Goal: Task Accomplishment & Management: Complete application form

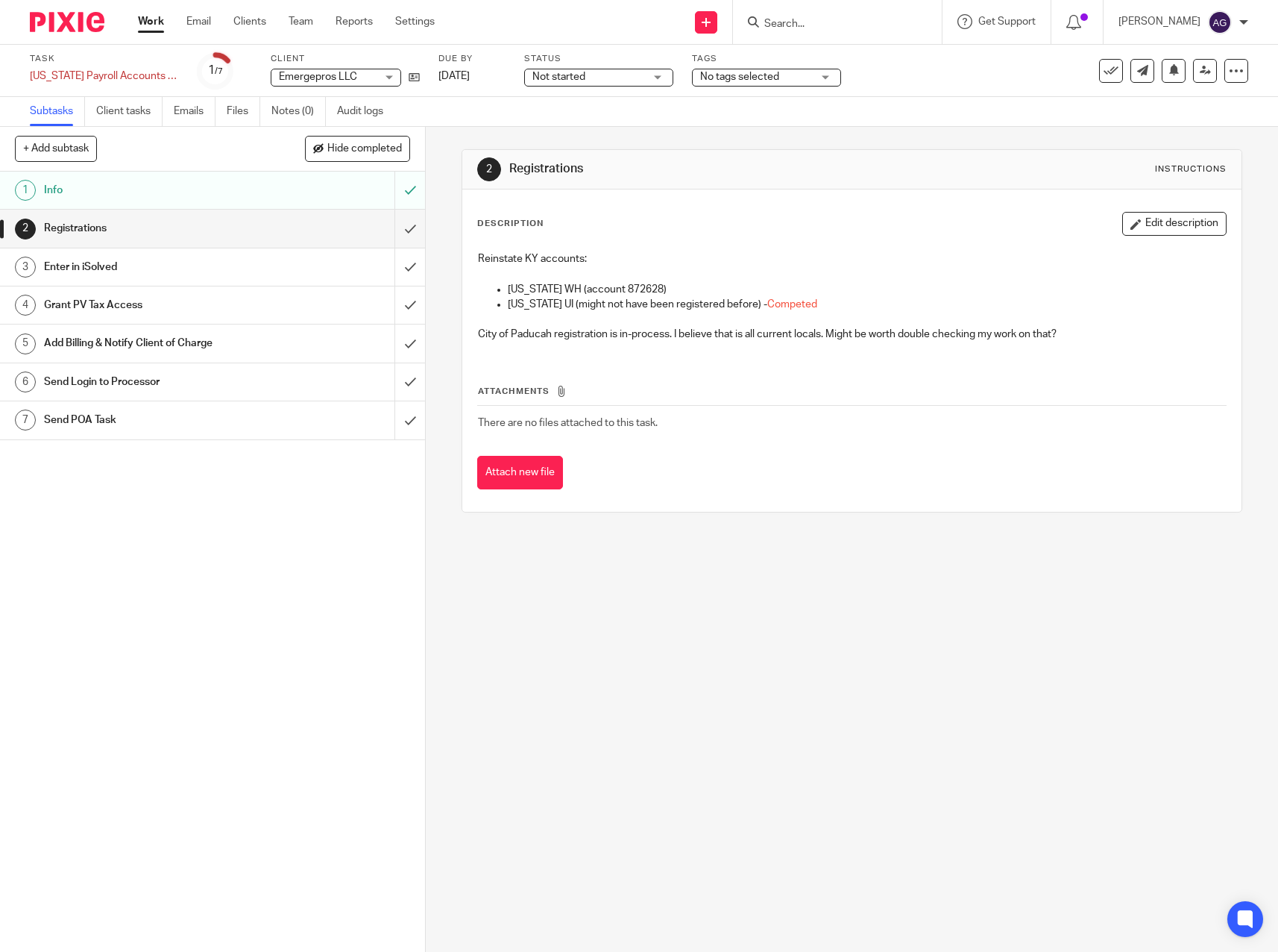
click at [673, 290] on p "Kentucky WH (account 872628)" at bounding box center [867, 289] width 718 height 15
click at [701, 286] on p "Kentucky WH (account 872628)" at bounding box center [867, 289] width 718 height 15
click at [1170, 224] on button "Edit description" at bounding box center [1174, 223] width 104 height 24
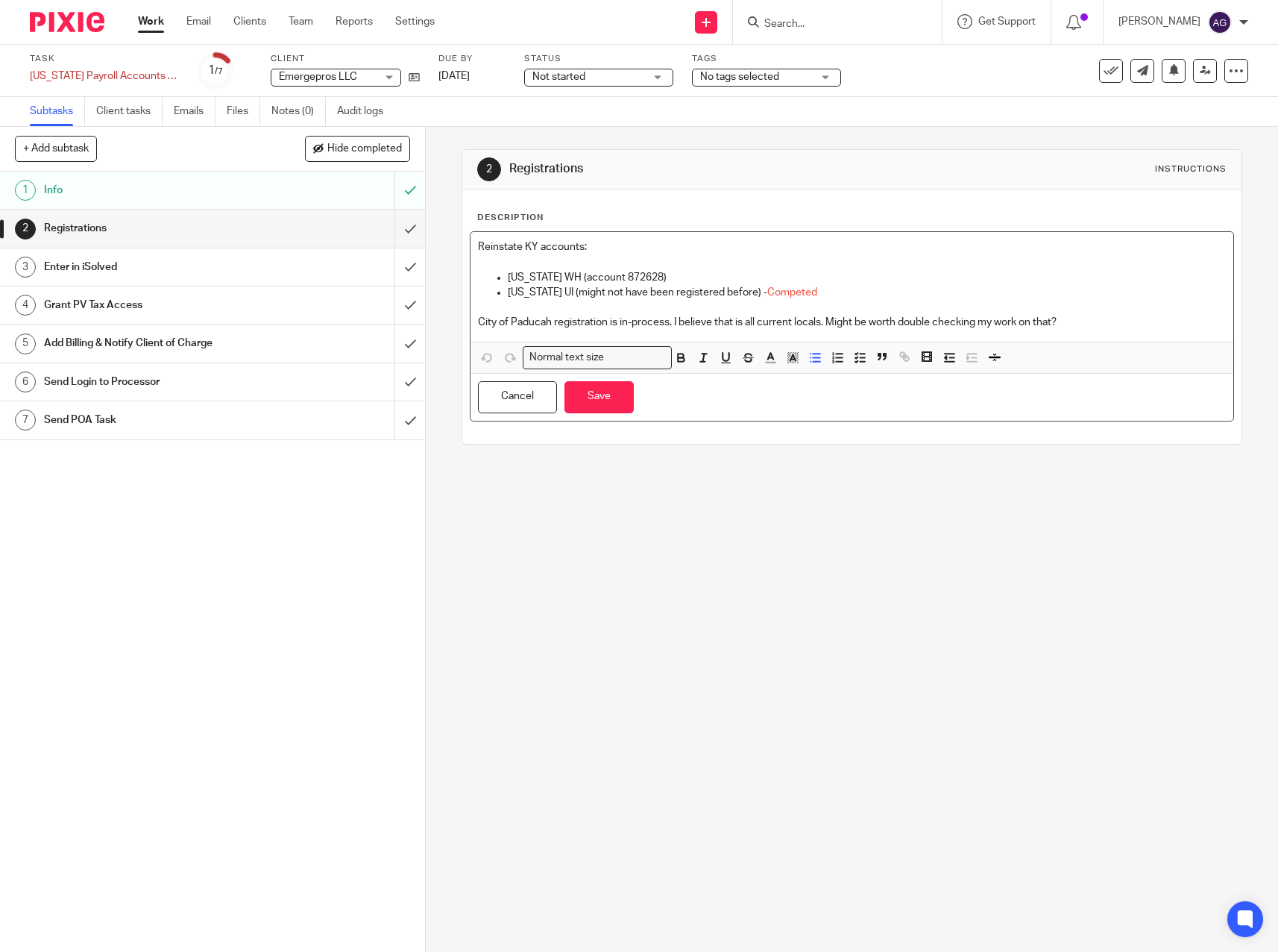
click at [691, 280] on p "Kentucky WH (account 872628)" at bounding box center [867, 277] width 718 height 15
drag, startPoint x: 738, startPoint y: 278, endPoint x: 661, endPoint y: 278, distance: 77.0
click at [661, 278] on p "Kentucky WH (account 872628) - Completed" at bounding box center [867, 277] width 718 height 15
click at [770, 359] on icon "button" at bounding box center [770, 357] width 13 height 13
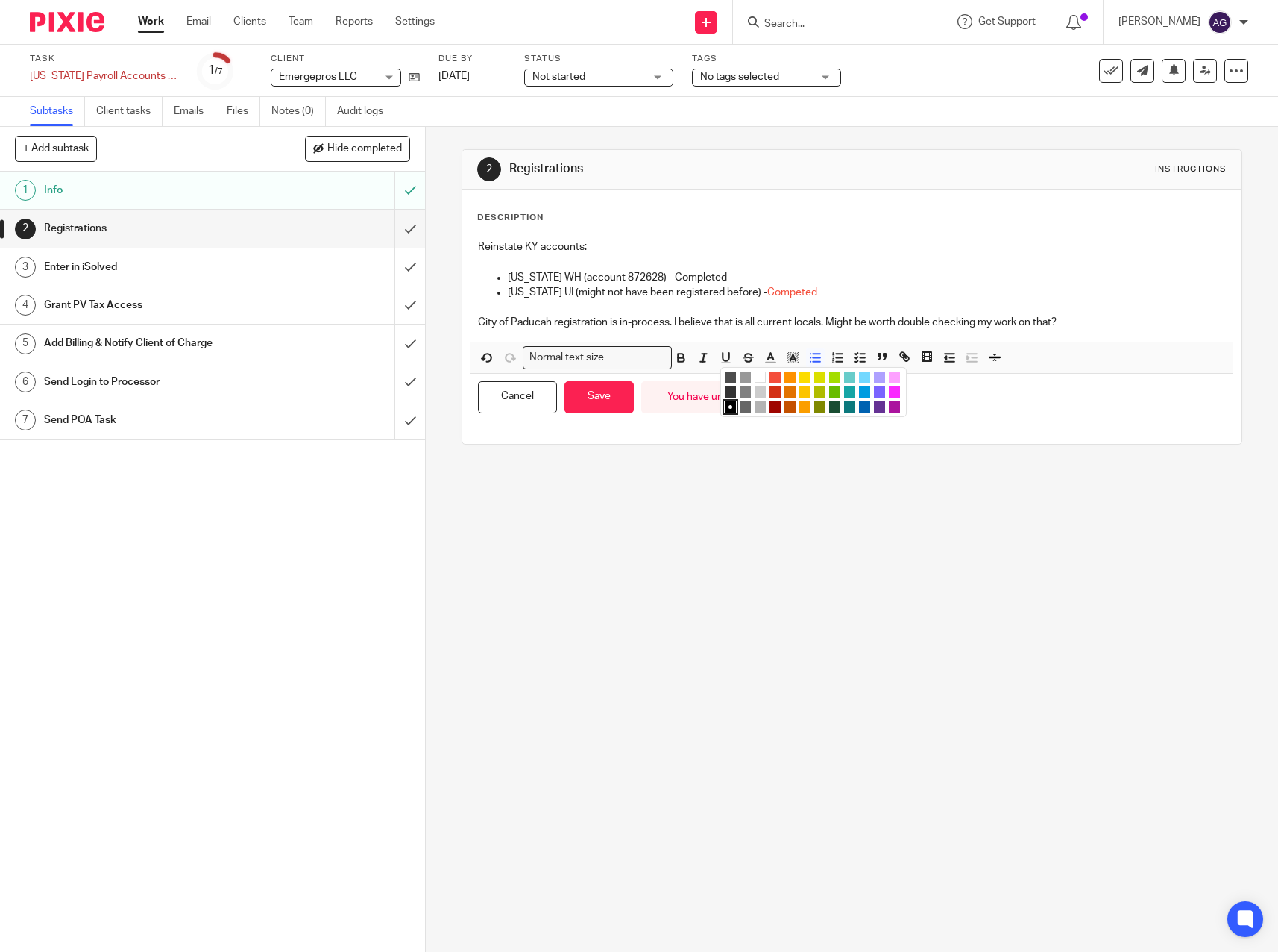
click at [774, 375] on li "color:#F44E3B" at bounding box center [775, 376] width 11 height 11
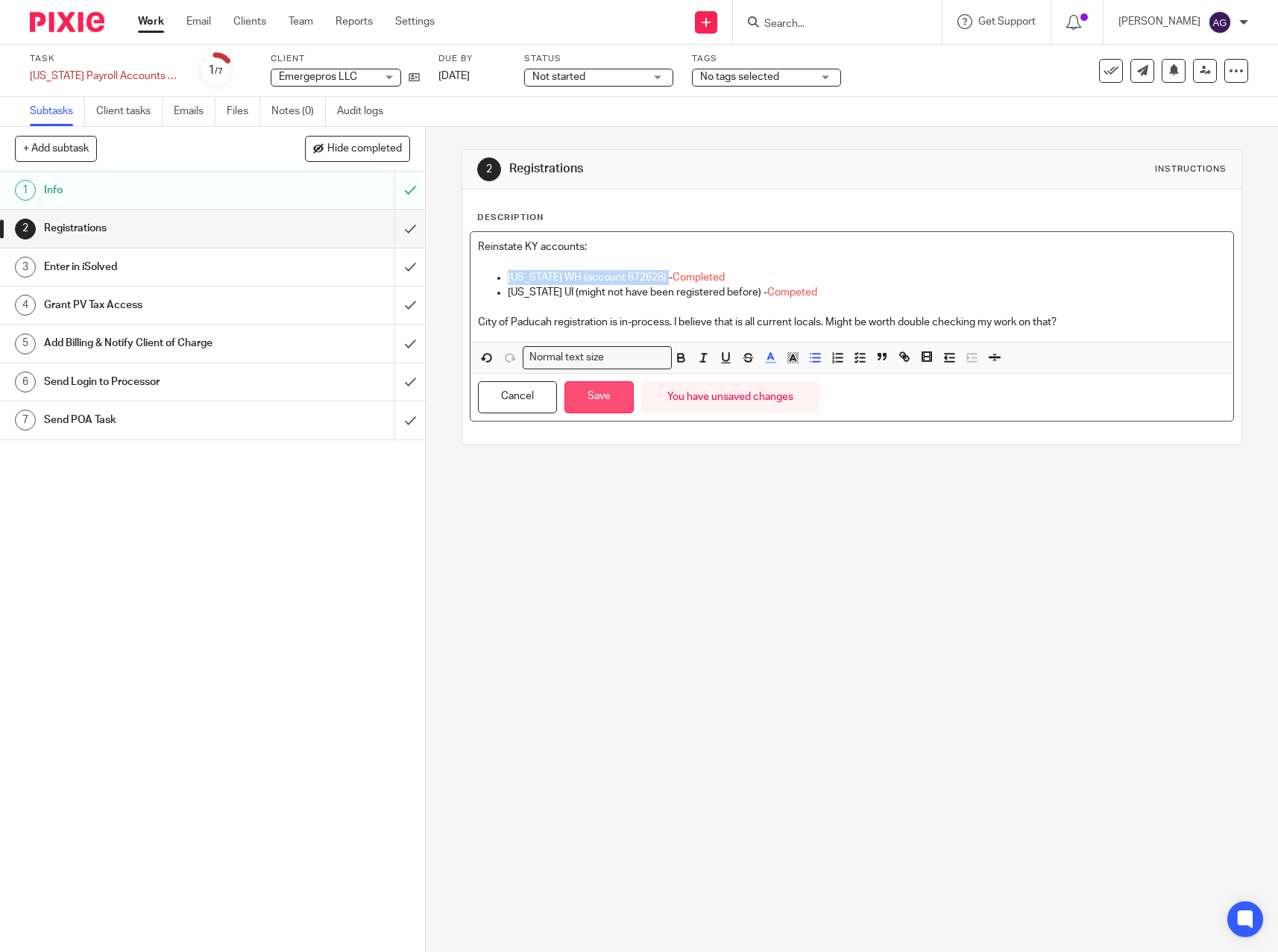
click at [595, 394] on button "Save" at bounding box center [599, 397] width 69 height 32
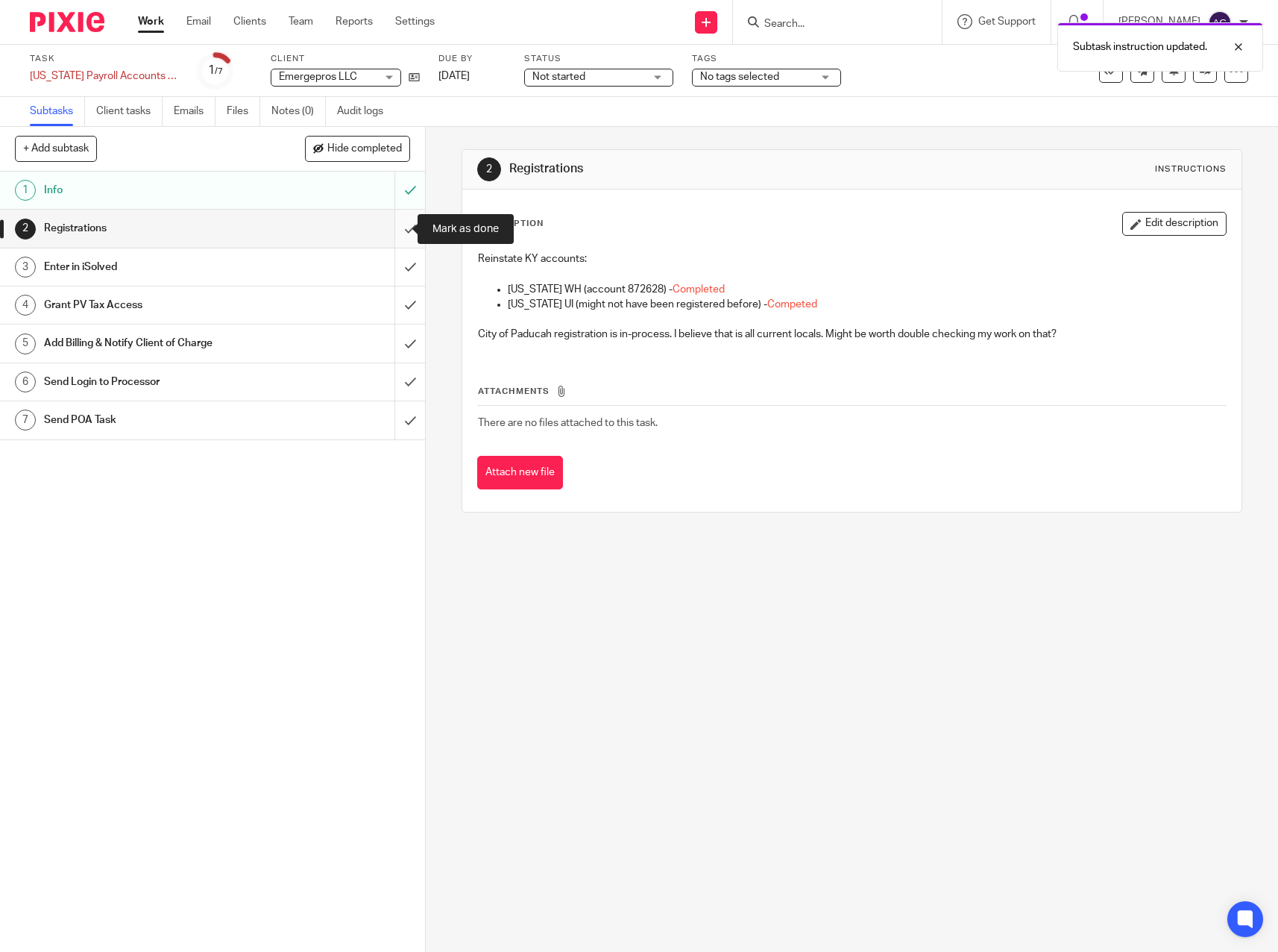
click at [400, 221] on input "submit" at bounding box center [212, 229] width 425 height 38
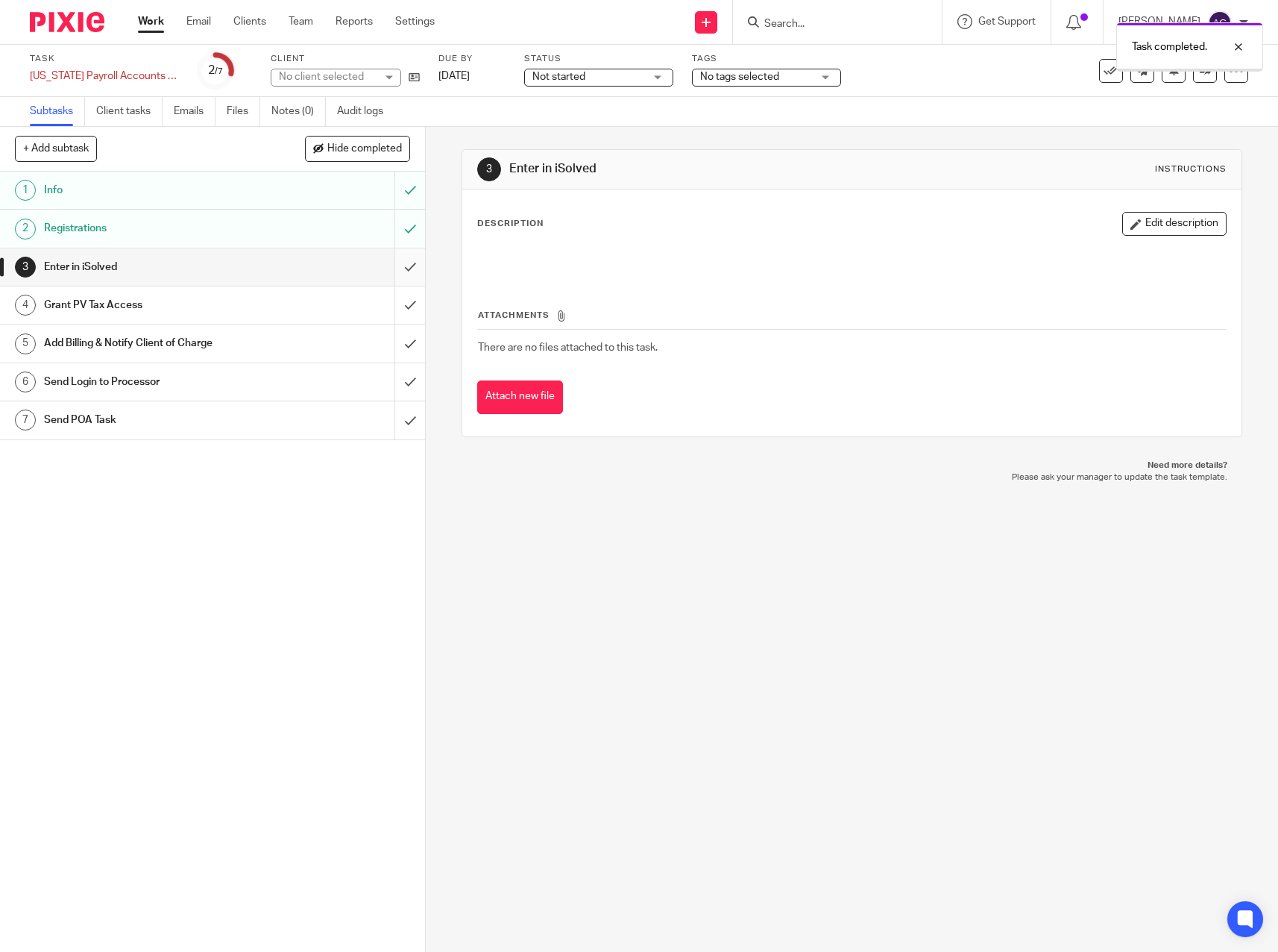
click at [397, 261] on input "submit" at bounding box center [212, 267] width 425 height 38
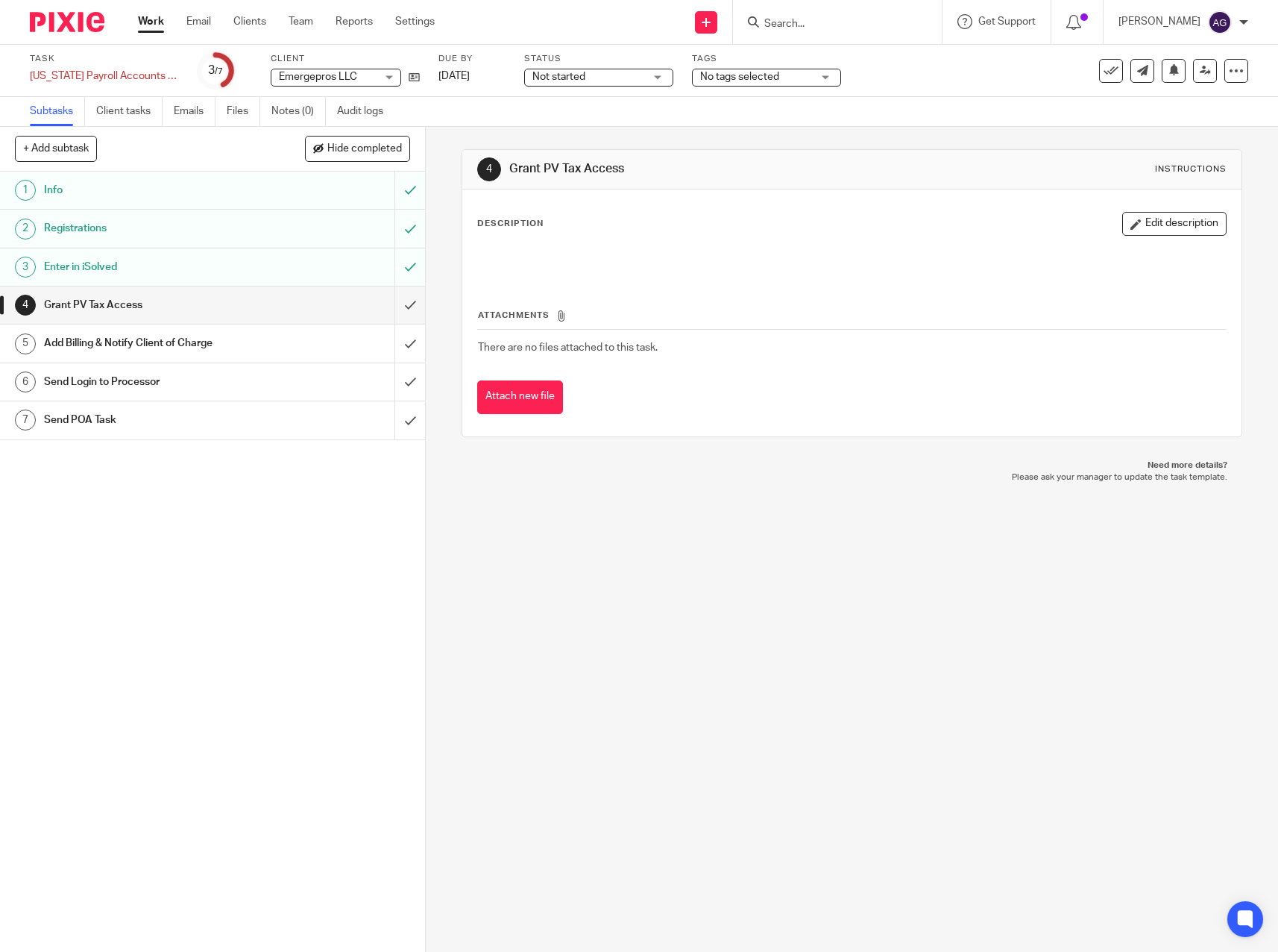
drag, startPoint x: 95, startPoint y: 352, endPoint x: 175, endPoint y: 366, distance: 81.2
click at [95, 352] on h1 "Add Billing & Notify Client of Charge" at bounding box center [156, 342] width 224 height 22
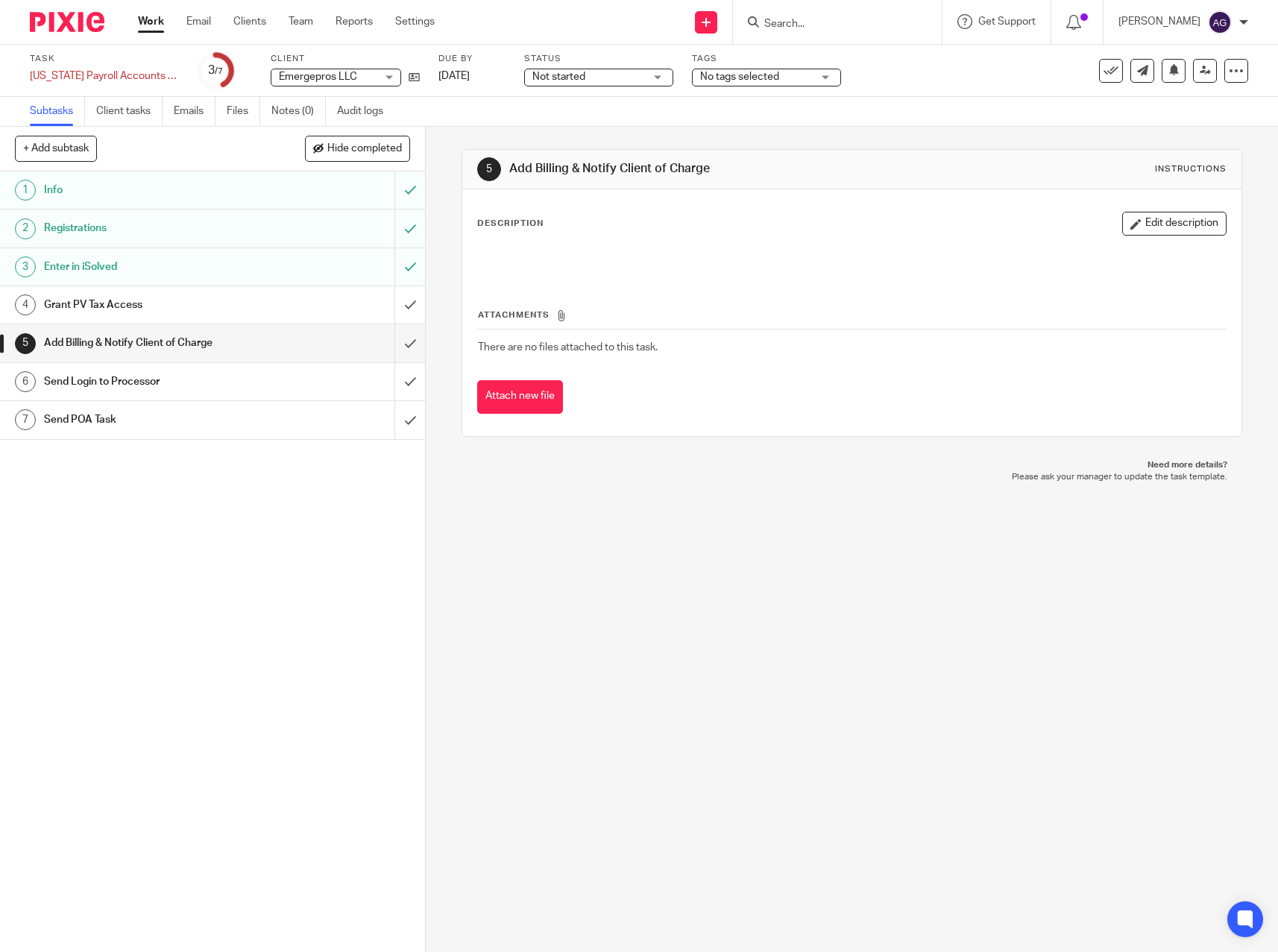
drag, startPoint x: 836, startPoint y: 578, endPoint x: 478, endPoint y: 475, distance: 372.5
click at [836, 578] on div "5 Add Billing & Notify Client of Charge Instructions Description Edit descripti…" at bounding box center [851, 539] width 852 height 826
click at [401, 337] on input "submit" at bounding box center [212, 343] width 425 height 38
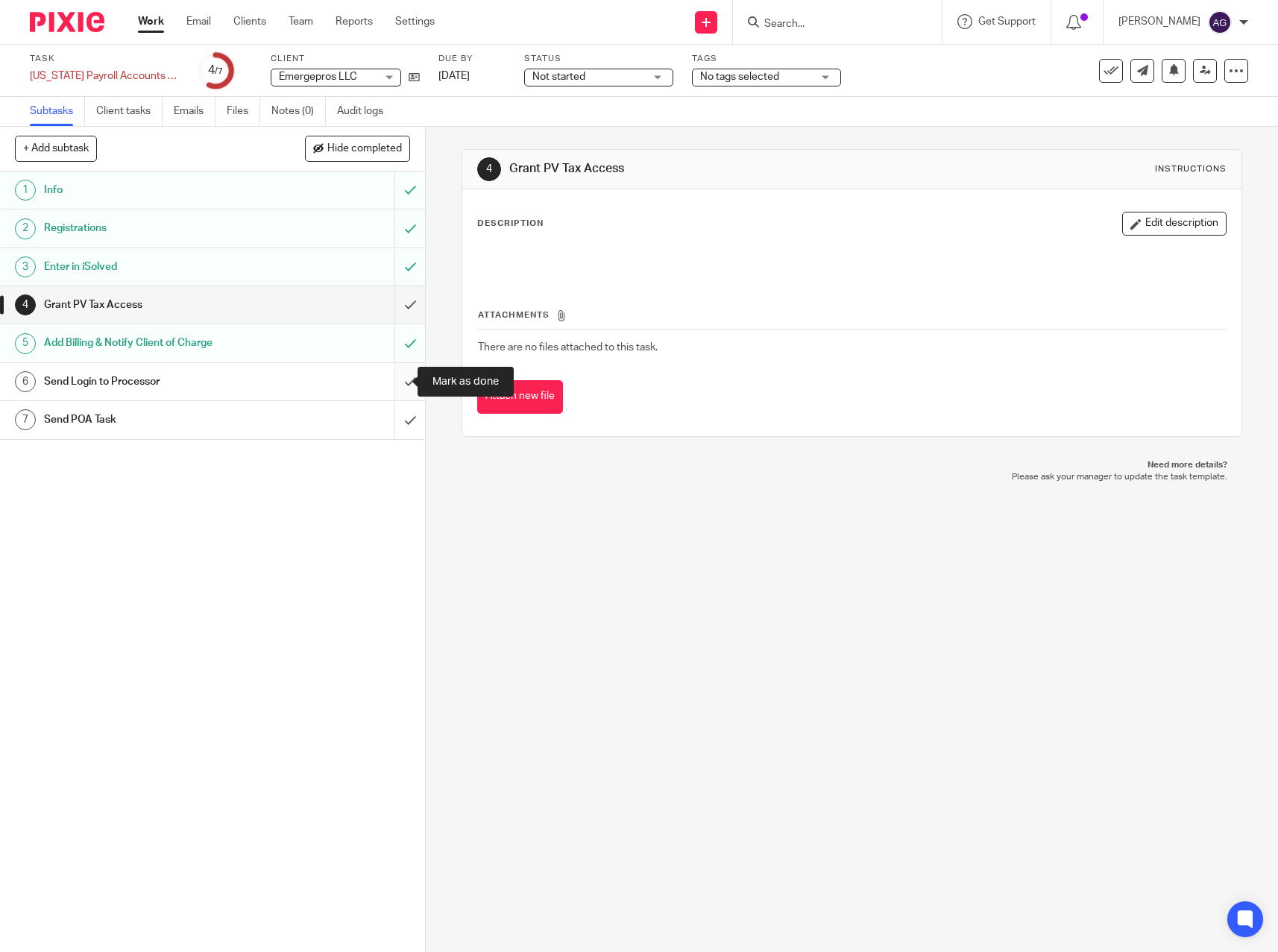
click at [393, 378] on input "submit" at bounding box center [212, 382] width 425 height 38
click at [850, 610] on div "4 Grant PV Tax Access Instructions Description Edit description Attachments The…" at bounding box center [851, 539] width 852 height 826
click at [400, 299] on input "submit" at bounding box center [212, 305] width 425 height 38
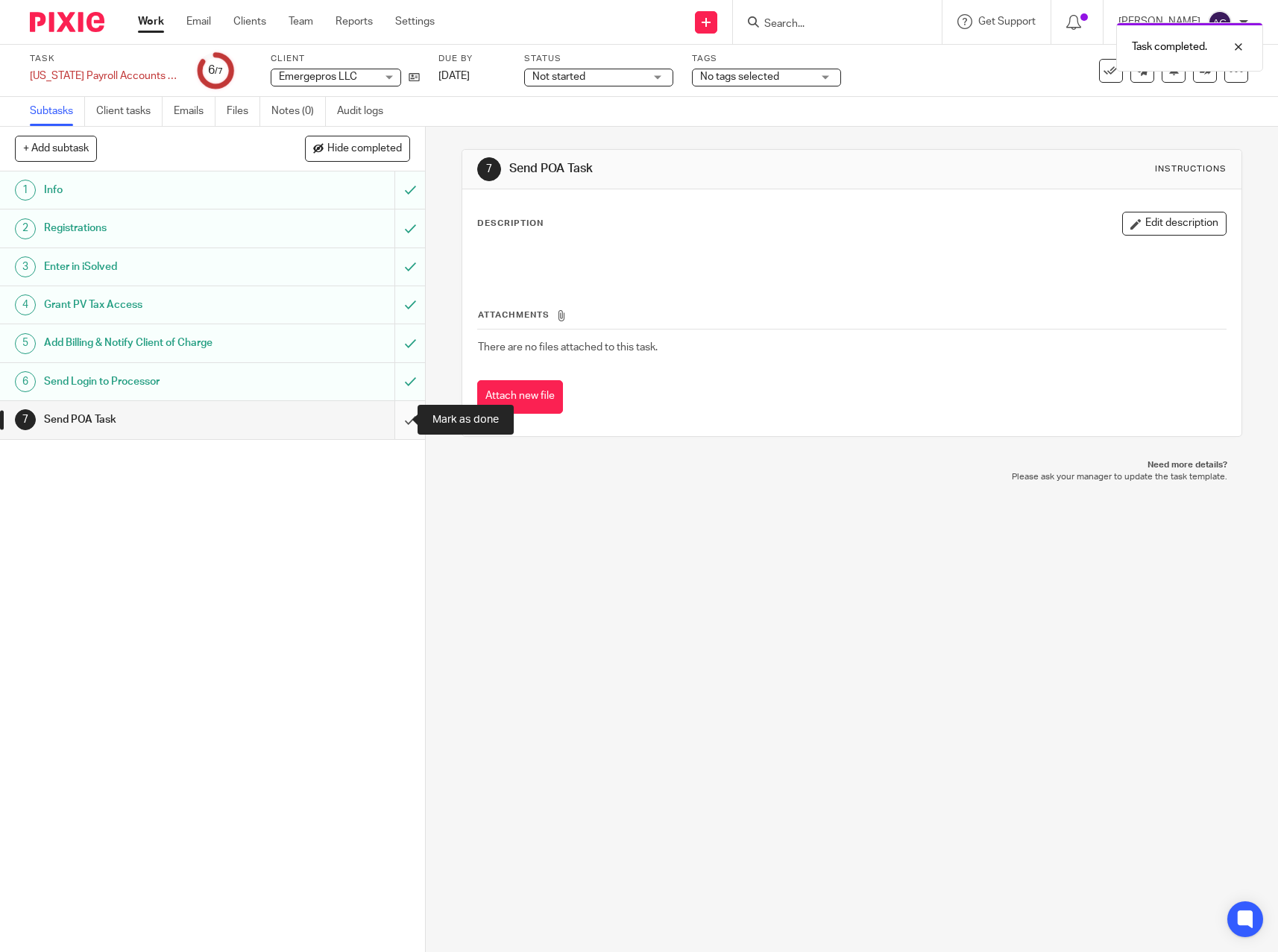
click at [393, 424] on input "submit" at bounding box center [212, 420] width 425 height 38
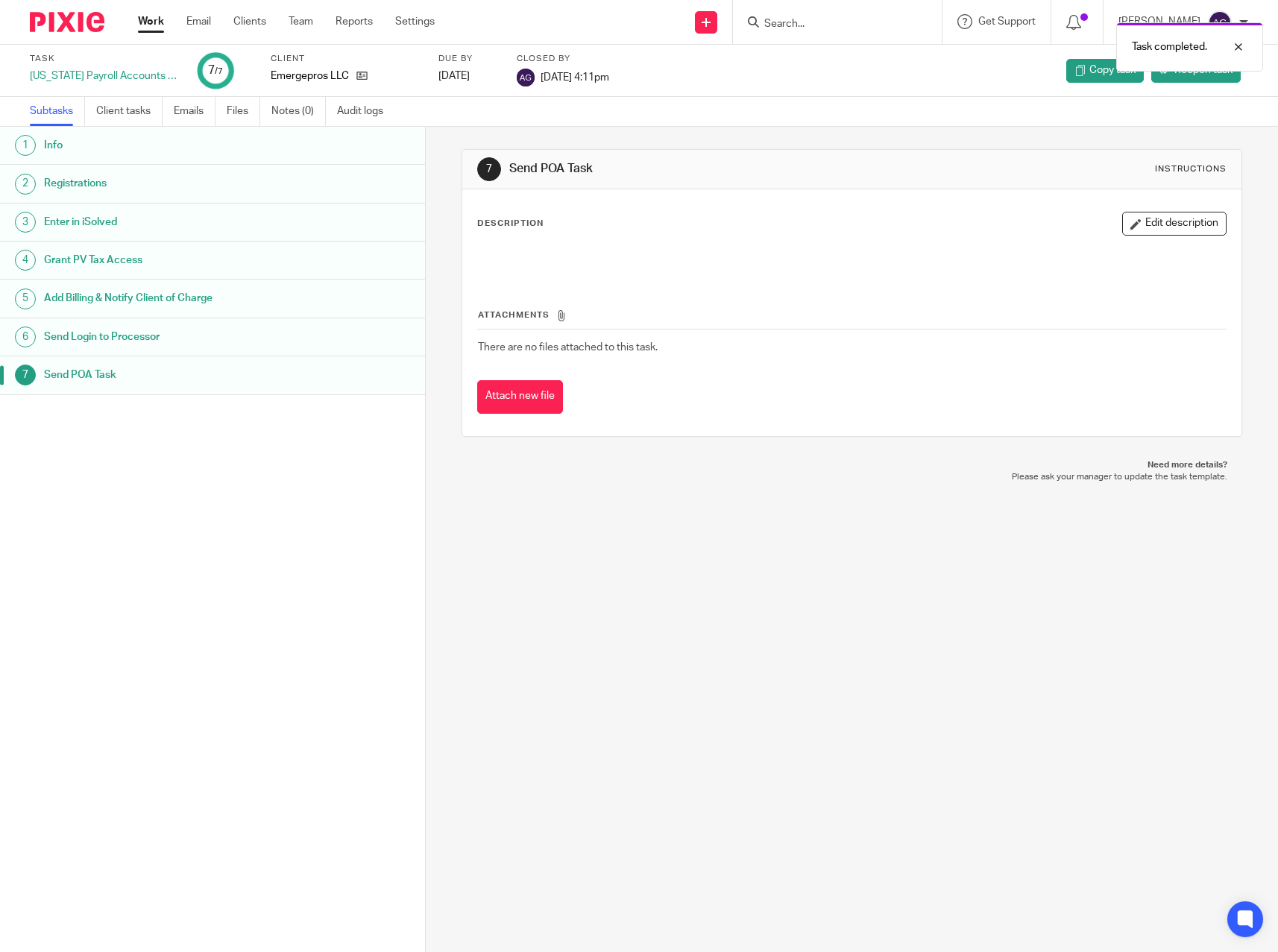
click at [146, 24] on link "Work" at bounding box center [151, 22] width 26 height 15
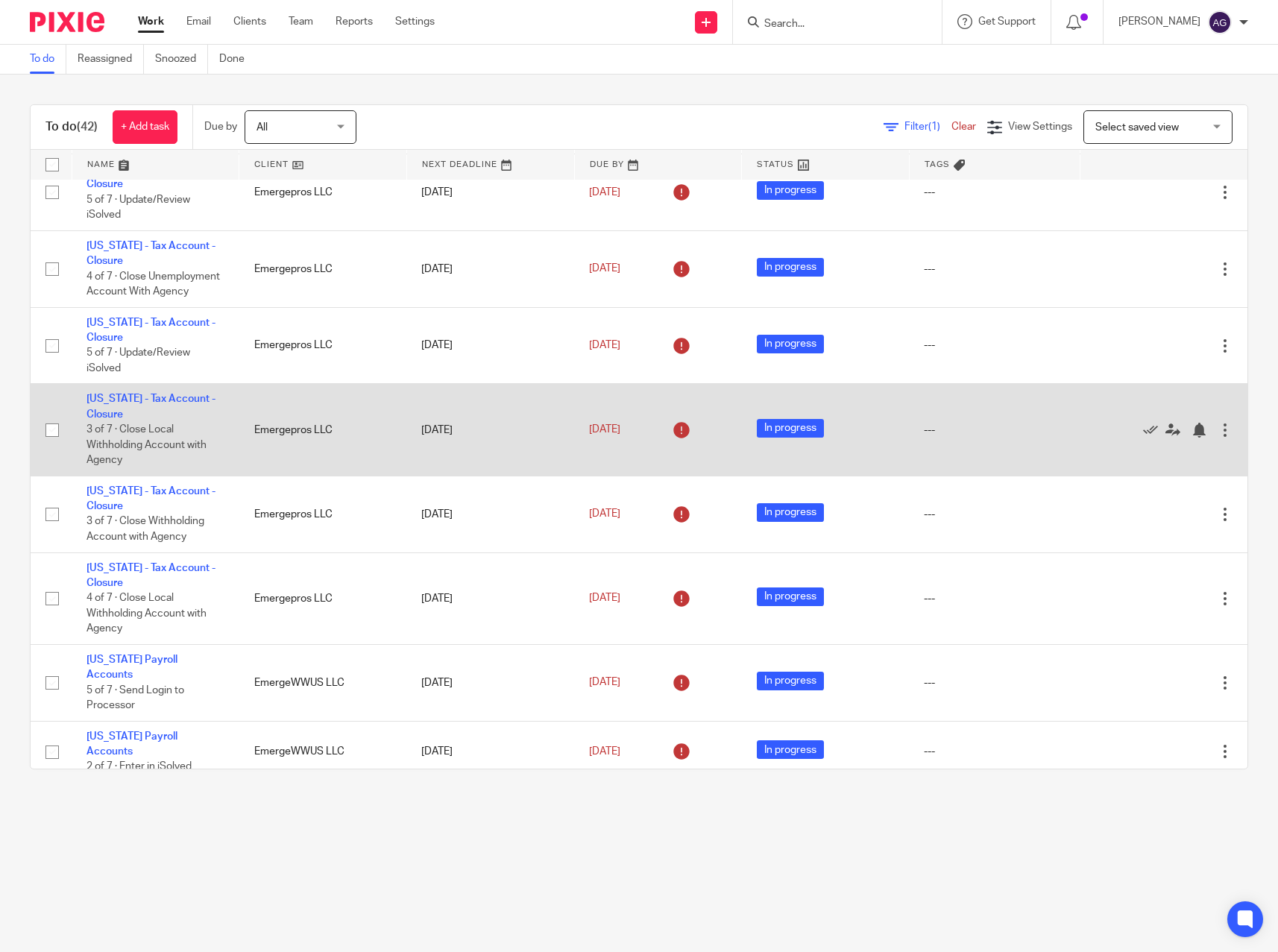
scroll to position [597, 0]
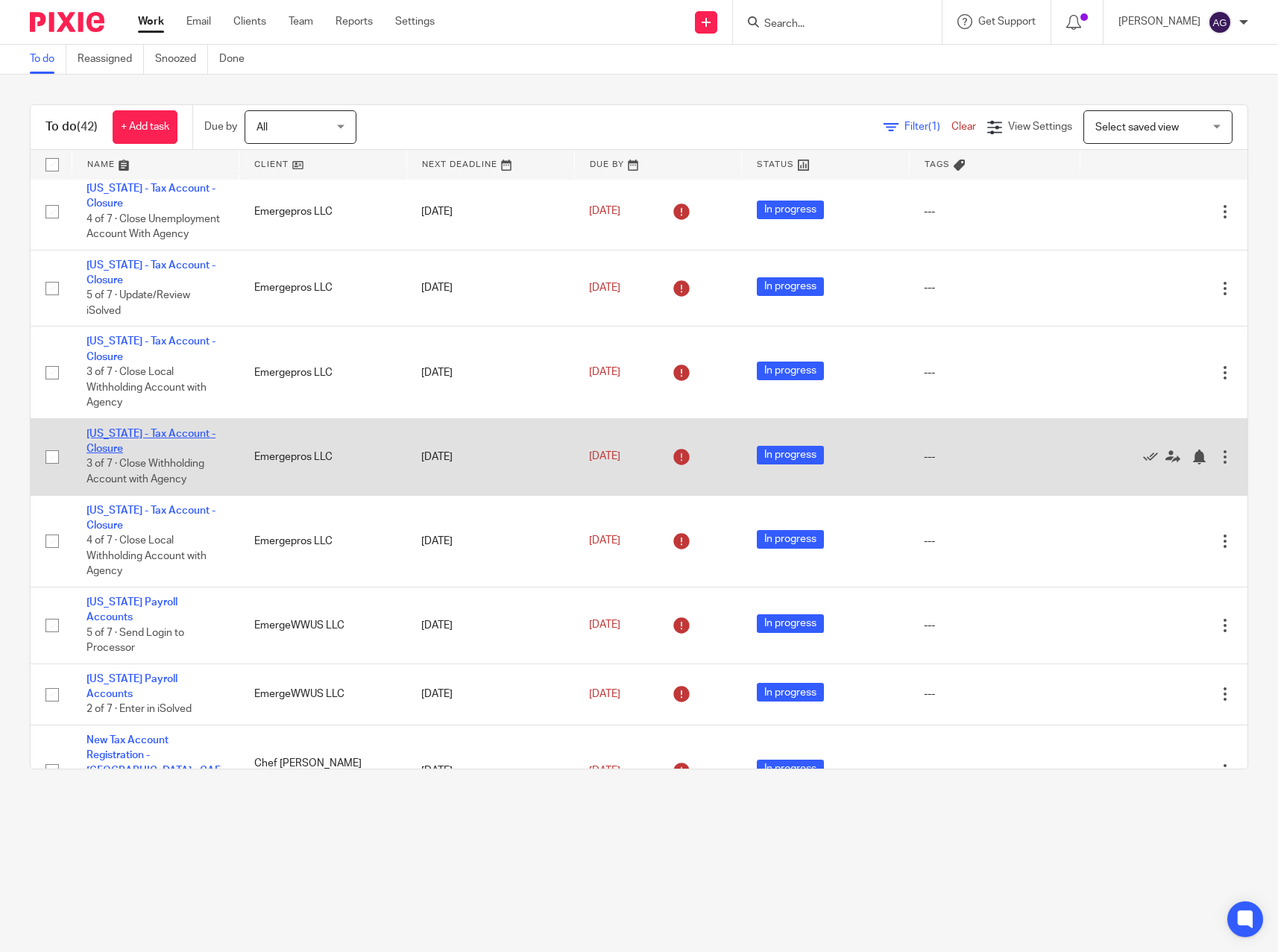
click at [123, 454] on link "[US_STATE] - Tax Account - Closure" at bounding box center [151, 441] width 129 height 25
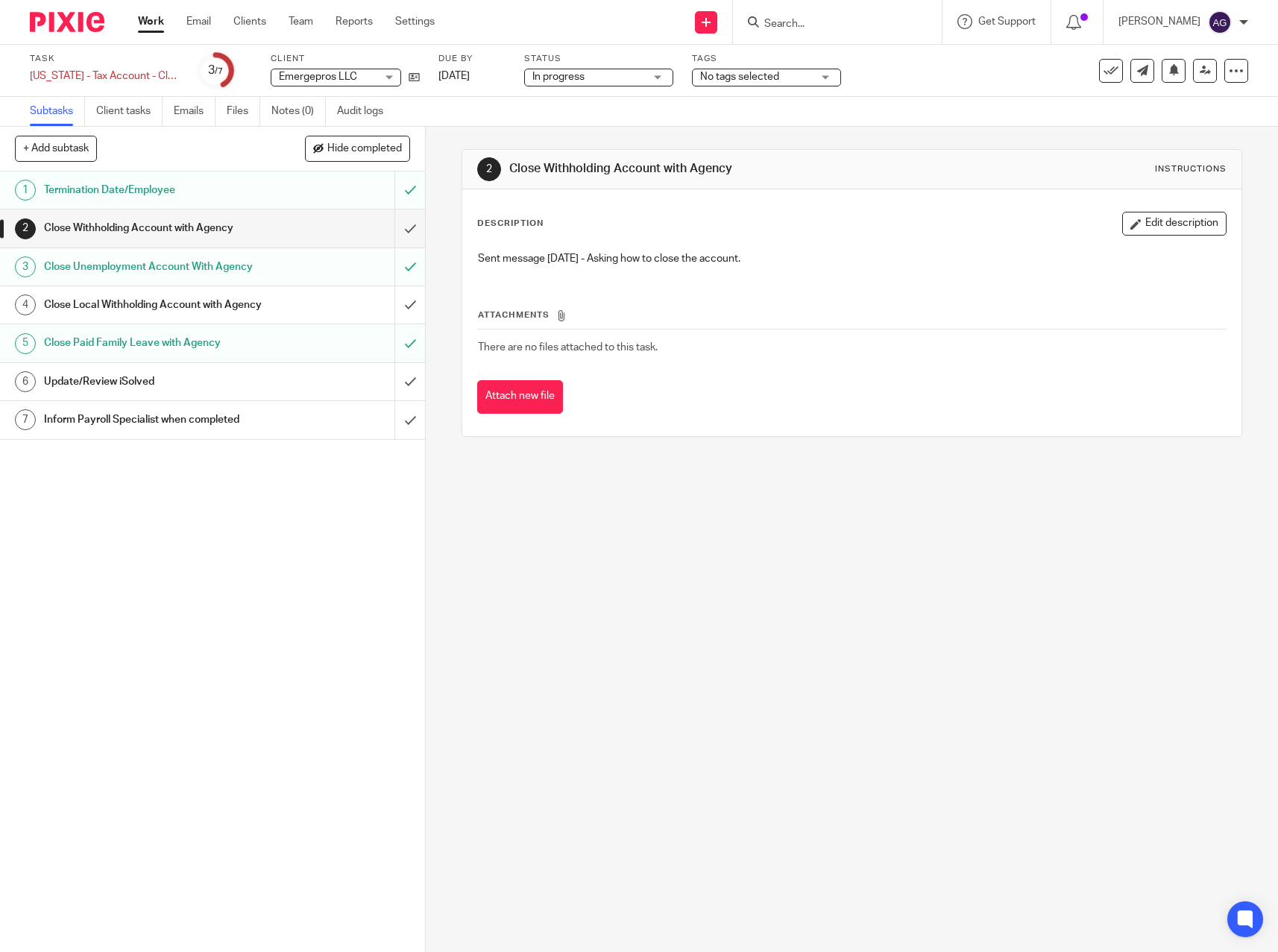
drag, startPoint x: 1139, startPoint y: 230, endPoint x: 987, endPoint y: 264, distance: 155.8
click at [1139, 230] on button "Edit description" at bounding box center [1174, 223] width 104 height 24
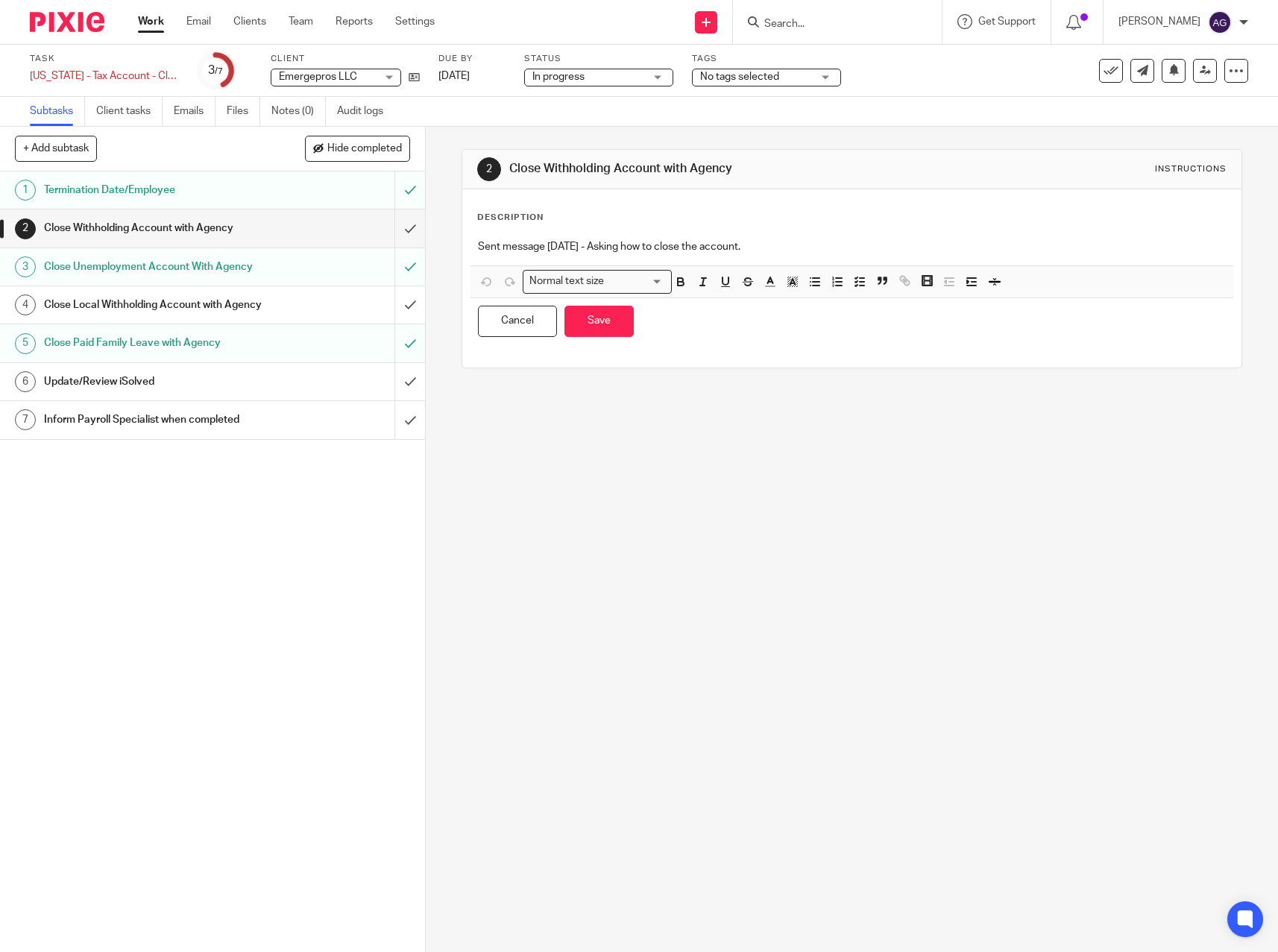
click at [842, 251] on p "Sent message 05.21.25 - Asking how to close the account." at bounding box center [851, 247] width 747 height 15
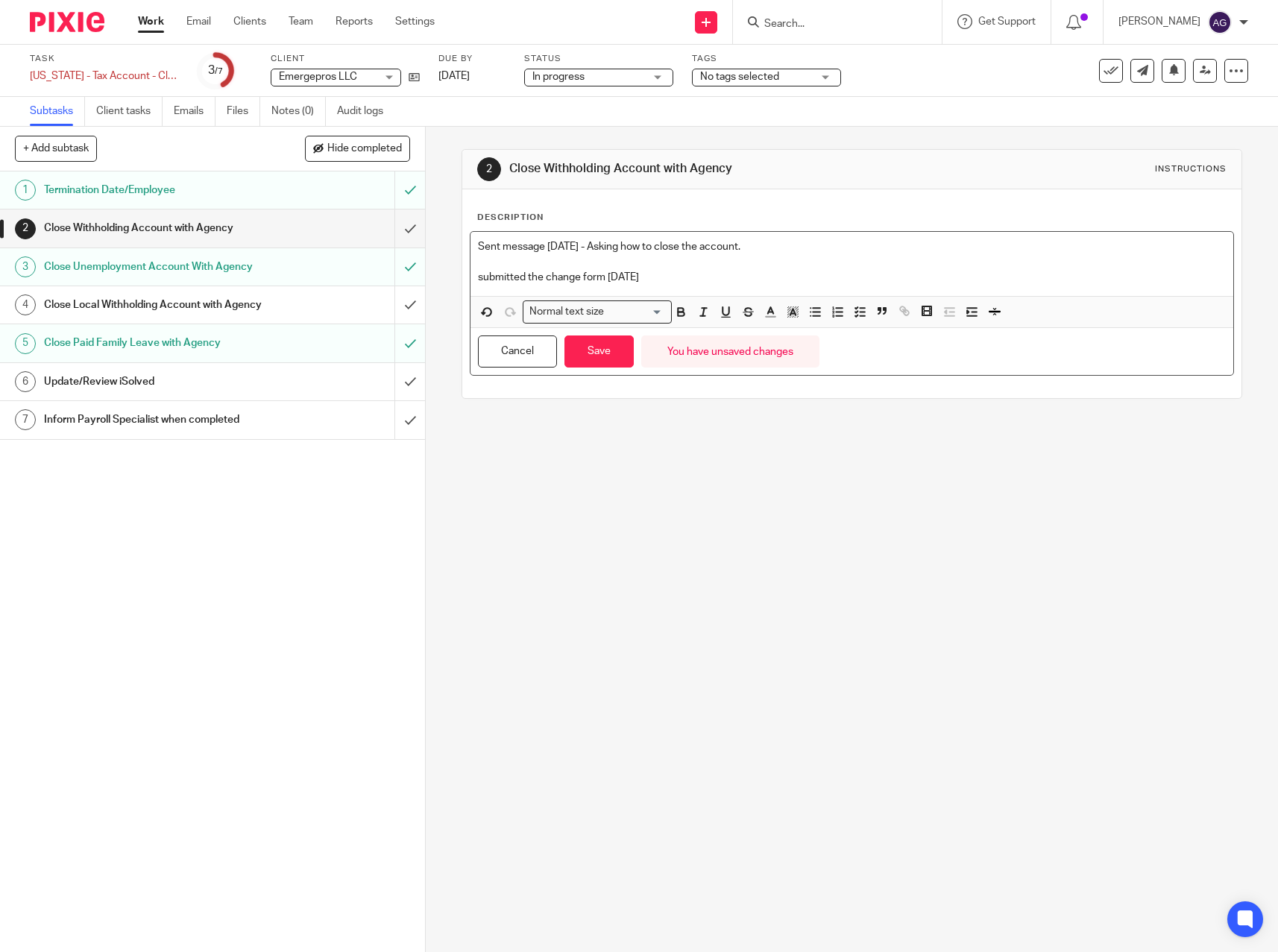
drag, startPoint x: 473, startPoint y: 273, endPoint x: 543, endPoint y: 332, distance: 91.5
click at [478, 274] on p "submitted the change form 08.22.25" at bounding box center [851, 277] width 747 height 15
click at [602, 350] on button "Save" at bounding box center [599, 351] width 69 height 32
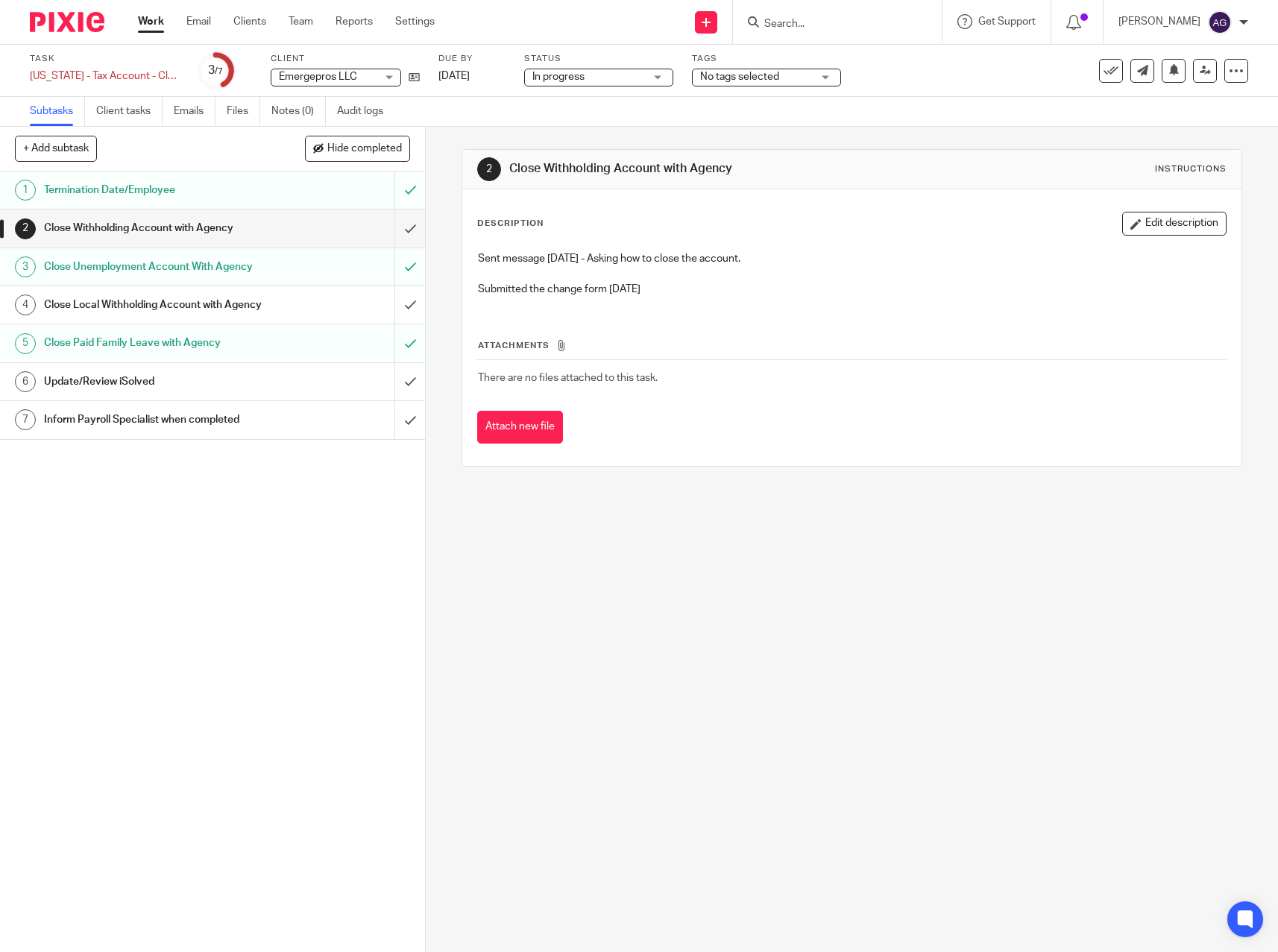
click at [149, 22] on link "Work" at bounding box center [151, 22] width 26 height 15
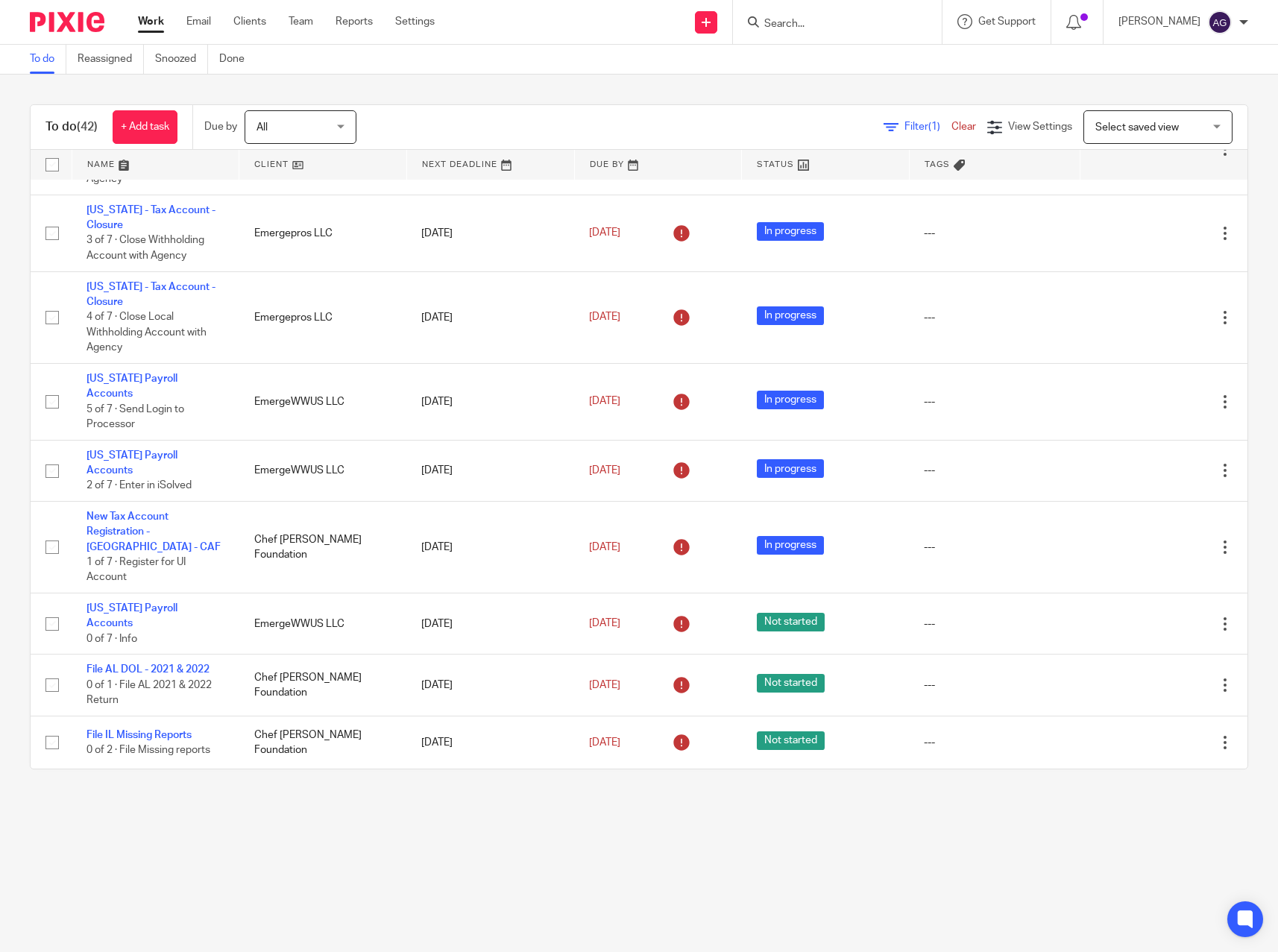
scroll to position [970, 0]
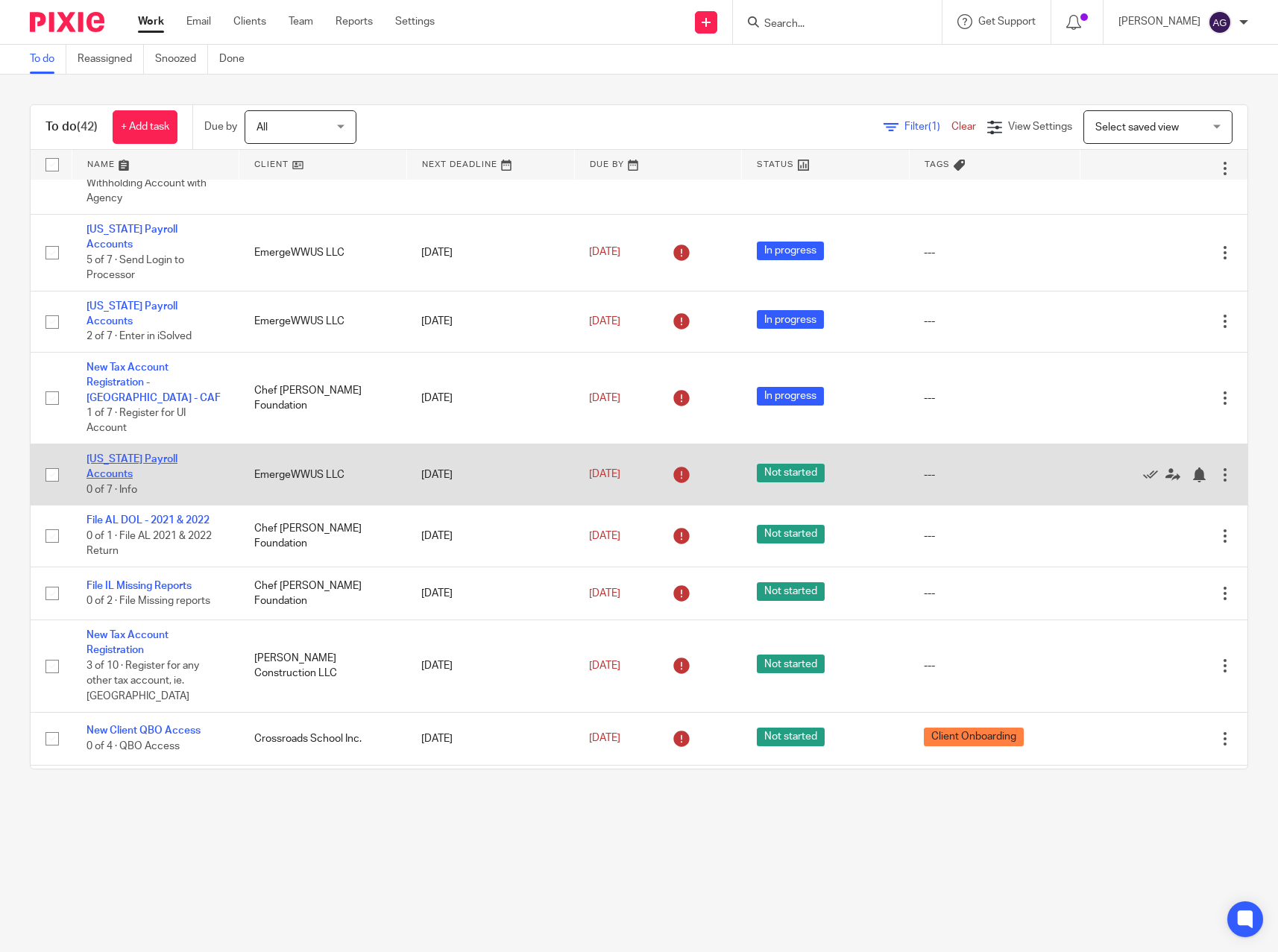
click at [177, 459] on link "[US_STATE] Payroll Accounts" at bounding box center [132, 467] width 91 height 25
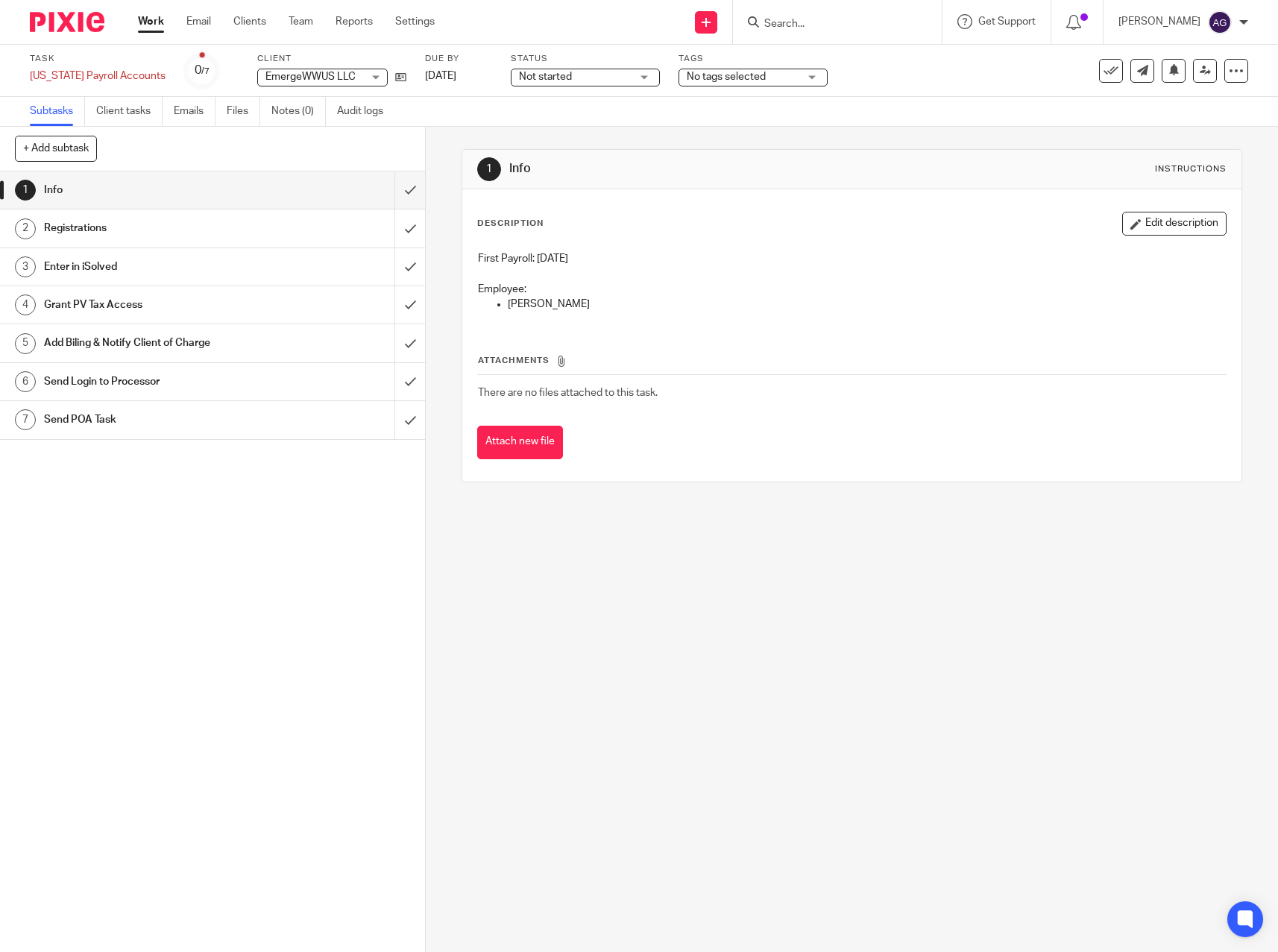
click at [592, 673] on div "1 Info Instructions Description Edit description First Payroll: [DATE] Employee…" at bounding box center [851, 539] width 852 height 826
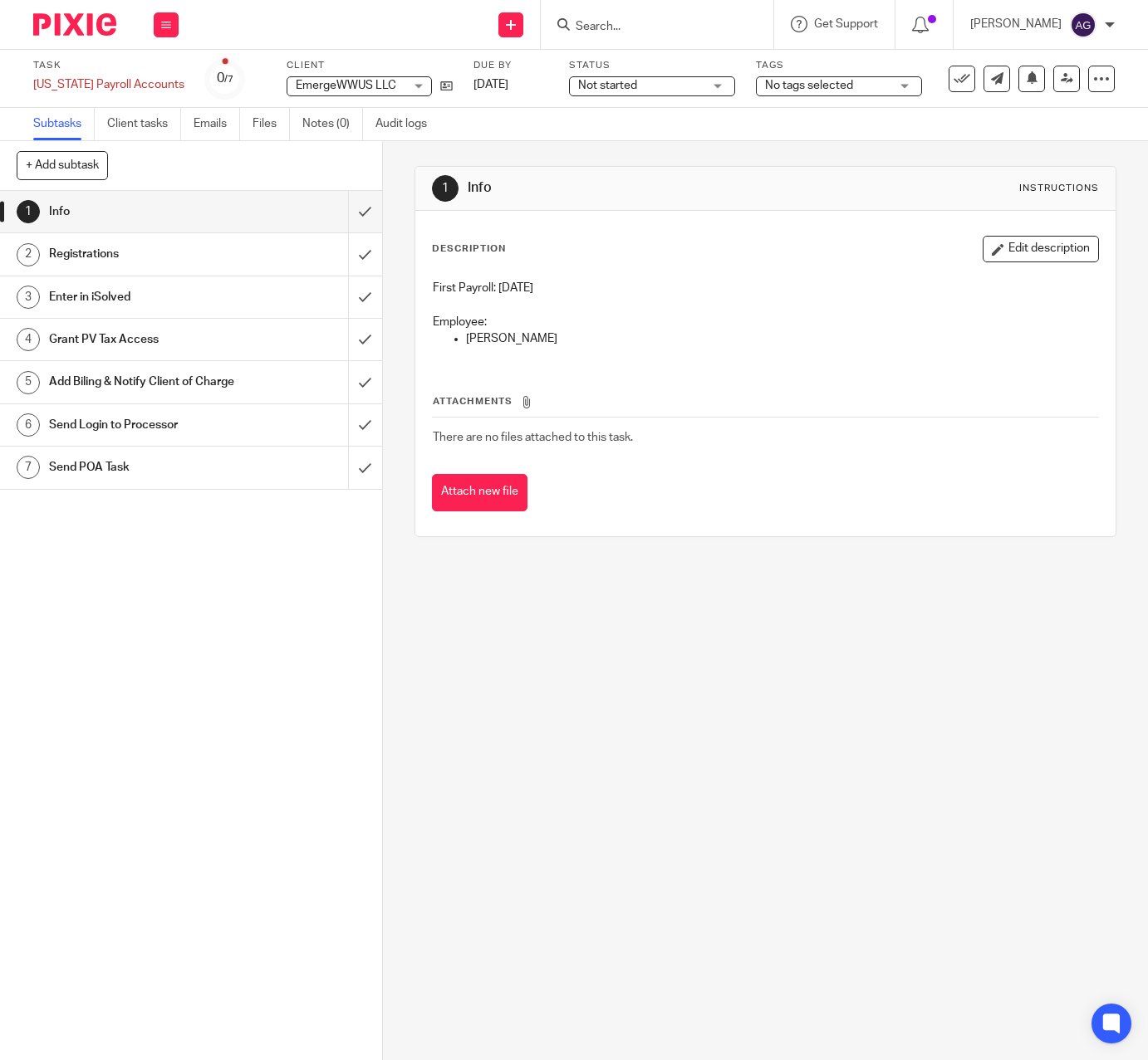
drag, startPoint x: 612, startPoint y: 747, endPoint x: 602, endPoint y: 755, distance: 12.8
click at [612, 747] on div "1 Info Instructions Description Edit description First Payroll: [DATE] Employee…" at bounding box center [766, 600] width 765 height 919
click at [349, 210] on input "submit" at bounding box center [191, 212] width 382 height 42
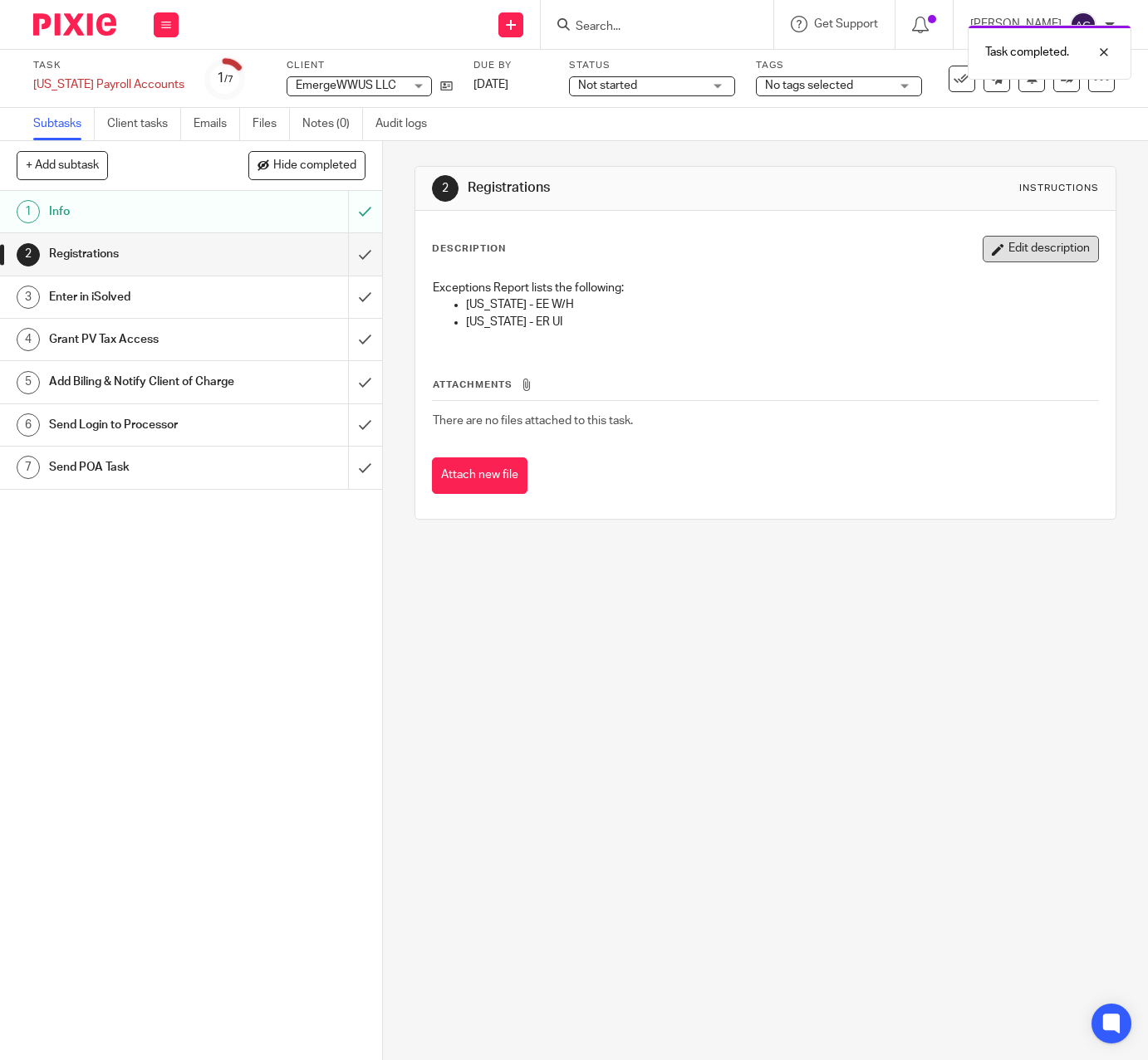
click at [1037, 253] on button "Edit description" at bounding box center [1040, 249] width 116 height 27
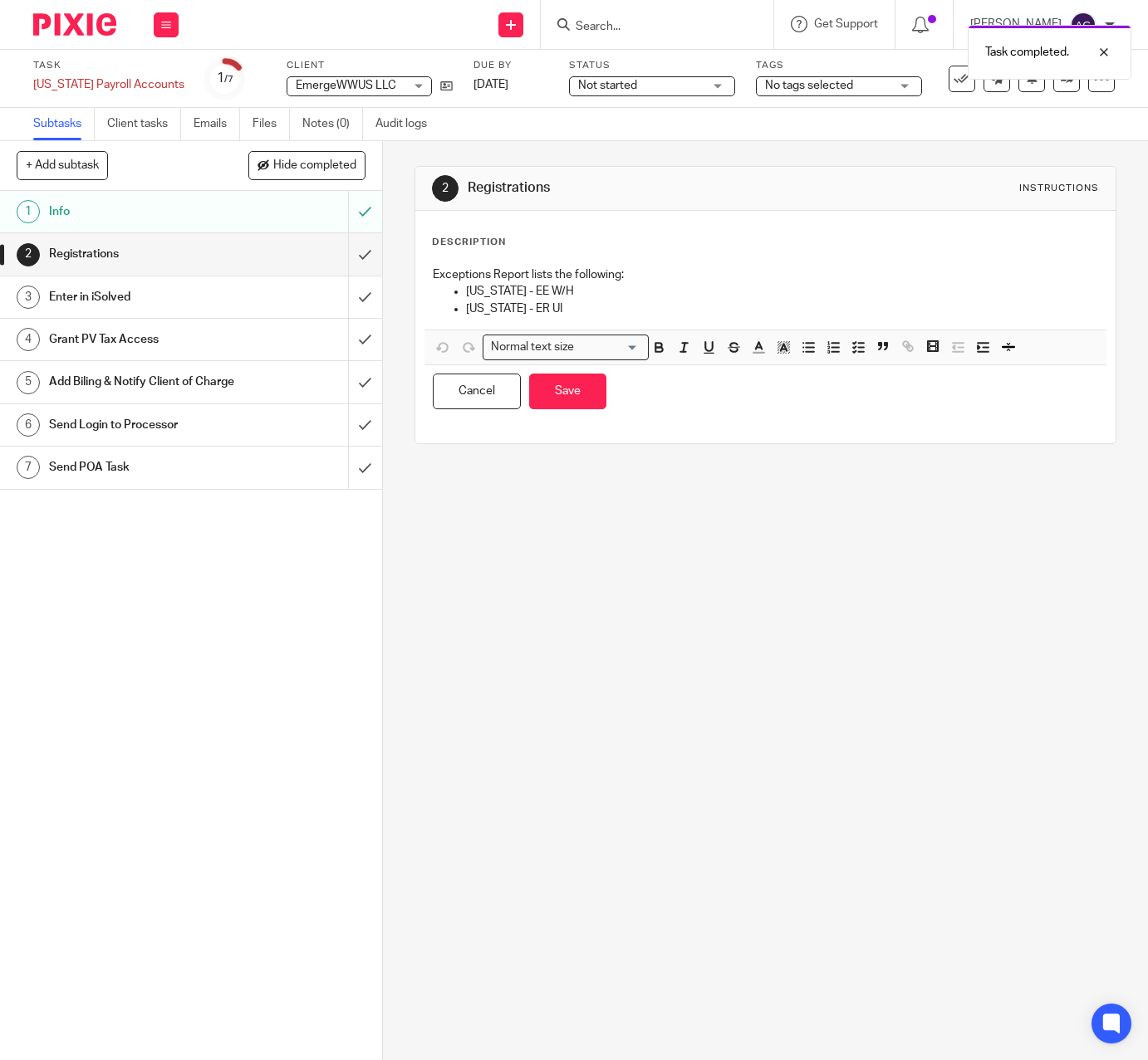
drag, startPoint x: 565, startPoint y: 294, endPoint x: 706, endPoint y: 315, distance: 142.6
click at [566, 294] on p "[US_STATE] - EE W/H" at bounding box center [782, 291] width 632 height 17
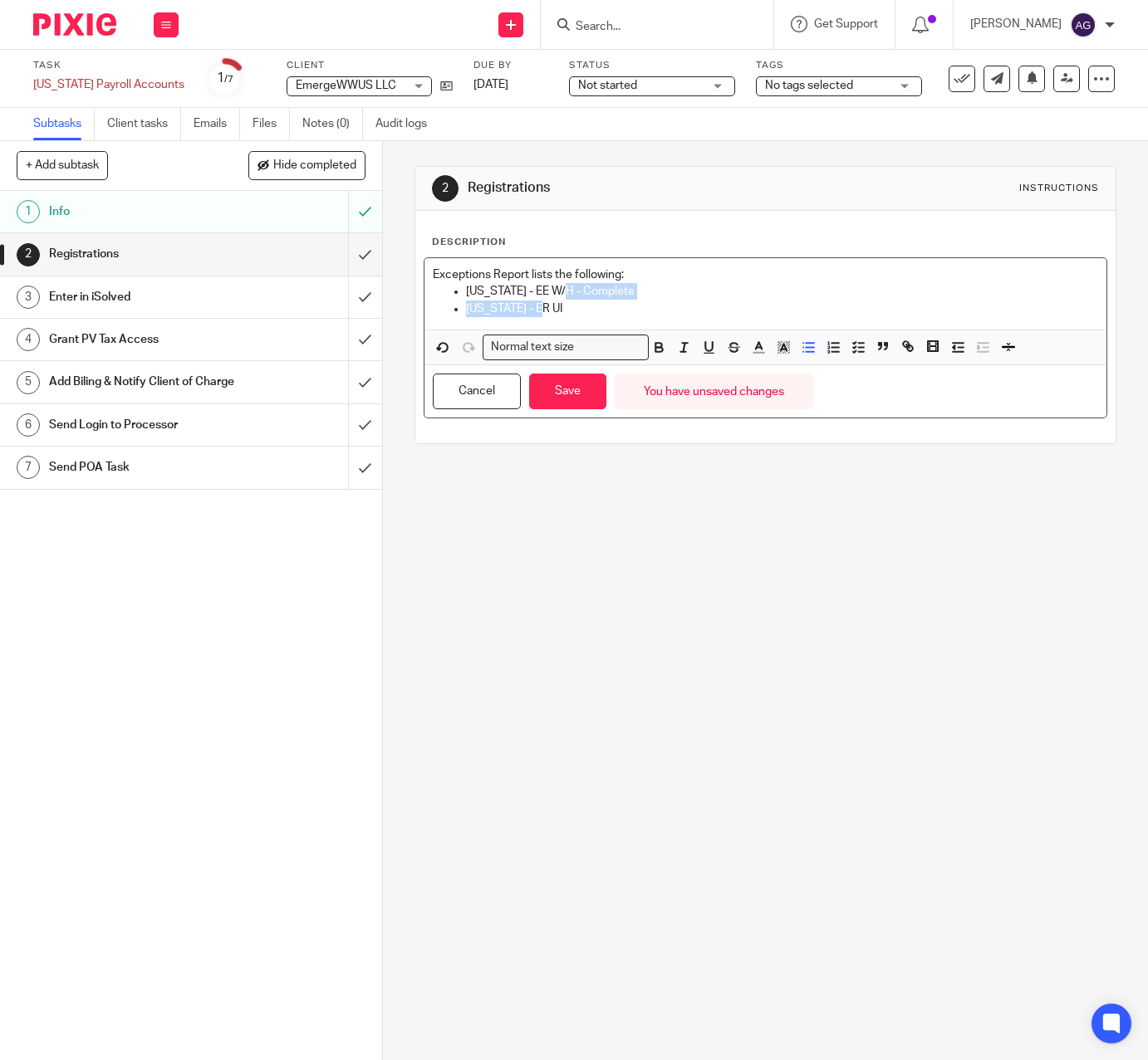
drag, startPoint x: 615, startPoint y: 297, endPoint x: 552, endPoint y: 291, distance: 63.3
click at [552, 291] on ul "[US_STATE] - EE W/H - Complete [US_STATE] - ER UI" at bounding box center [765, 300] width 665 height 34
click at [552, 292] on p "[US_STATE] - EE W/H - Complete" at bounding box center [782, 291] width 632 height 17
drag, startPoint x: 605, startPoint y: 291, endPoint x: 551, endPoint y: 295, distance: 54.1
click at [551, 295] on p "[US_STATE] - EE W/H - Complete" at bounding box center [782, 291] width 632 height 17
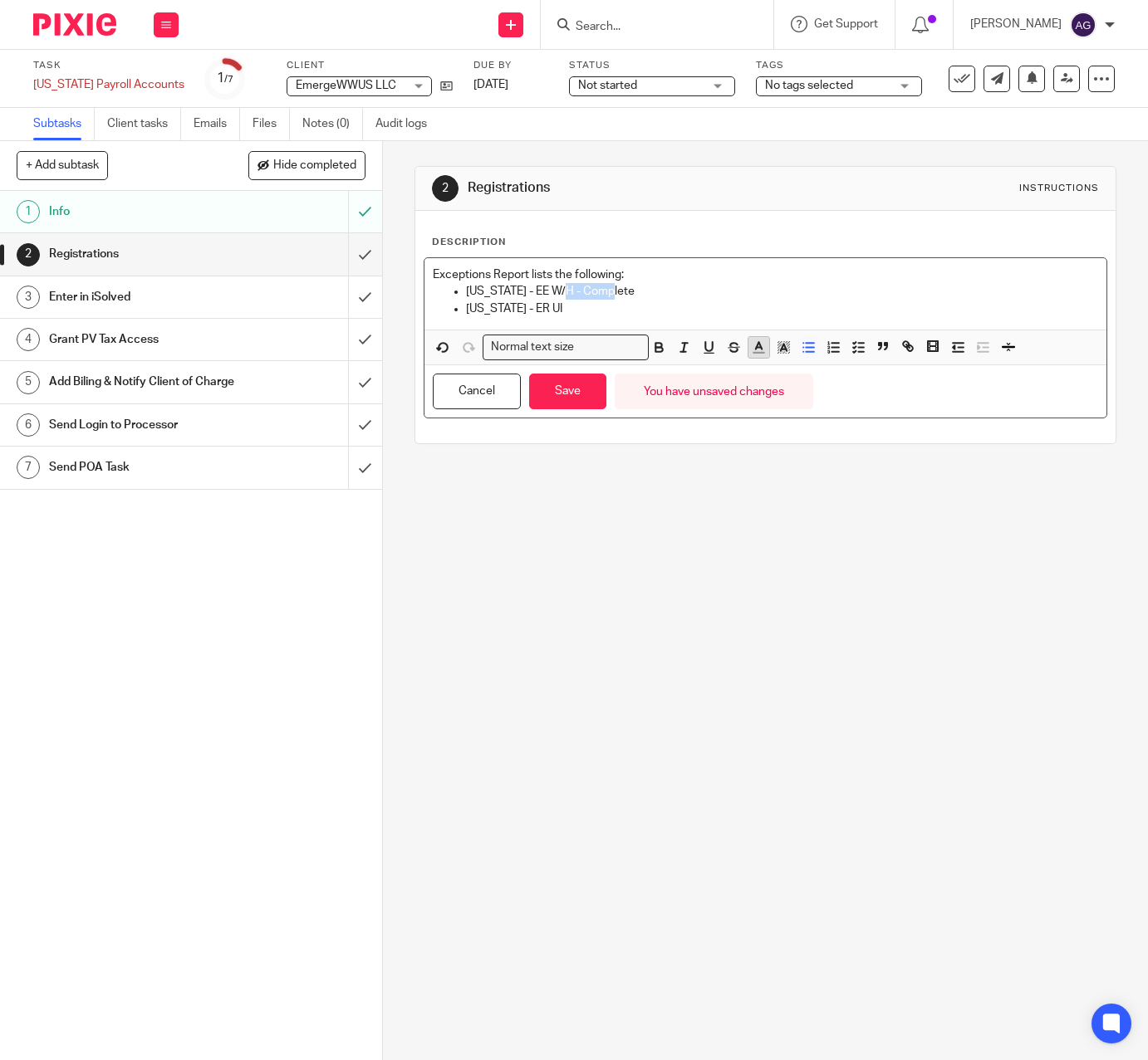
click at [759, 348] on icon "button" at bounding box center [758, 346] width 15 height 15
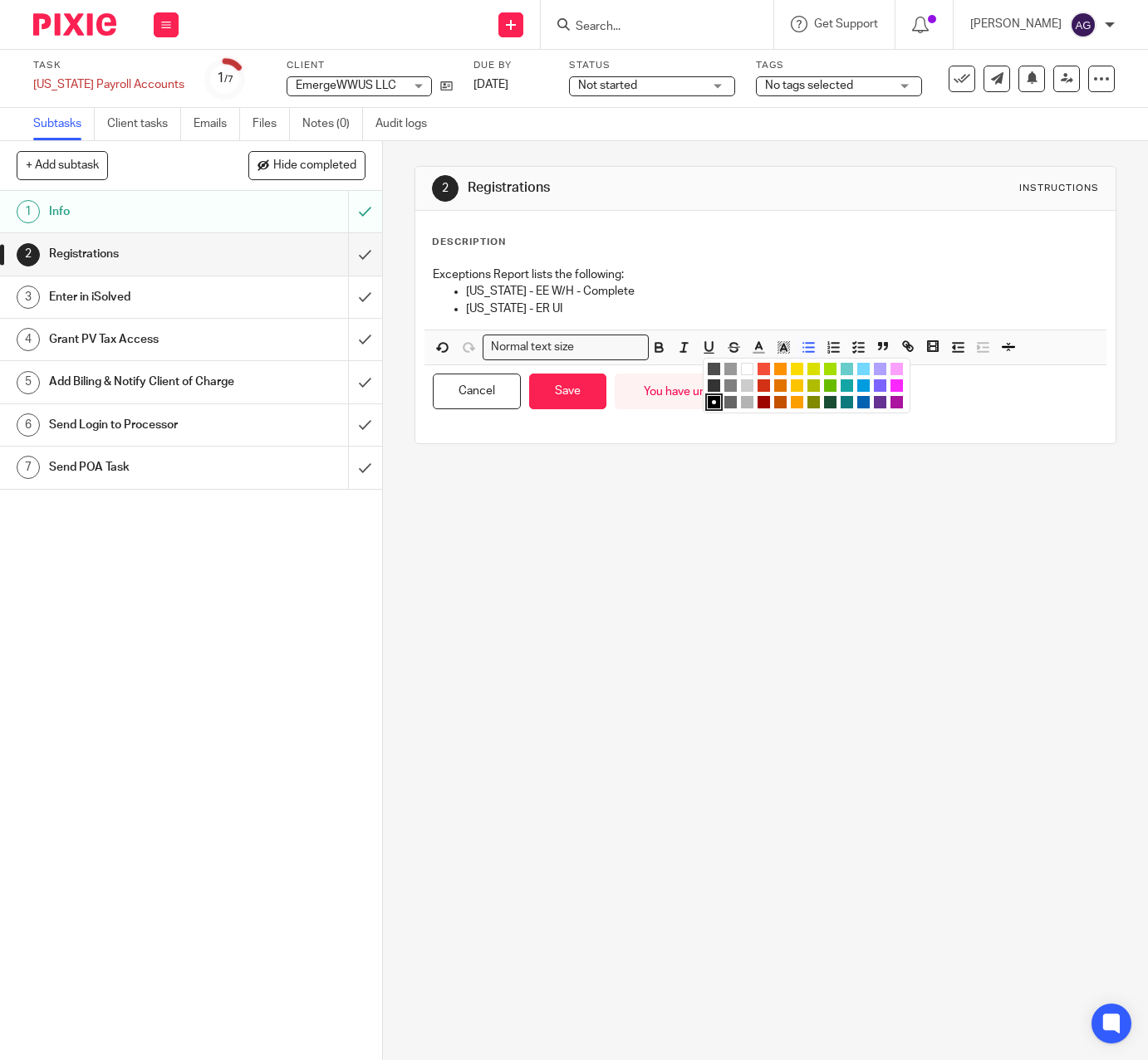
click at [760, 364] on li "color:#F44E3B" at bounding box center [764, 369] width 12 height 12
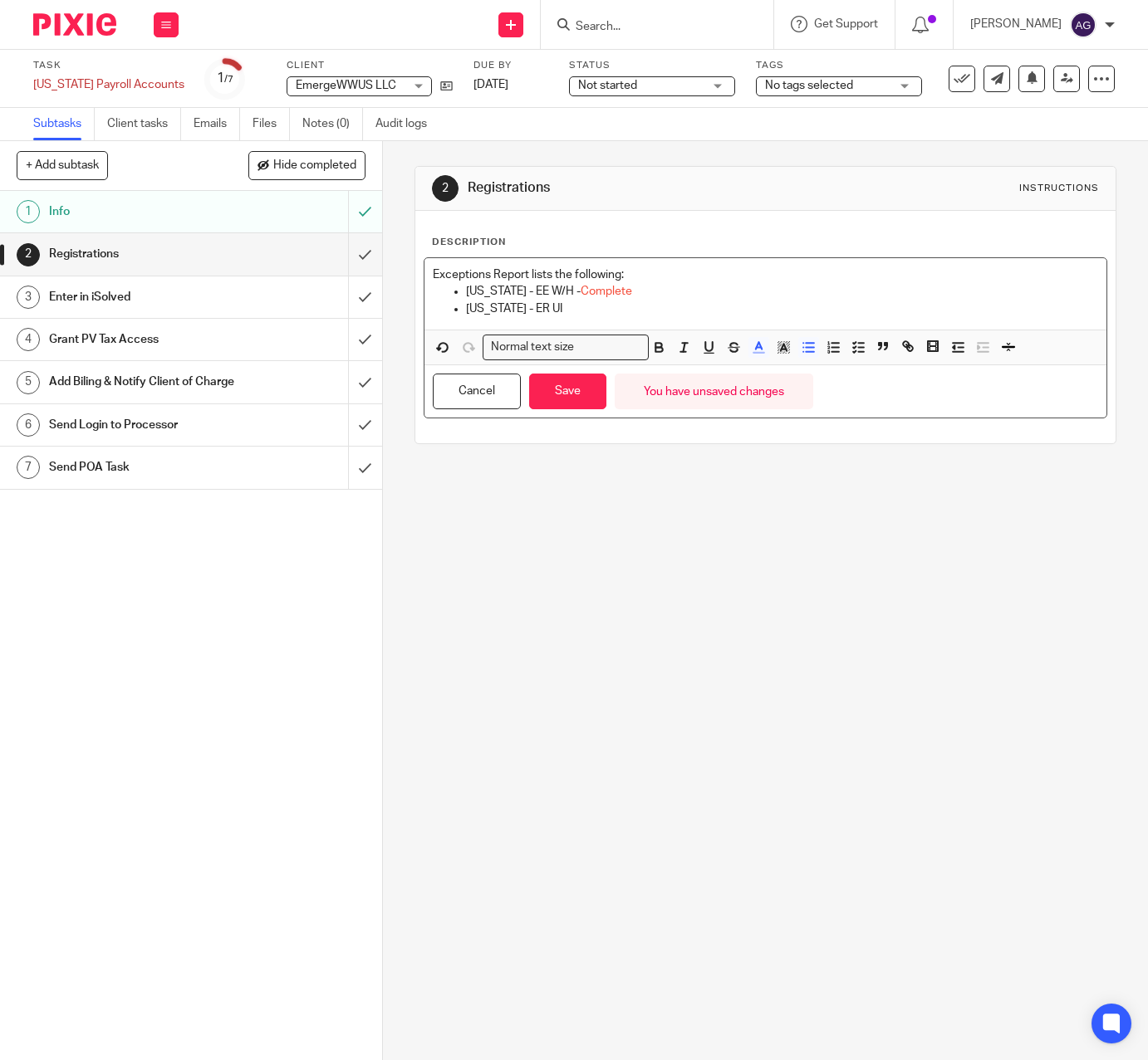
click at [577, 318] on div "Exceptions Report lists the following: Hawaii - EE W/H - Complete Hawaii - ER UI" at bounding box center [765, 294] width 682 height 72
click at [582, 395] on button "Save" at bounding box center [567, 391] width 77 height 36
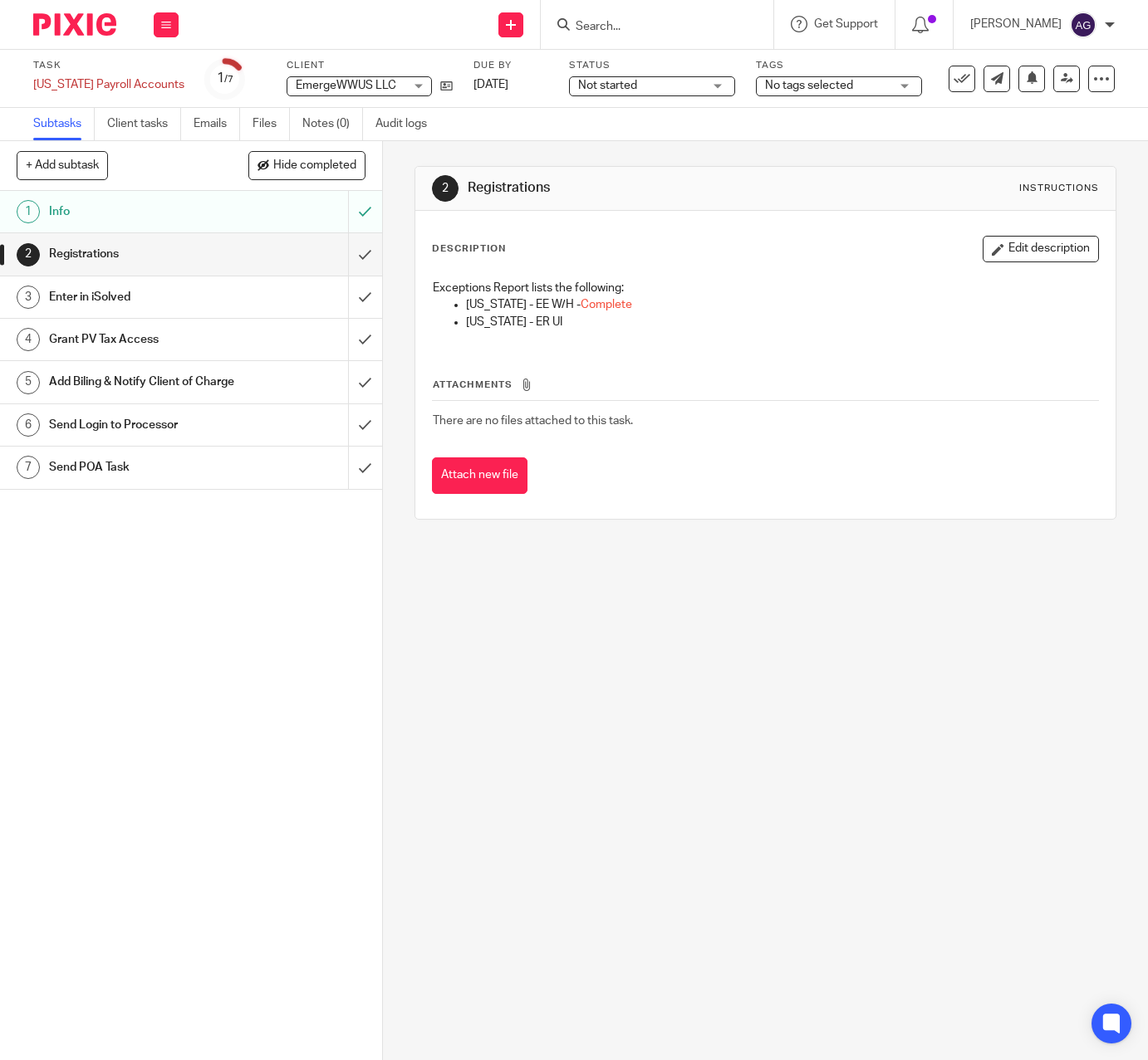
click at [139, 215] on h1 "Info" at bounding box center [143, 212] width 189 height 25
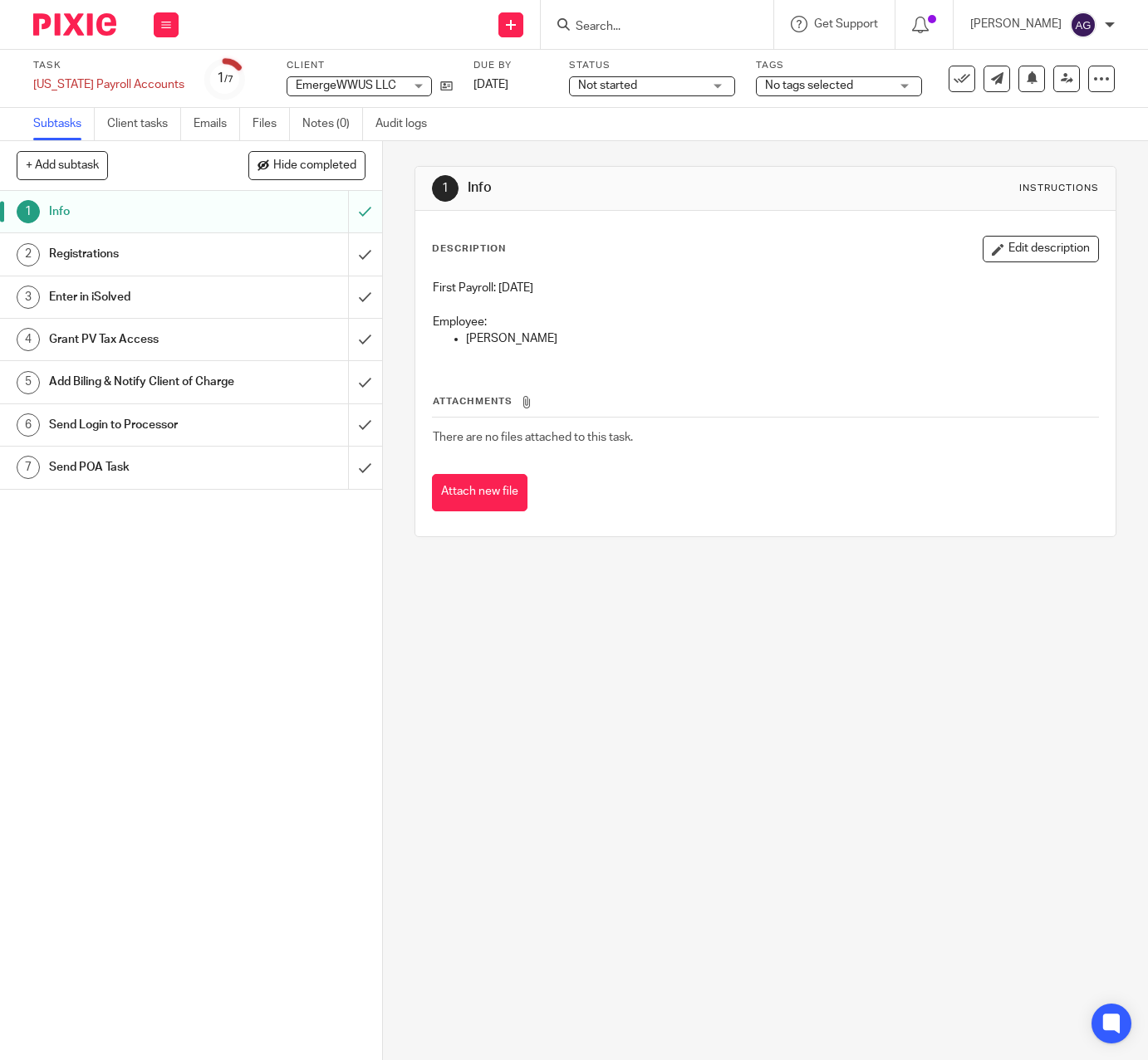
drag, startPoint x: 171, startPoint y: 248, endPoint x: 206, endPoint y: 253, distance: 35.4
click at [171, 248] on h1 "Registrations" at bounding box center [143, 254] width 189 height 25
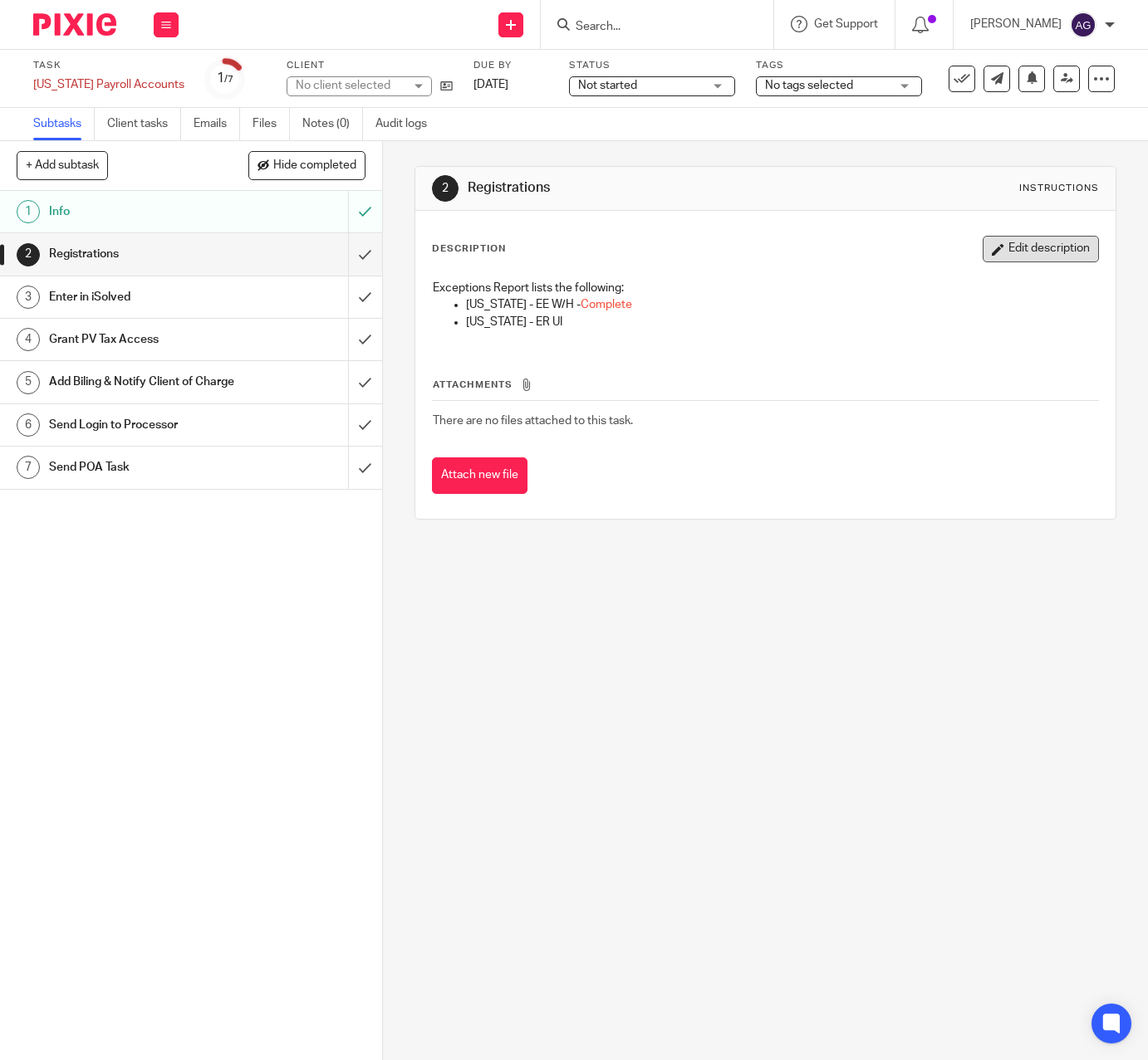
click at [1040, 246] on button "Edit description" at bounding box center [1040, 249] width 116 height 27
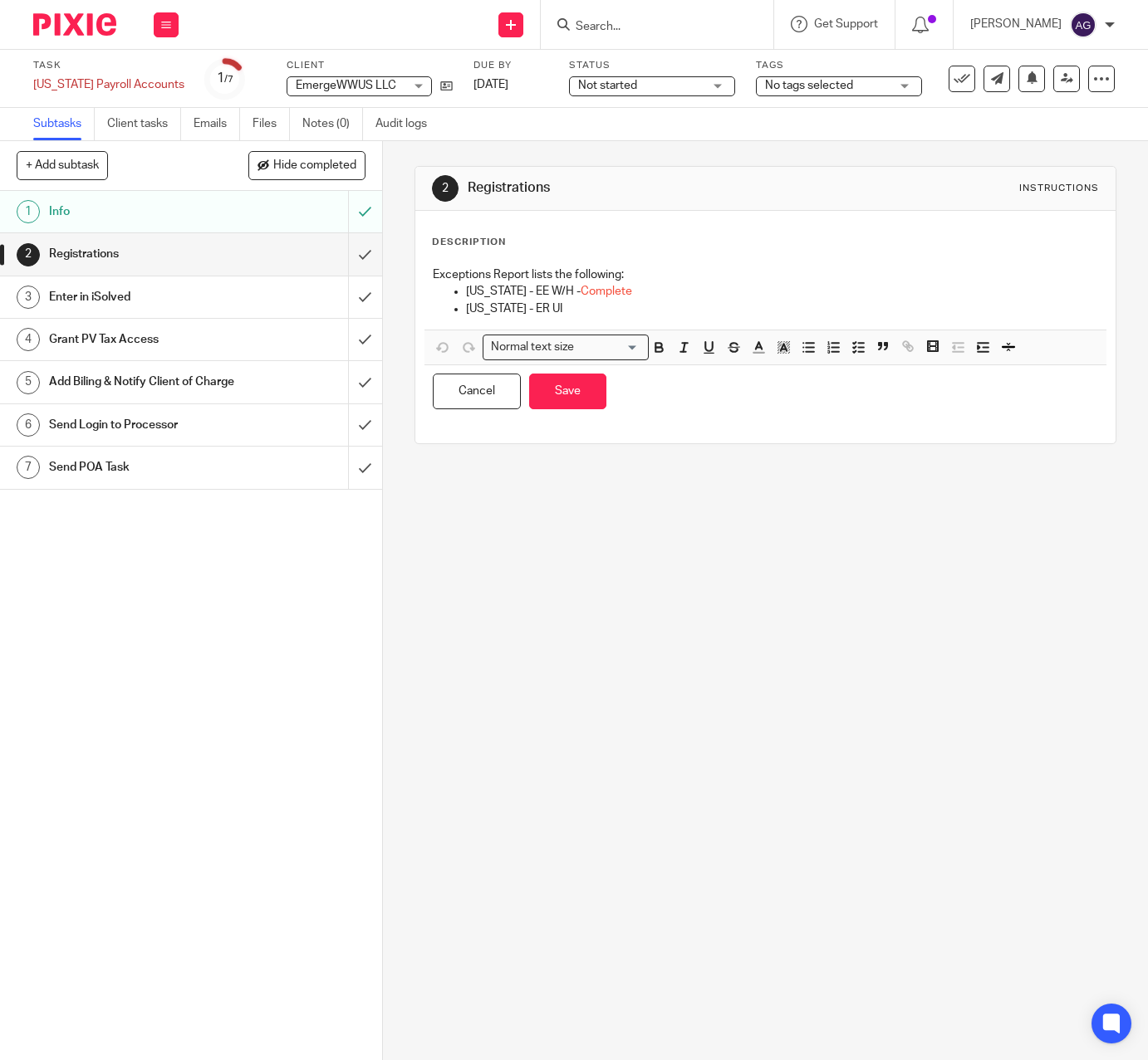
click at [574, 305] on p "[US_STATE] - ER UI" at bounding box center [782, 308] width 632 height 17
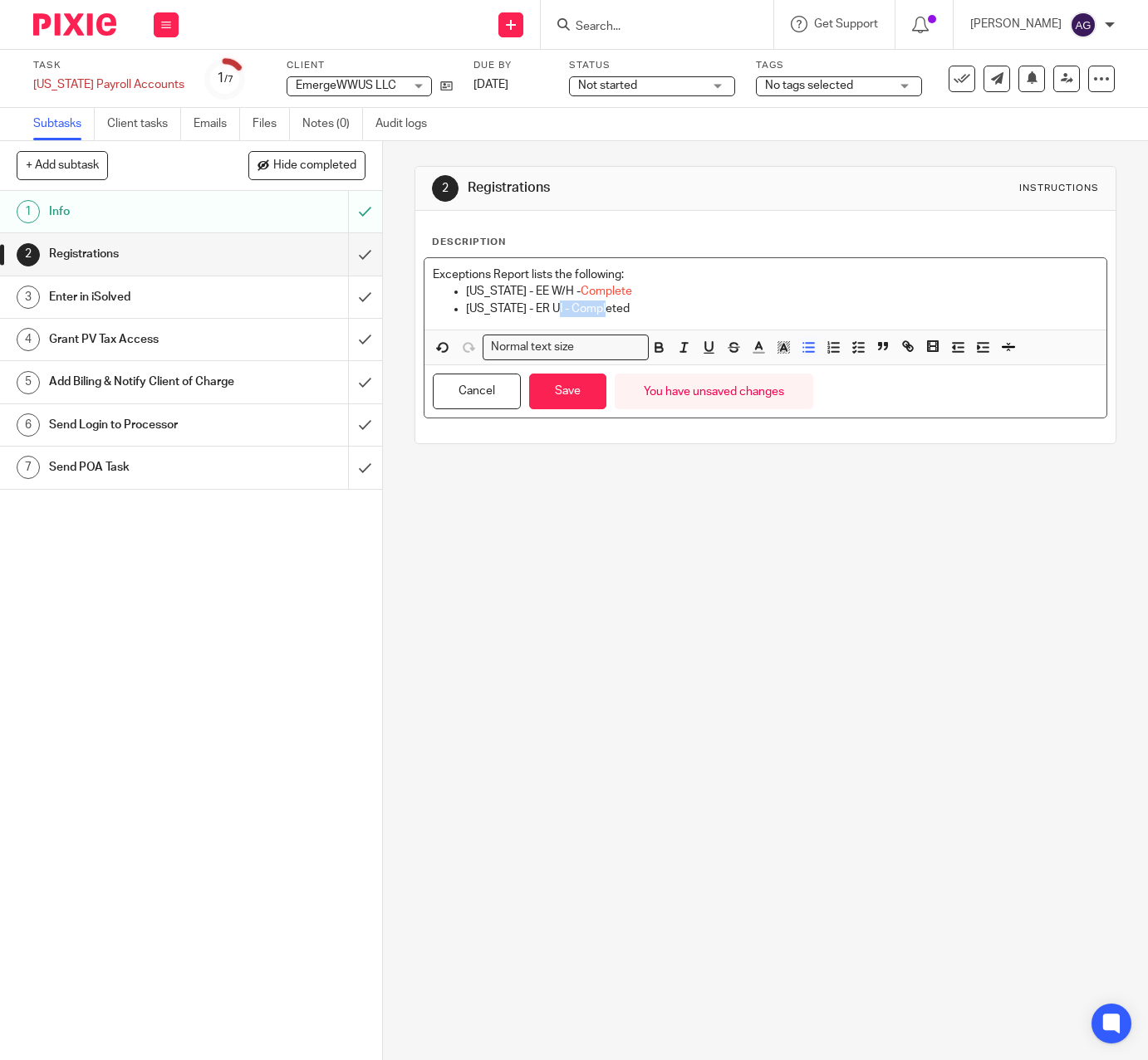
drag, startPoint x: 627, startPoint y: 314, endPoint x: 541, endPoint y: 303, distance: 86.7
click at [541, 303] on p "Hawaii - ER UI - Completed" at bounding box center [782, 308] width 632 height 17
click at [751, 346] on icon "button" at bounding box center [758, 346] width 15 height 15
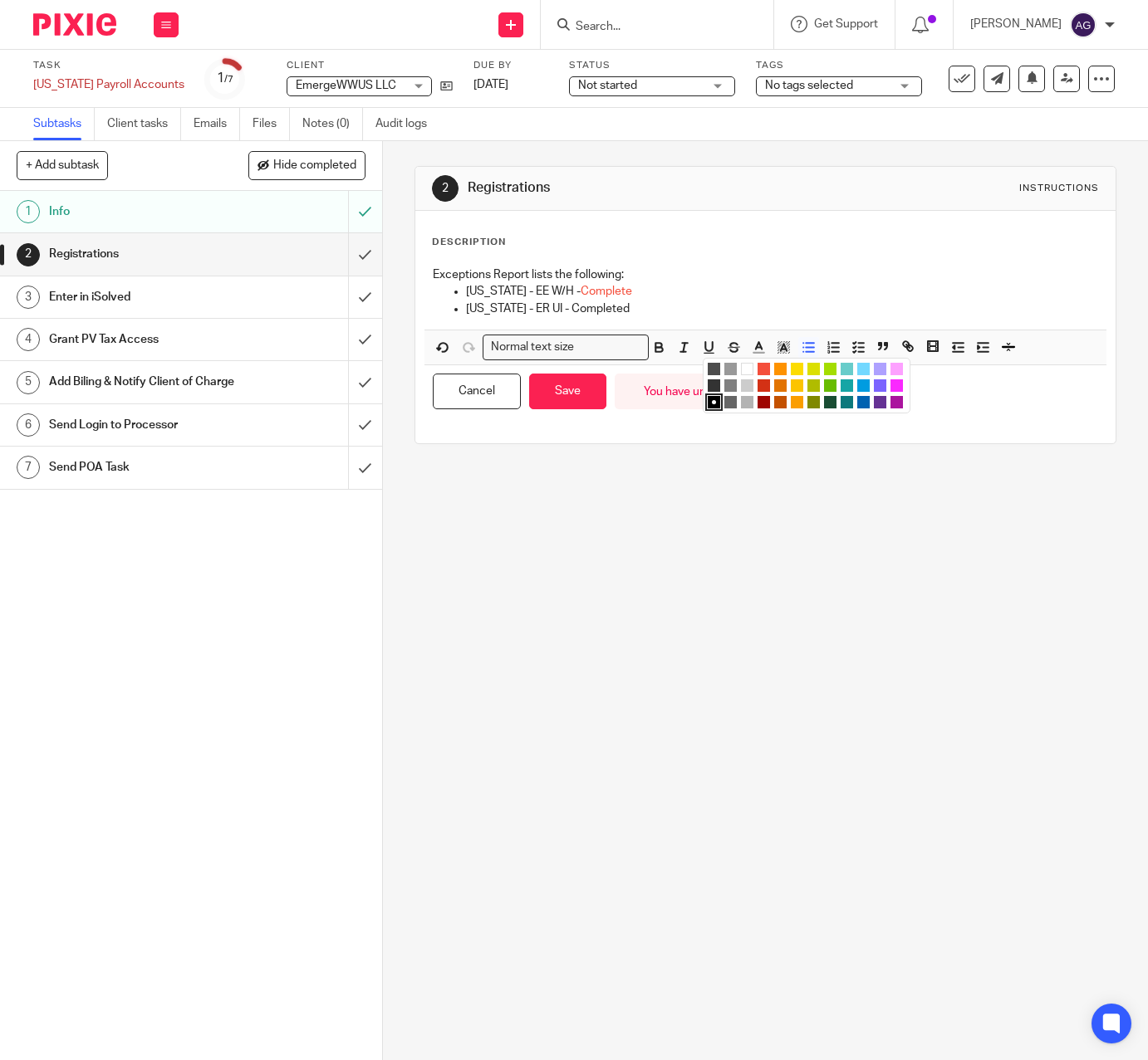
click at [758, 368] on li "color:#F44E3B" at bounding box center [764, 369] width 12 height 12
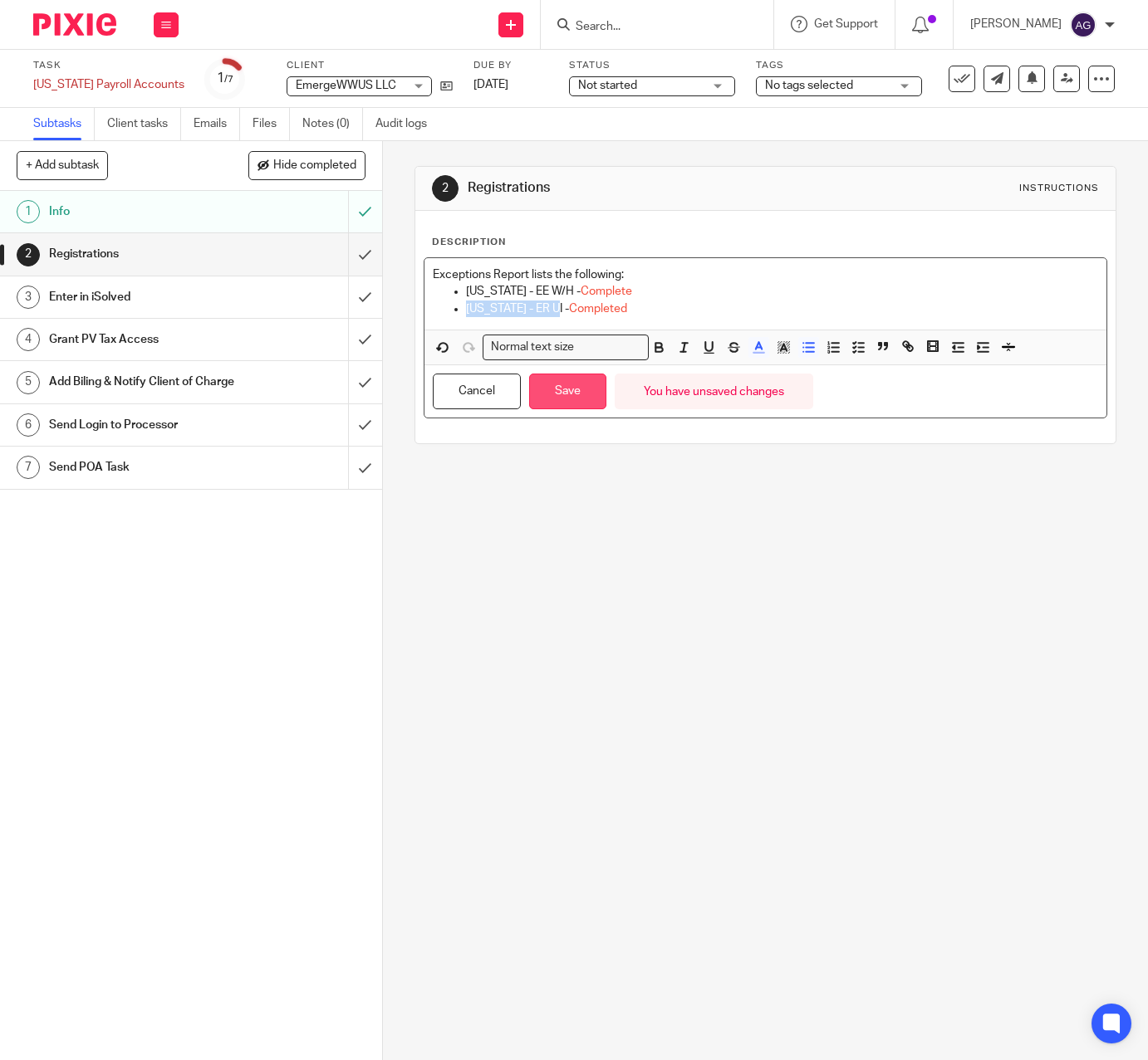
click at [549, 388] on button "Save" at bounding box center [567, 391] width 77 height 36
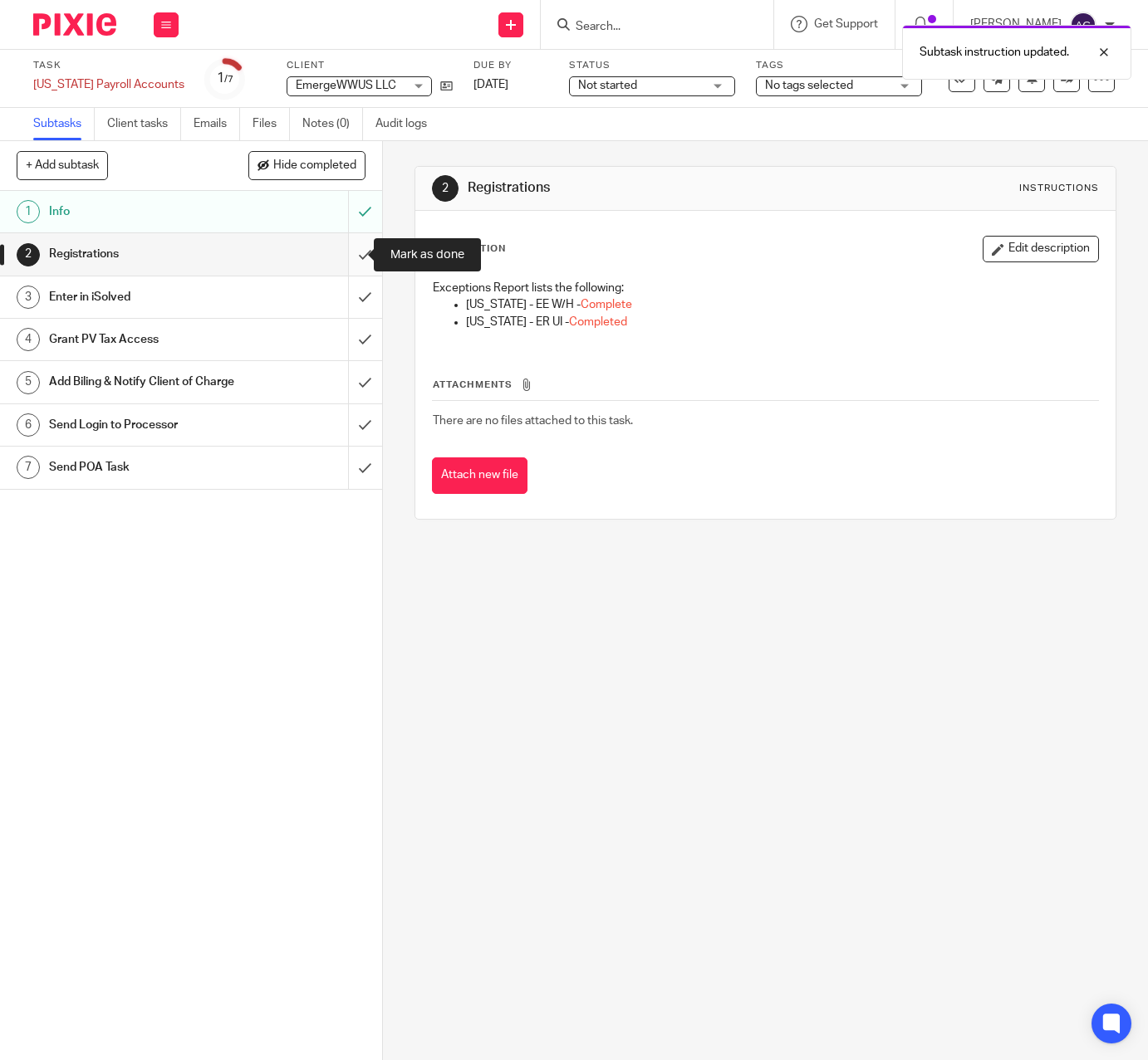
click at [351, 252] on input "submit" at bounding box center [191, 255] width 382 height 42
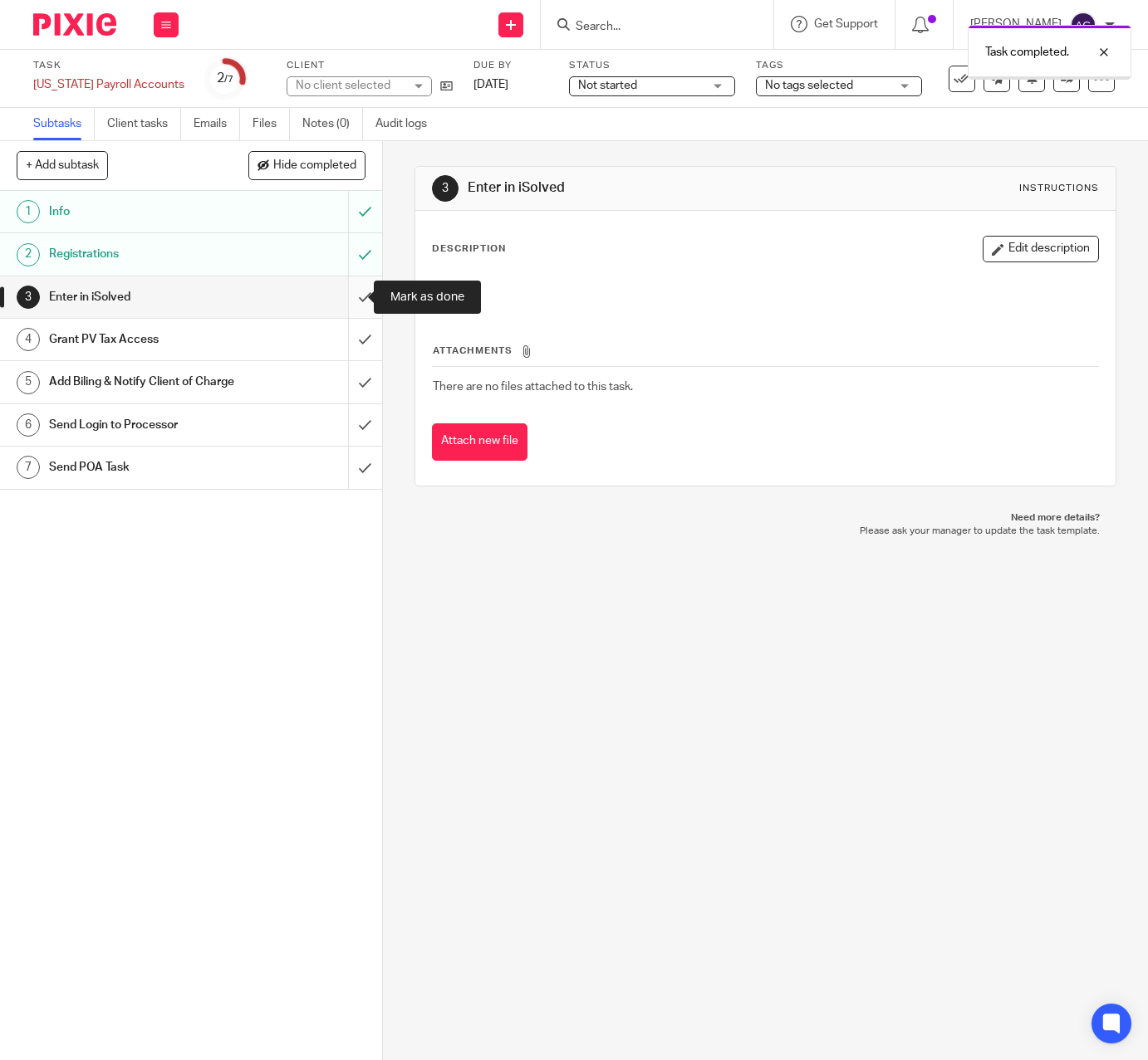
click at [352, 297] on input "submit" at bounding box center [191, 297] width 382 height 42
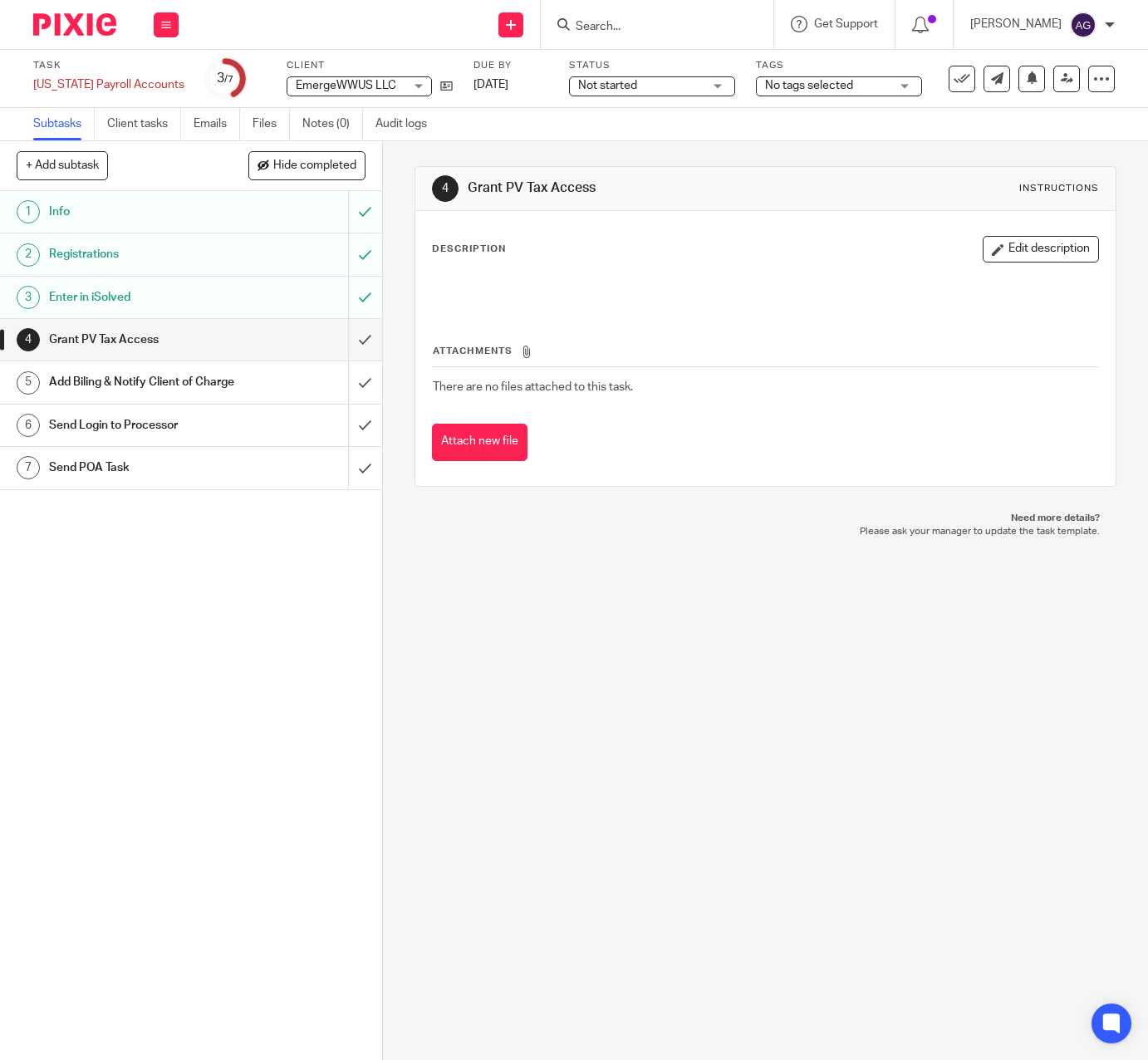
click at [590, 633] on div "4 Grant PV Tax Access Instructions Description Edit description Attachments The…" at bounding box center [766, 600] width 765 height 918
click at [348, 388] on input "submit" at bounding box center [191, 382] width 382 height 42
click at [596, 818] on div "4 Grant PV Tax Access Instructions Description Edit description Attachments The…" at bounding box center [766, 600] width 765 height 918
click at [348, 442] on input "submit" at bounding box center [191, 425] width 382 height 42
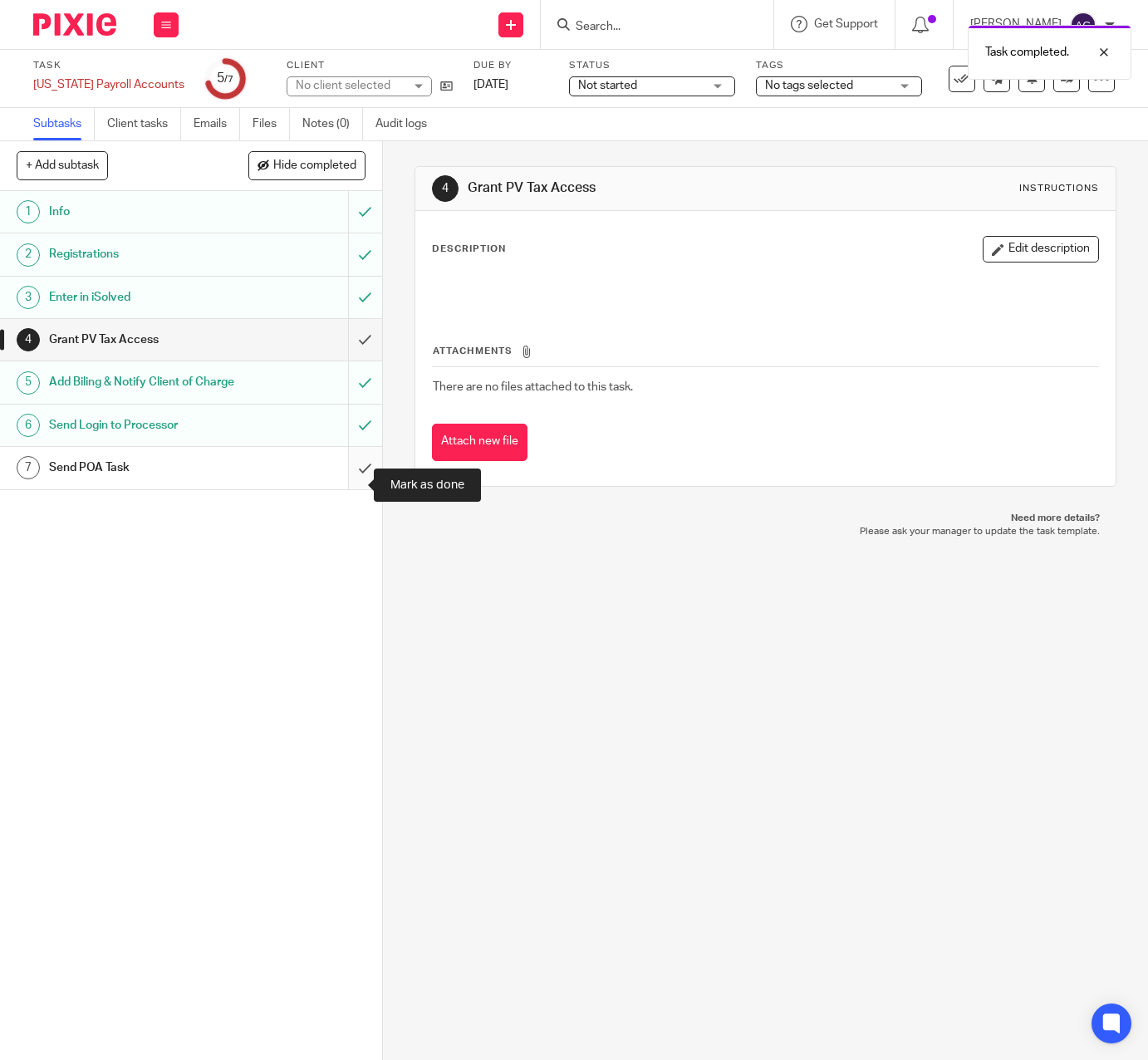
click at [341, 481] on input "submit" at bounding box center [191, 468] width 382 height 42
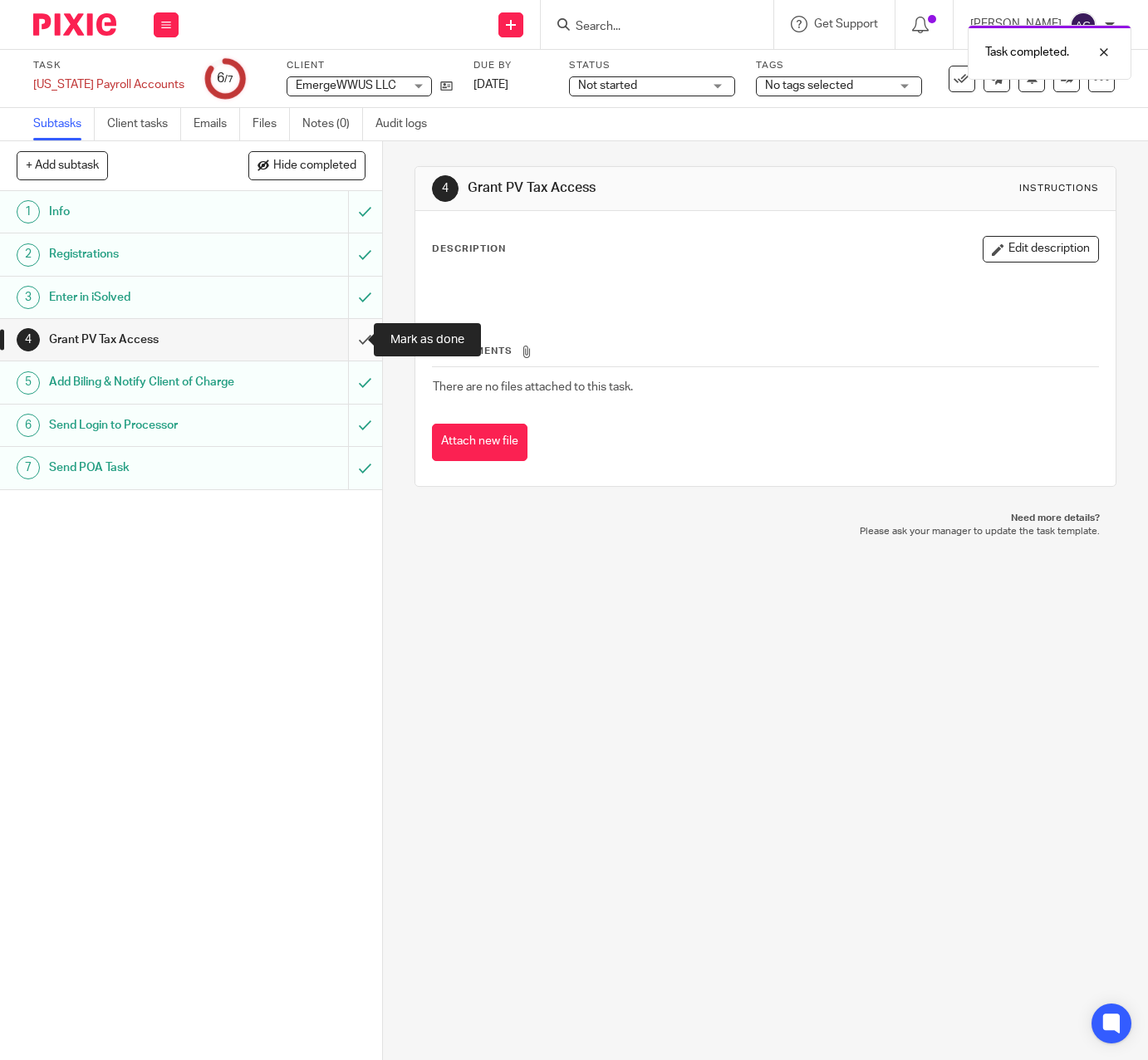
click at [349, 335] on input "submit" at bounding box center [191, 339] width 382 height 42
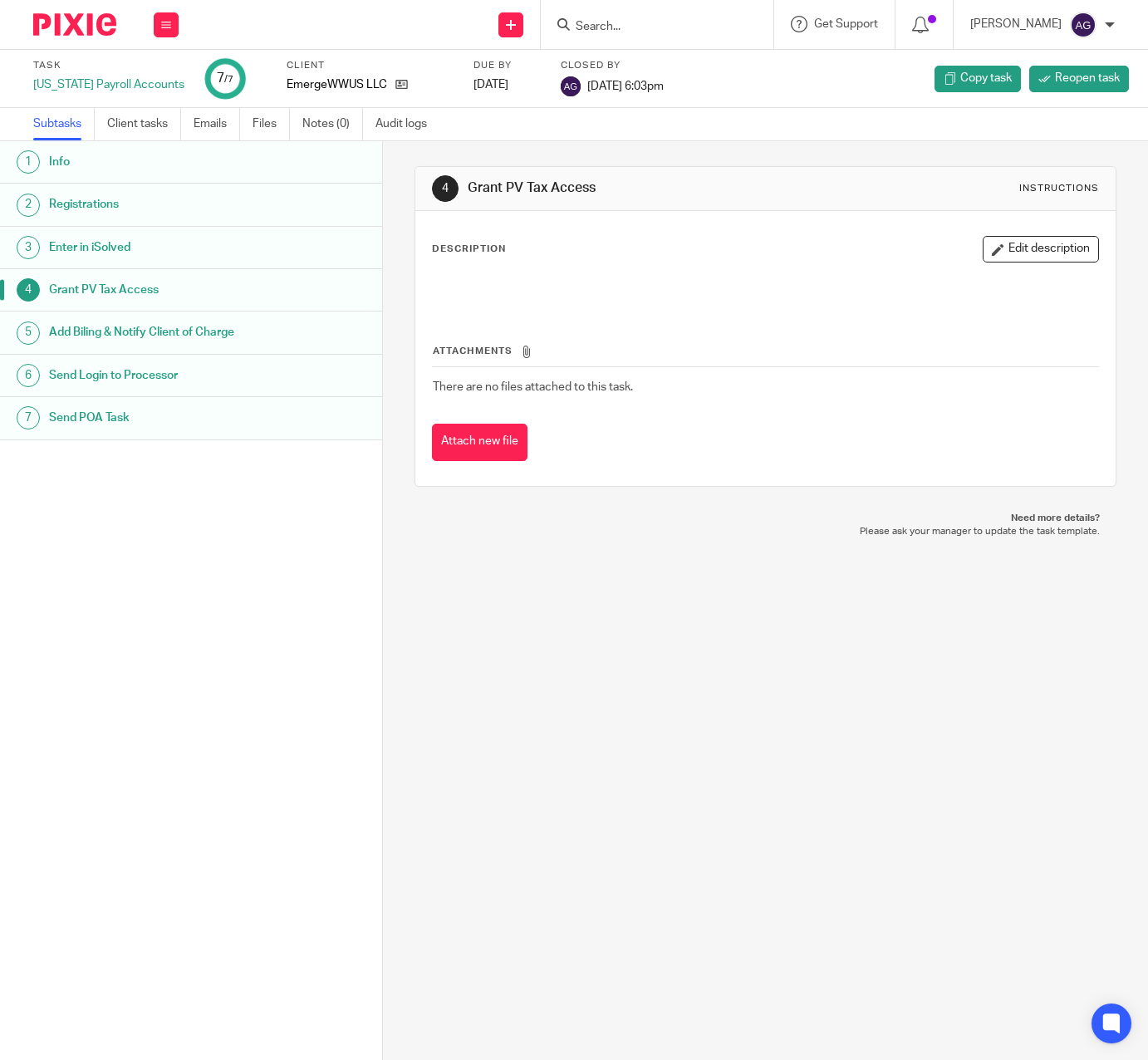
drag, startPoint x: 558, startPoint y: 696, endPoint x: 546, endPoint y: 710, distance: 18.4
click at [559, 696] on div "4 Grant PV Tax Access Instructions Description Edit description Attachments The…" at bounding box center [766, 600] width 765 height 918
click at [395, 79] on icon at bounding box center [401, 84] width 12 height 12
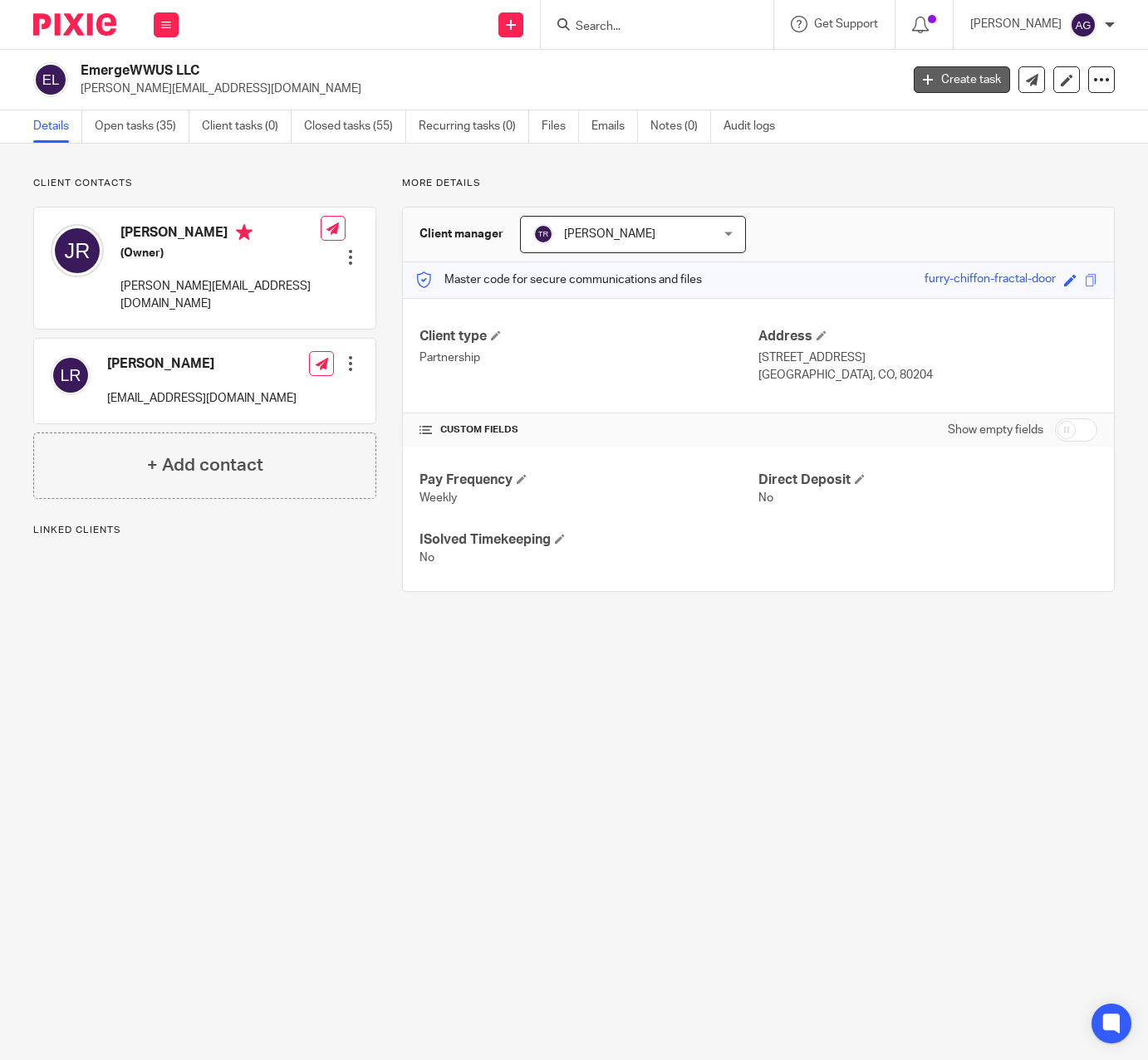
click at [941, 73] on link "Create task" at bounding box center [961, 80] width 97 height 27
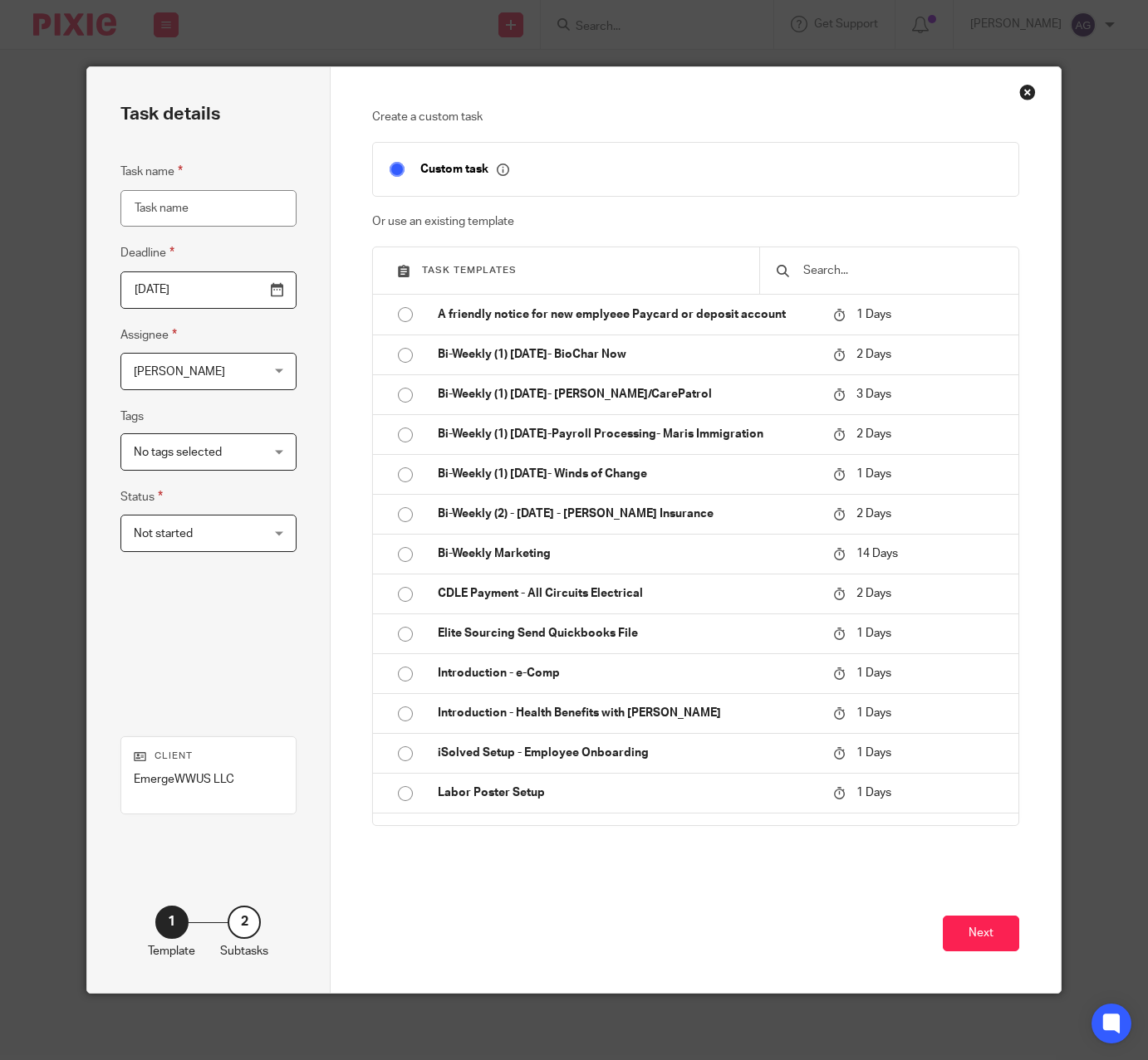
click at [863, 270] on input "text" at bounding box center [901, 270] width 201 height 18
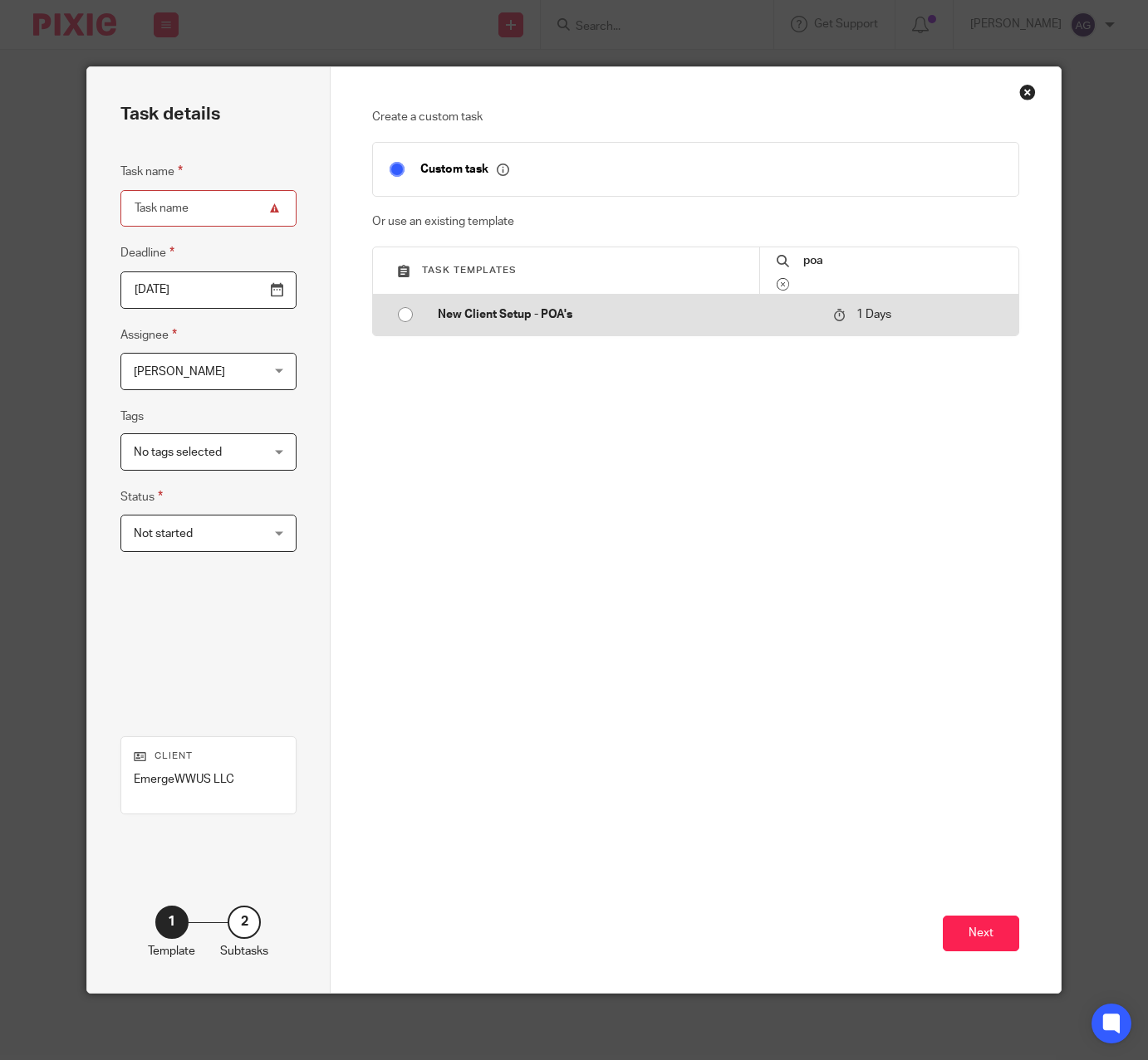
type input "poa"
click at [484, 318] on p "New Client Setup - POA's" at bounding box center [626, 314] width 378 height 17
type input "2025-08-22"
type input "New Client Setup - POA's"
checkbox input "false"
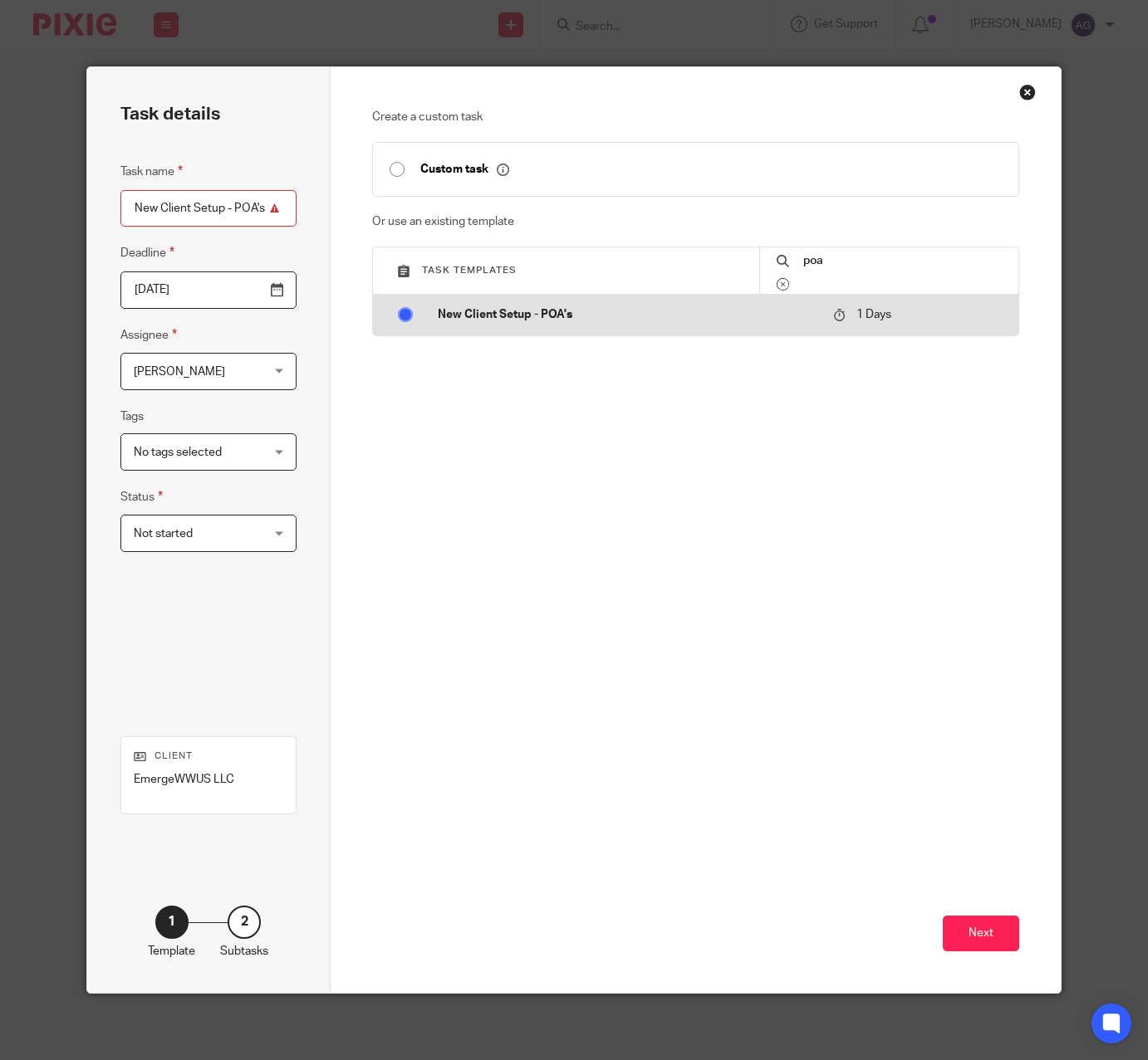
radio input "true"
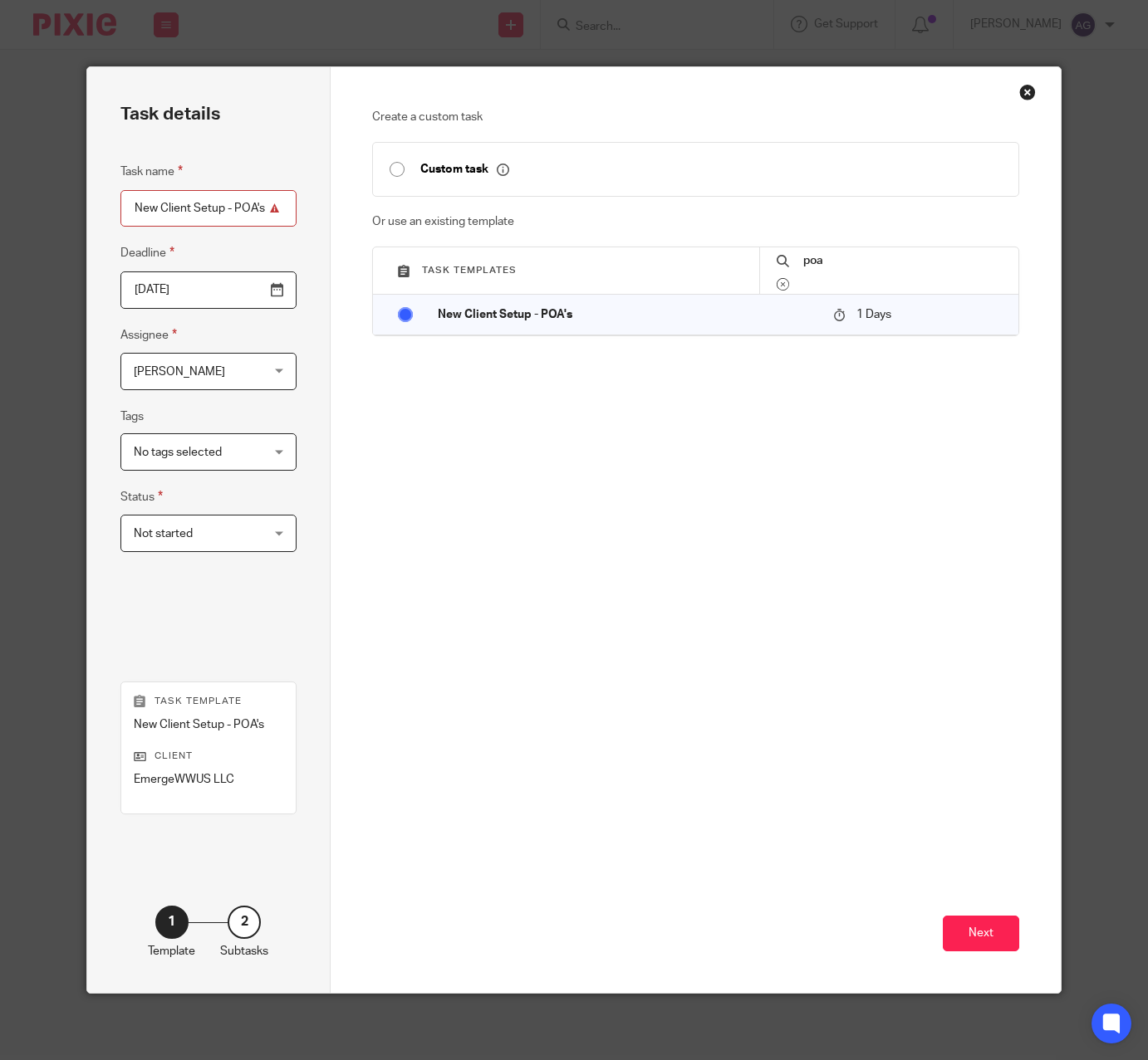
click at [173, 371] on span "[PERSON_NAME]" at bounding box center [180, 372] width 92 height 12
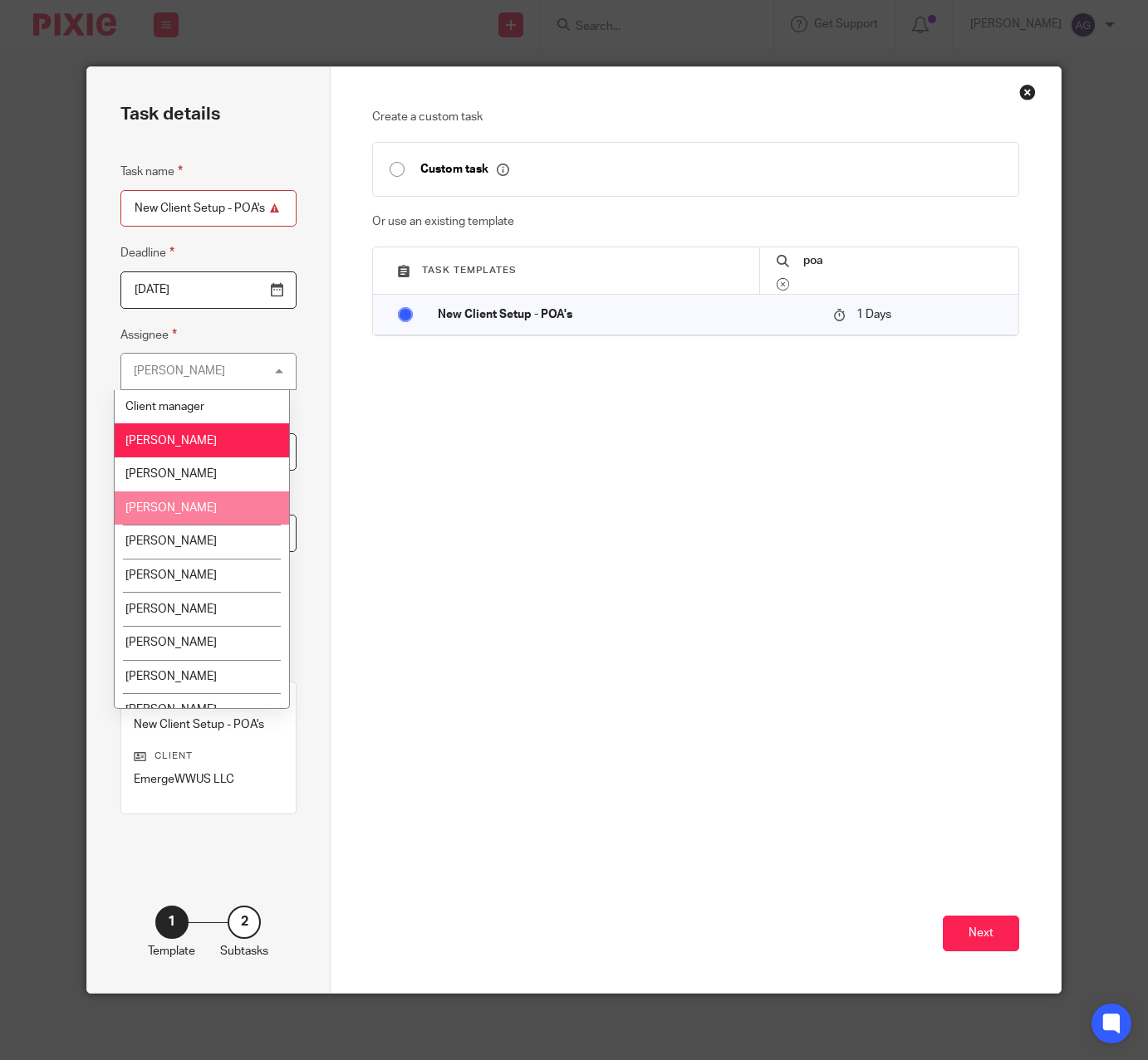
click at [165, 513] on span "[PERSON_NAME]" at bounding box center [172, 508] width 92 height 12
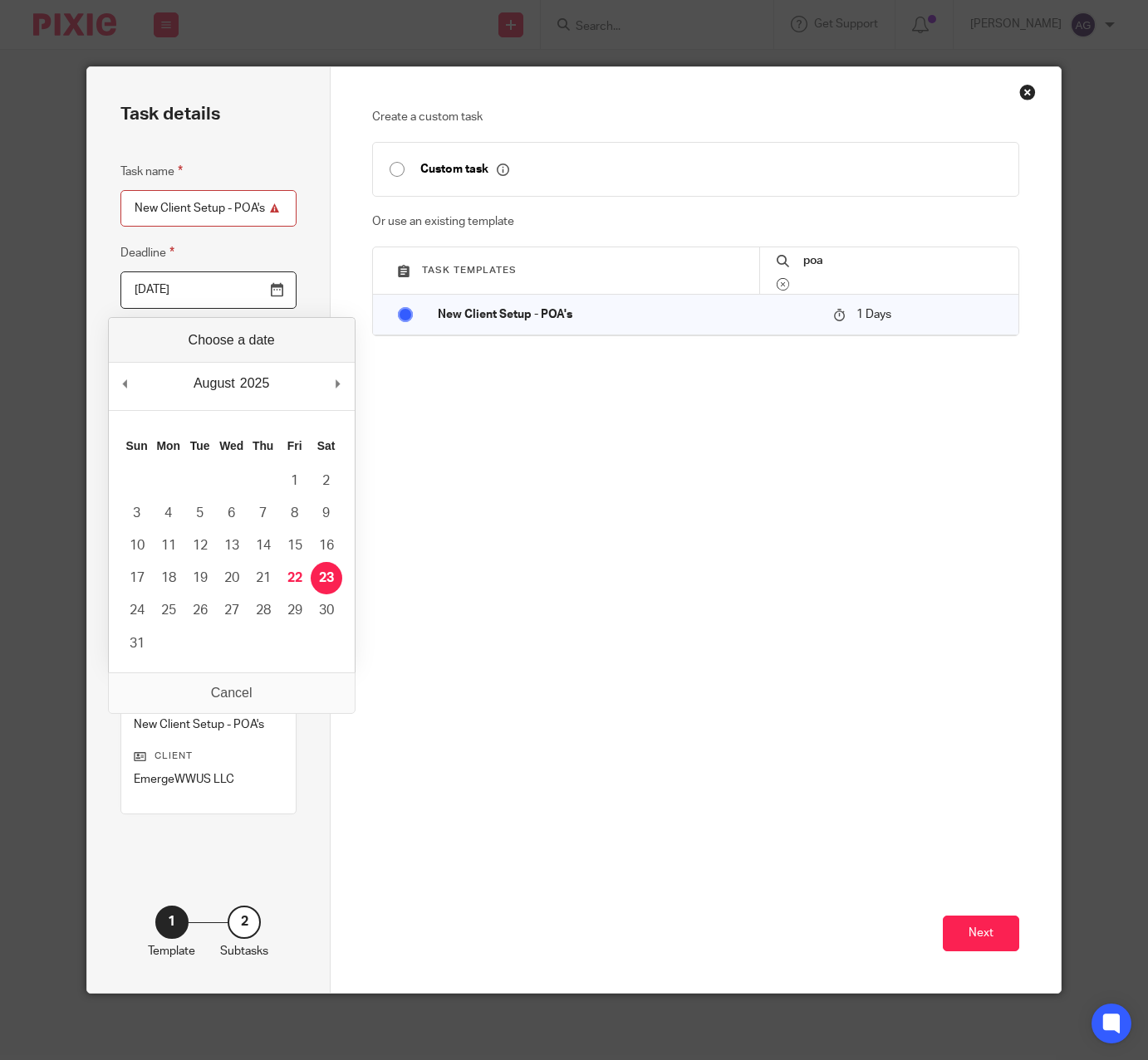
click at [263, 292] on input "2025-08-22" at bounding box center [209, 289] width 176 height 37
click at [330, 378] on div "August January February March April May June July August September October Nove…" at bounding box center [232, 386] width 246 height 47
type input "2025-09-17"
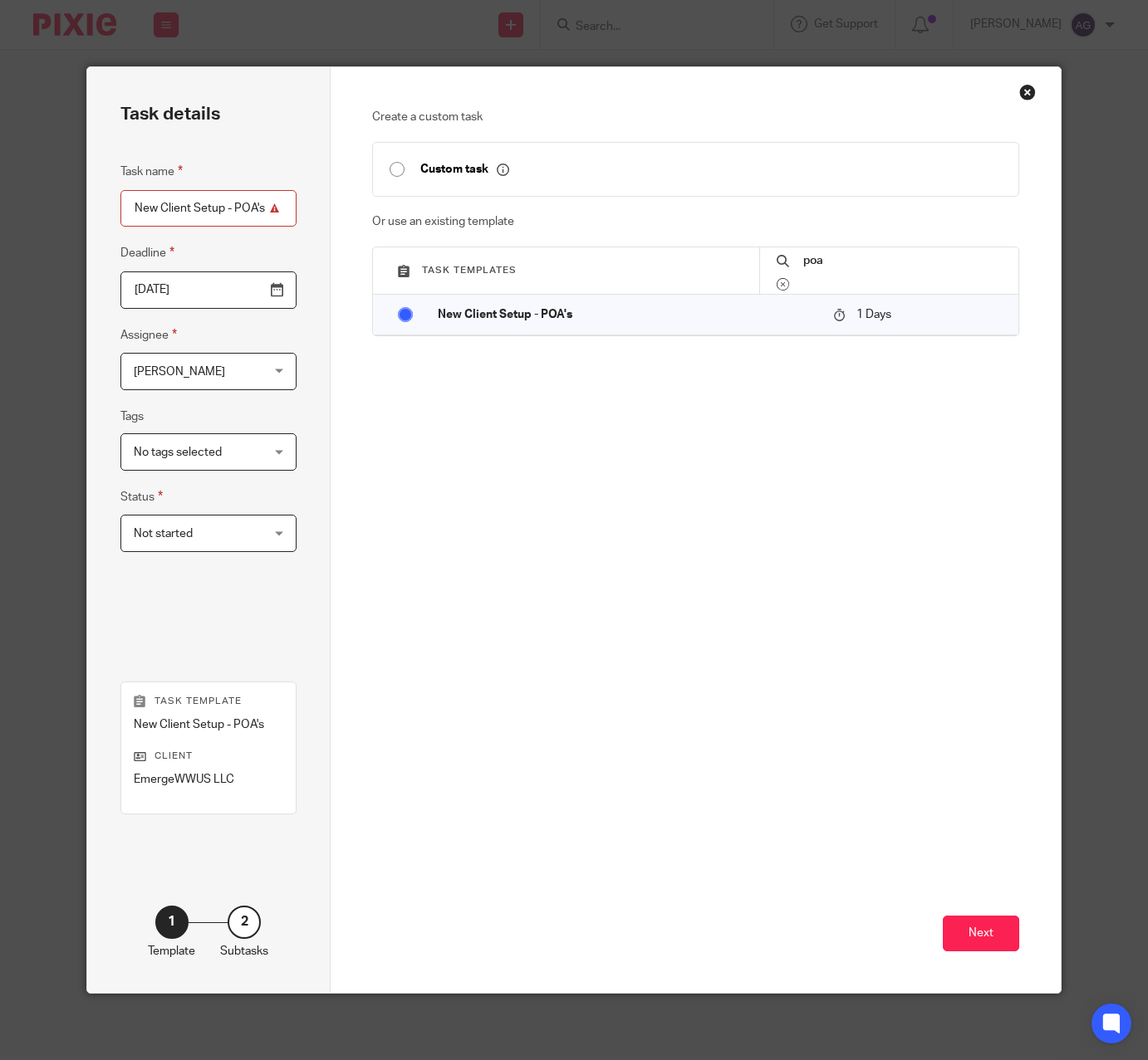
click at [1002, 911] on div "Next" at bounding box center [696, 813] width 648 height 358
click at [994, 922] on button "Next" at bounding box center [980, 934] width 77 height 36
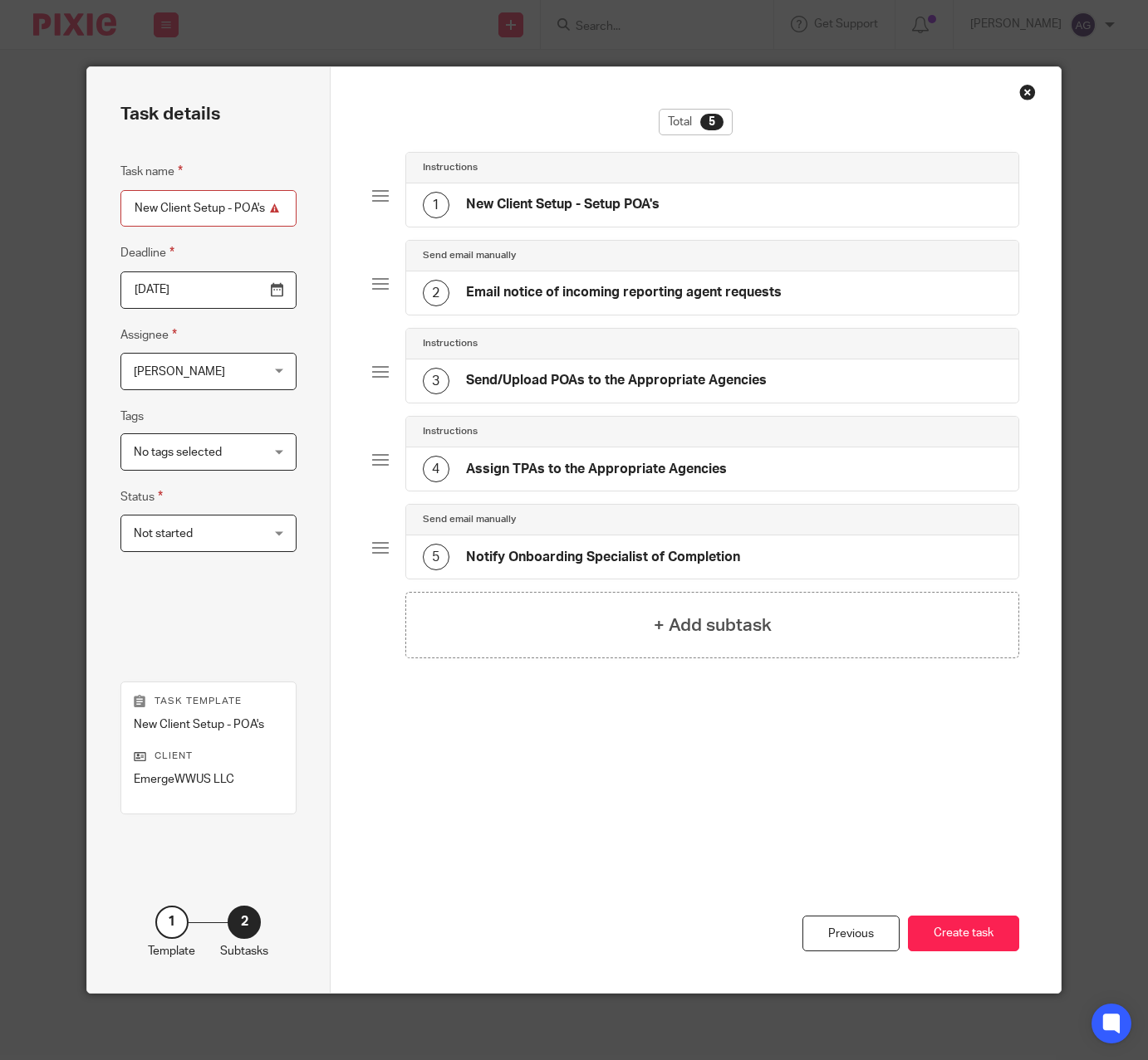
click at [567, 205] on h4 "New Client Setup - Setup POA's" at bounding box center [563, 204] width 194 height 17
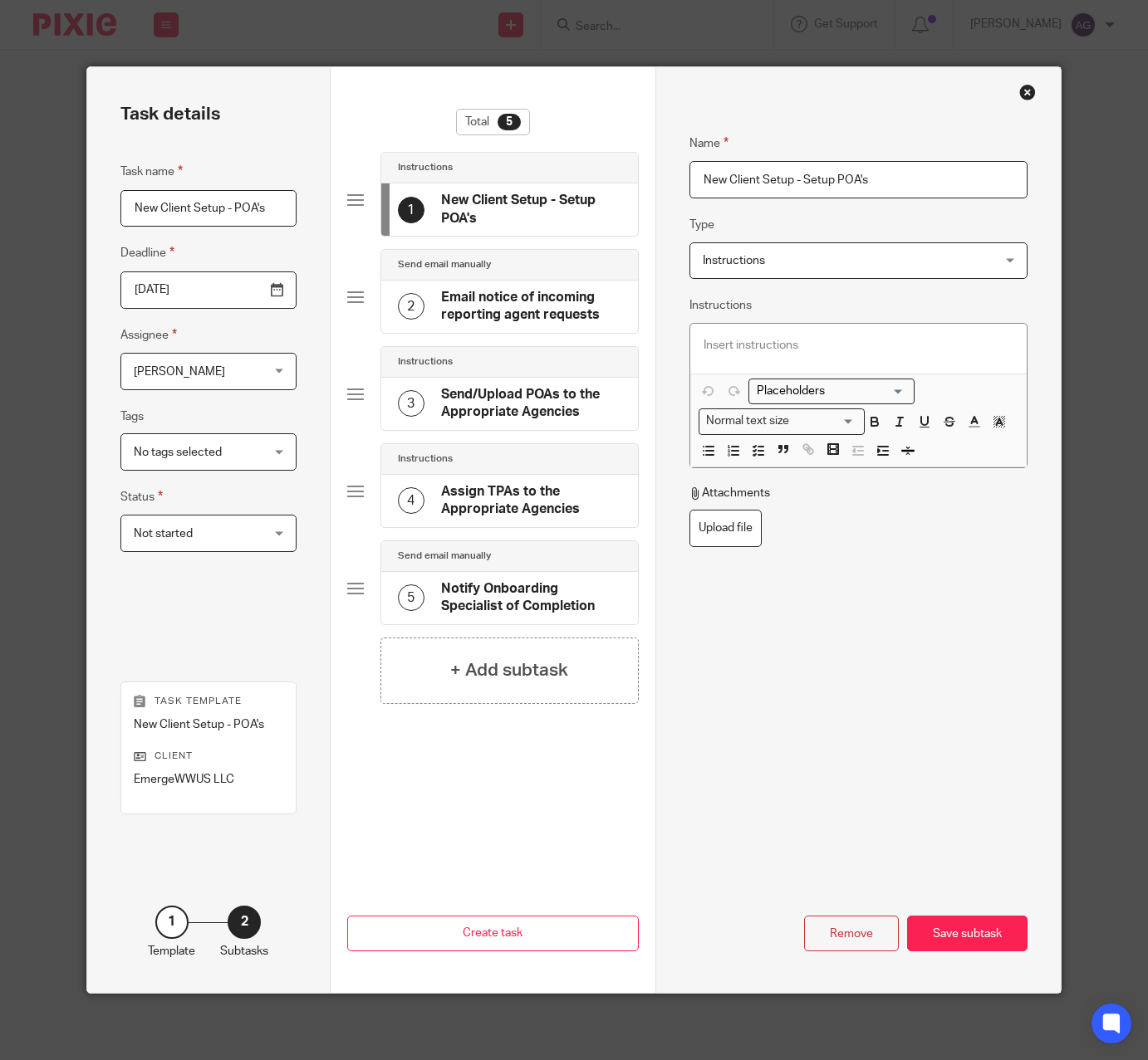
drag, startPoint x: 694, startPoint y: 181, endPoint x: 731, endPoint y: 191, distance: 38.3
click at [694, 180] on input "New Client Setup - Setup POA's" at bounding box center [859, 179] width 338 height 37
drag, startPoint x: 803, startPoint y: 182, endPoint x: 714, endPoint y: 186, distance: 89.1
click at [714, 186] on input "HI New Client Setup - Setup POA's" at bounding box center [859, 179] width 338 height 37
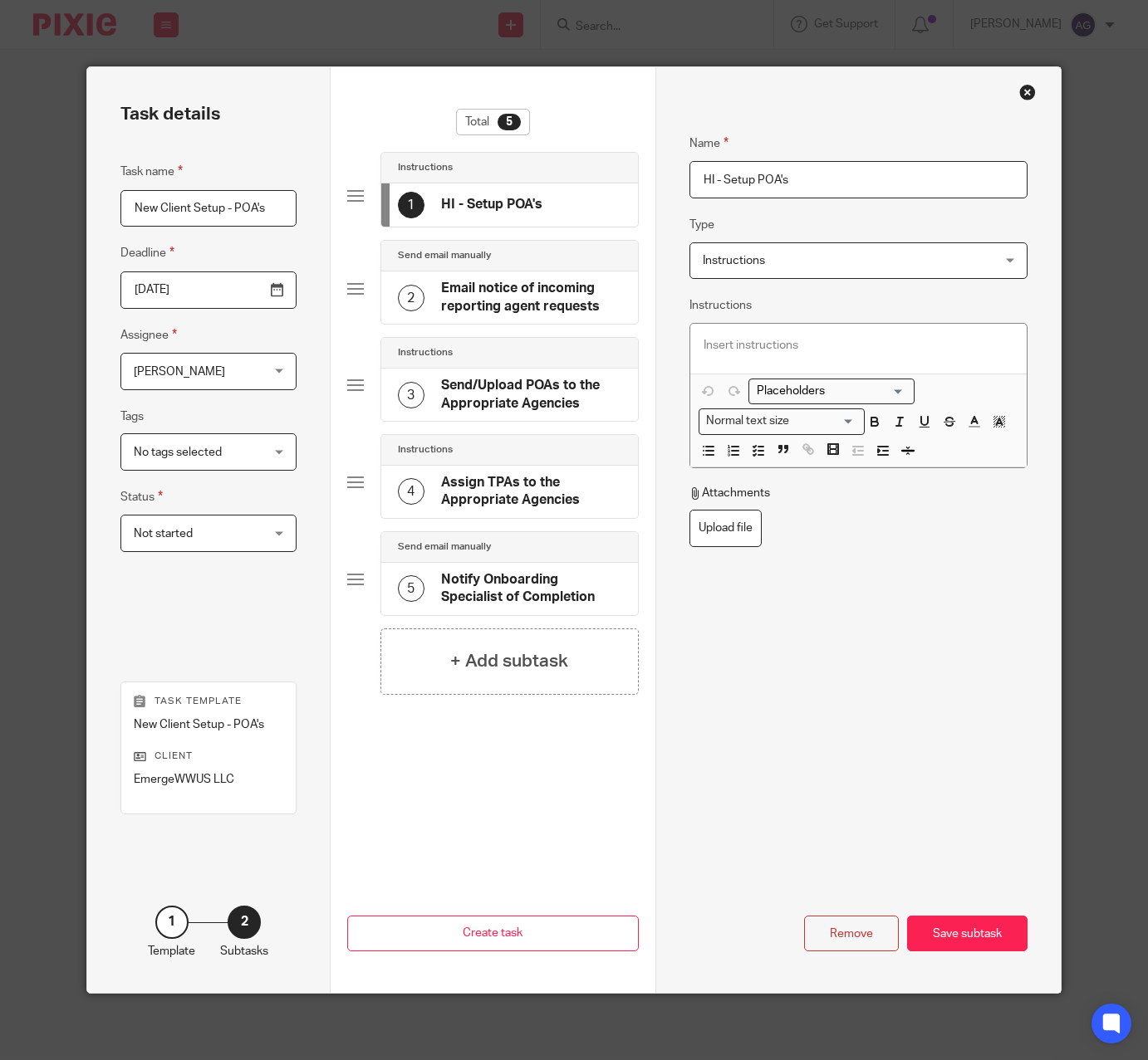
type input "HI - Setup POA's"
click at [500, 277] on div "2 Email notice of incoming reporting agent requests" at bounding box center [509, 297] width 257 height 52
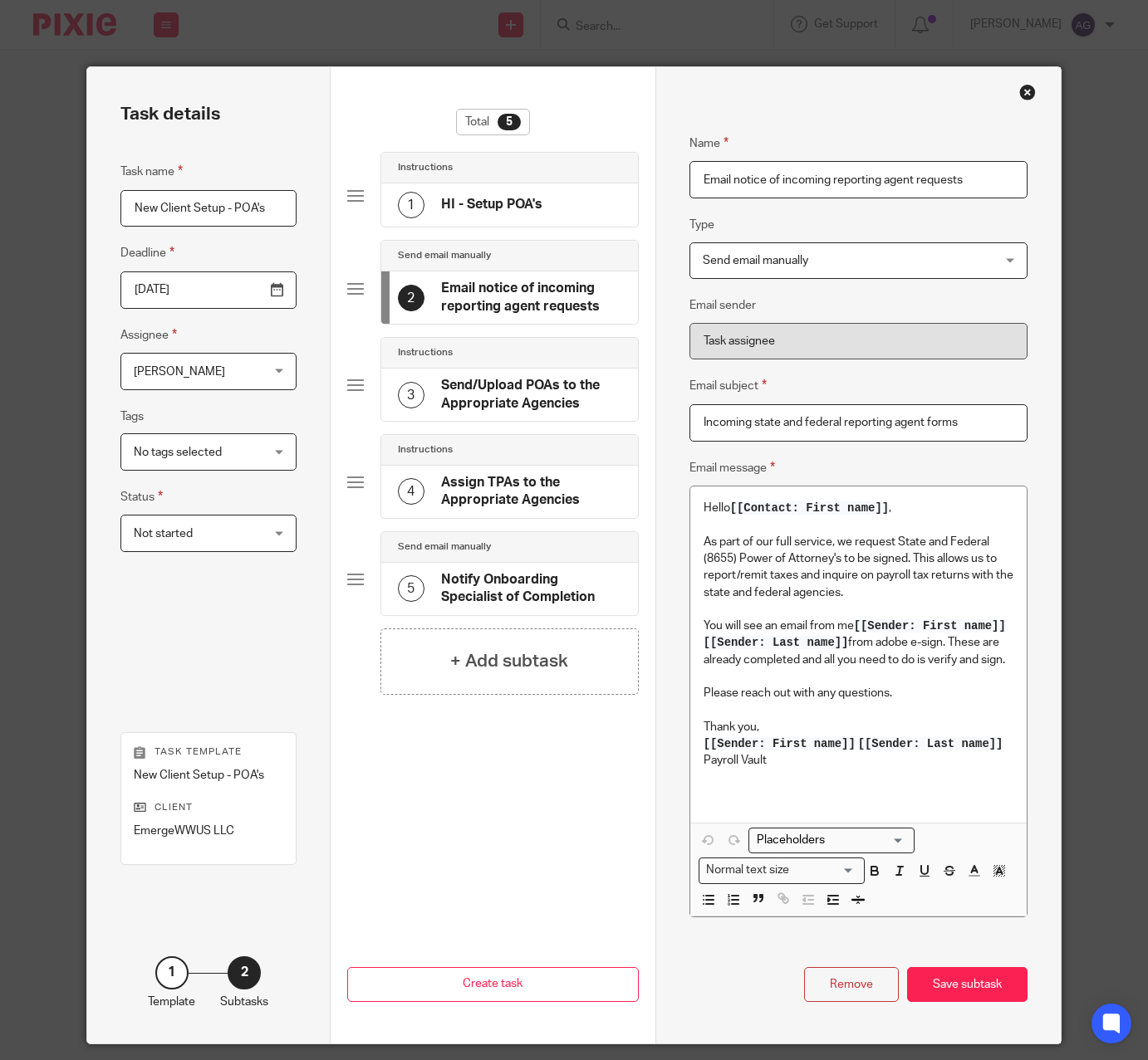
click at [828, 981] on div "Remove" at bounding box center [851, 985] width 95 height 36
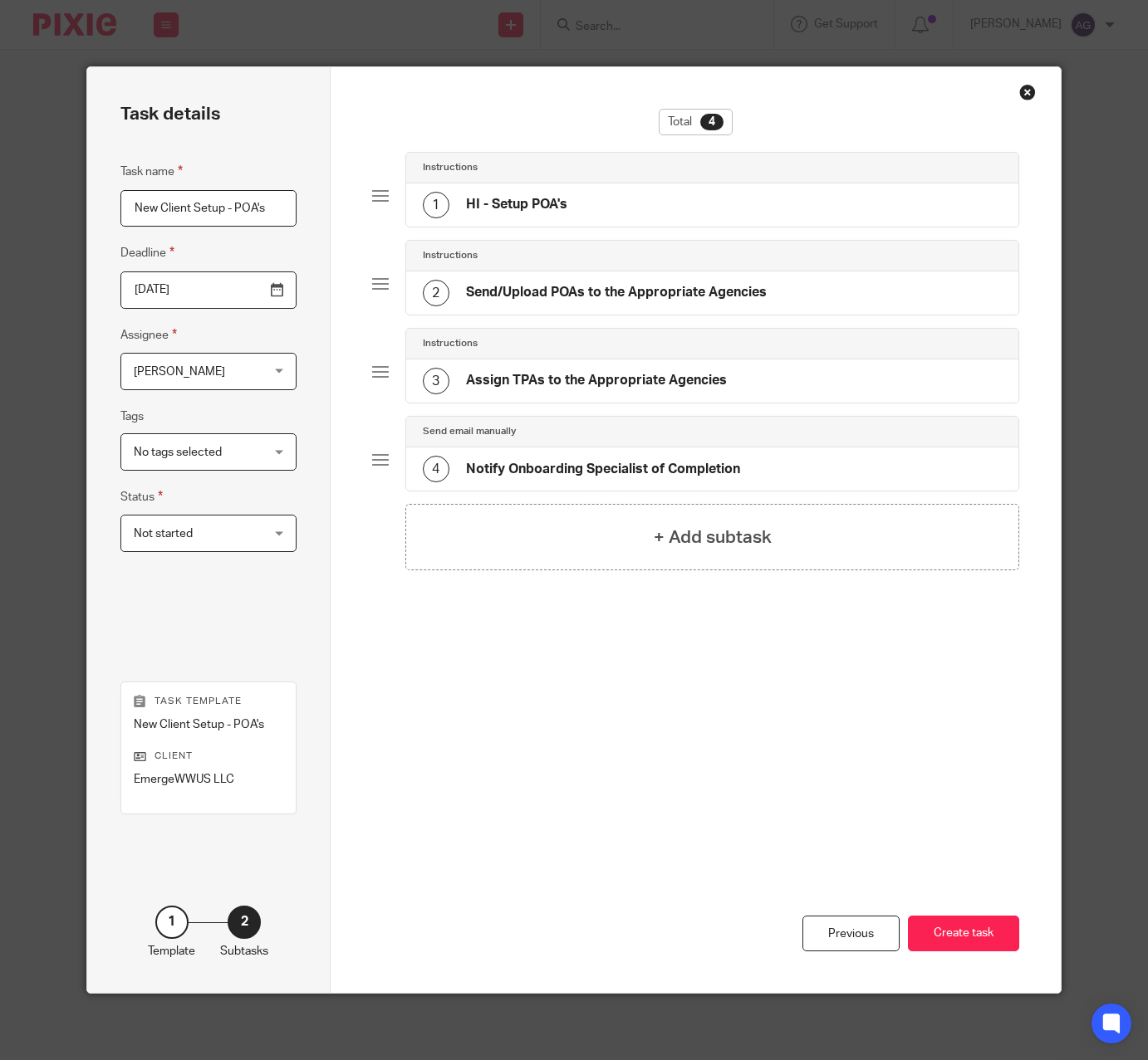
click at [553, 295] on h4 "Send/Upload POAs to the Appropriate Agencies" at bounding box center [616, 292] width 300 height 17
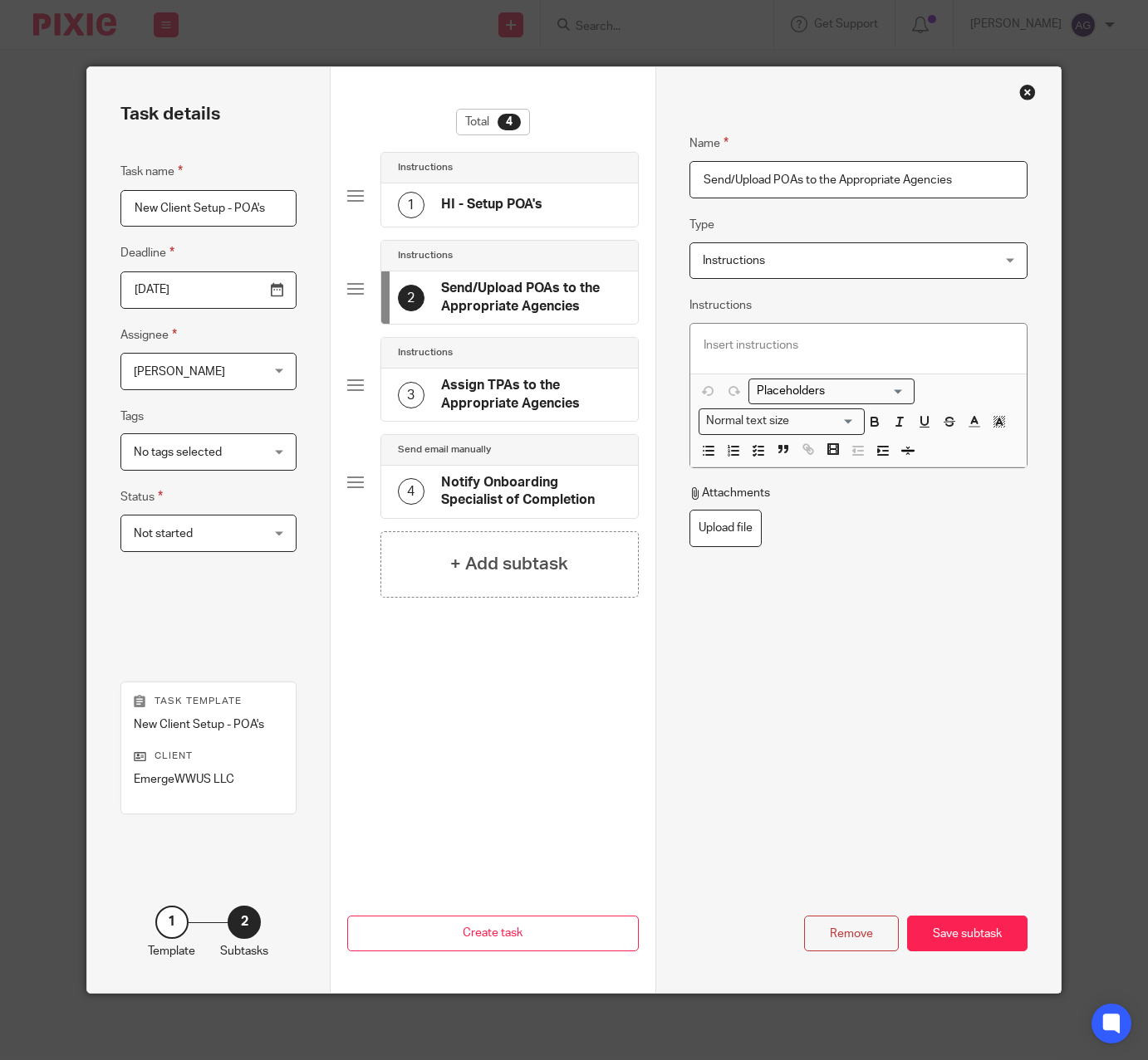
drag, startPoint x: 727, startPoint y: 176, endPoint x: 601, endPoint y: 228, distance: 136.3
click at [607, 212] on div "Task details Task name New Client Setup - POA's Deadline 2025-09-17 Assignee Ev…" at bounding box center [574, 530] width 974 height 926
drag, startPoint x: 982, startPoint y: 176, endPoint x: 783, endPoint y: 186, distance: 199.3
click at [783, 186] on input "Upload POAs to the Appropriate Agencies" at bounding box center [859, 179] width 338 height 37
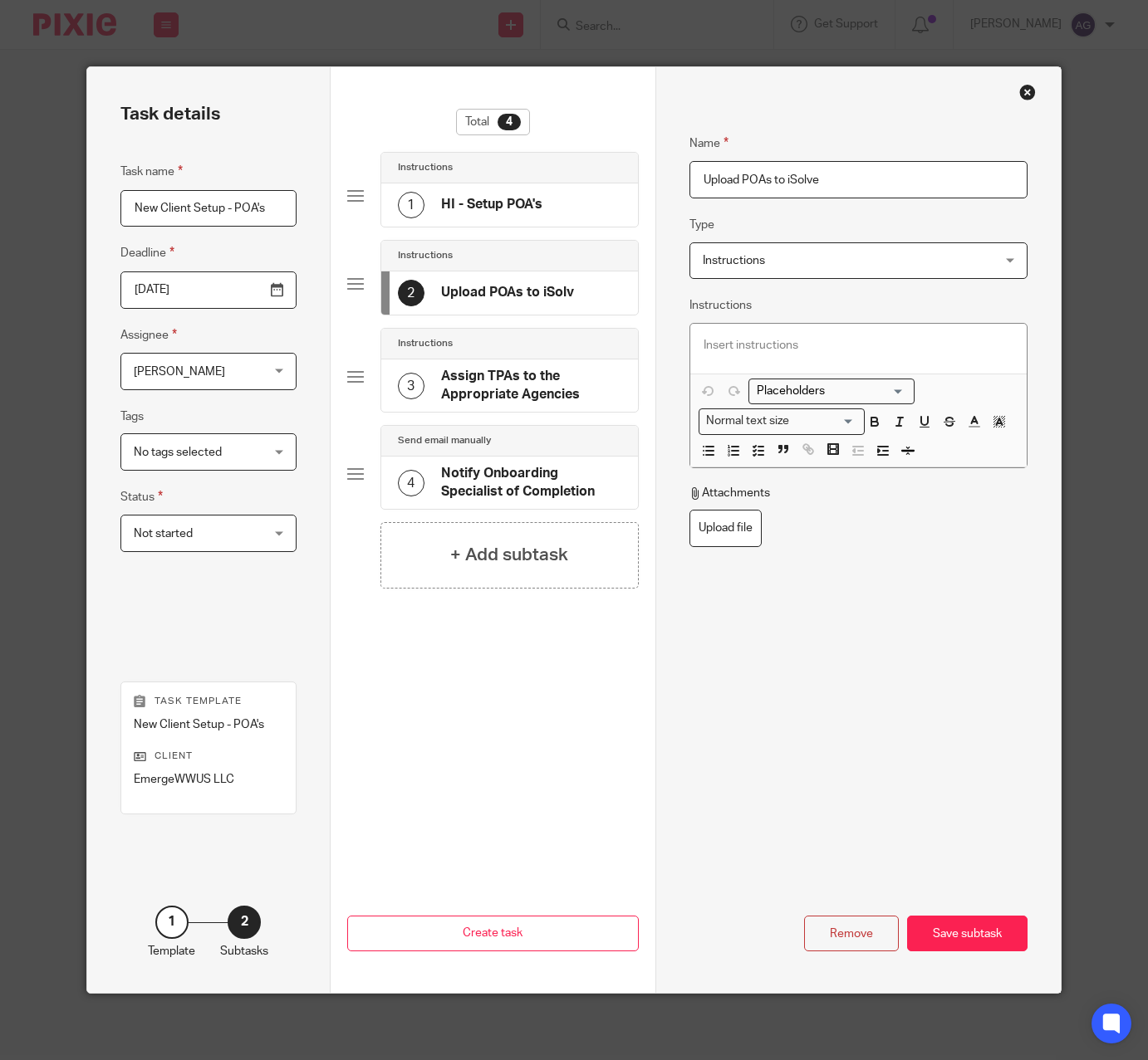
type input "Upload POAs to iSolved"
drag, startPoint x: 495, startPoint y: 389, endPoint x: 506, endPoint y: 415, distance: 28.2
click at [495, 388] on h4 "Assign TPAs to the Appropriate Agencies" at bounding box center [531, 386] width 181 height 36
click at [836, 931] on div "Remove" at bounding box center [851, 934] width 95 height 36
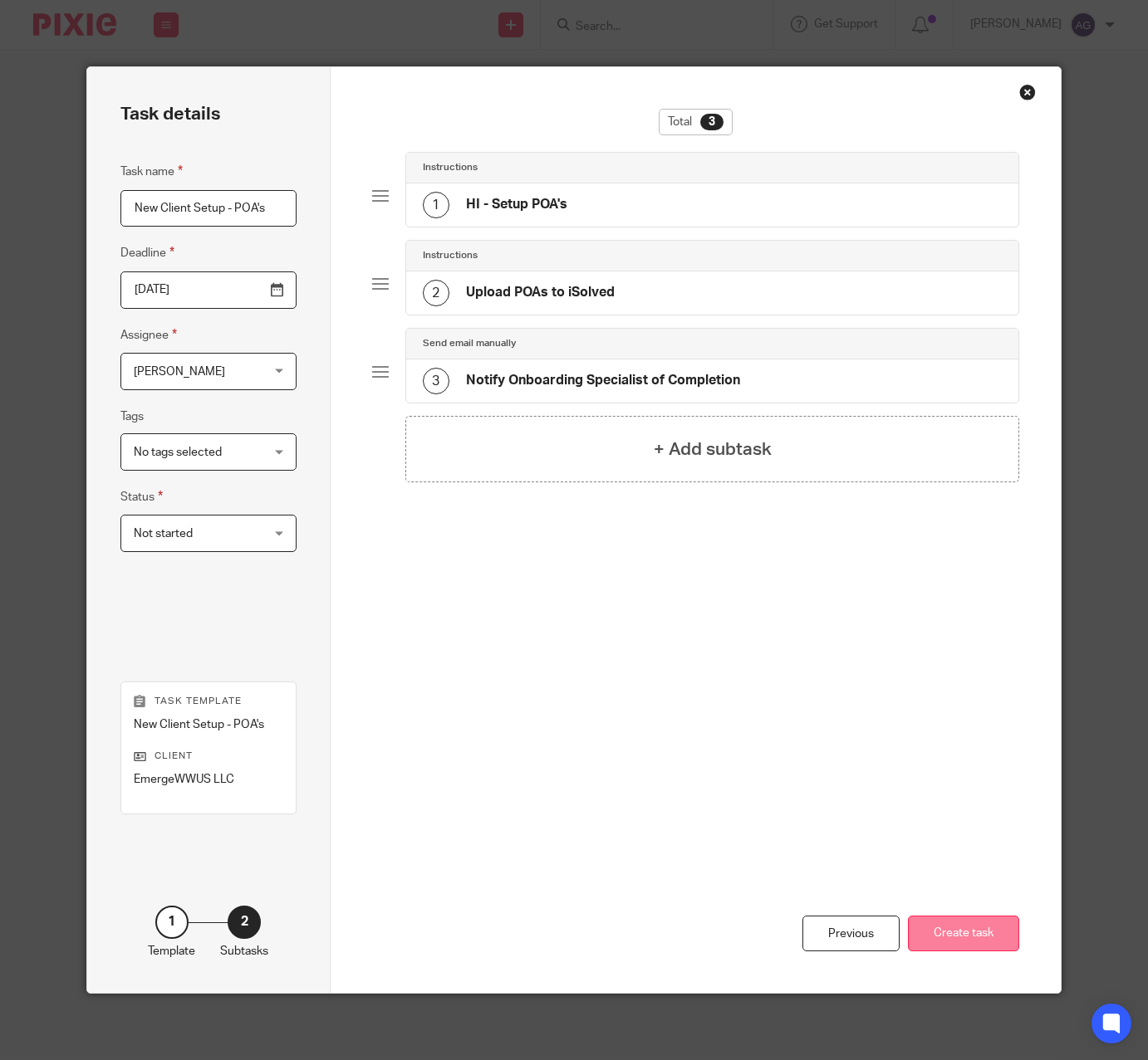
click at [980, 941] on button "Create task" at bounding box center [962, 934] width 111 height 36
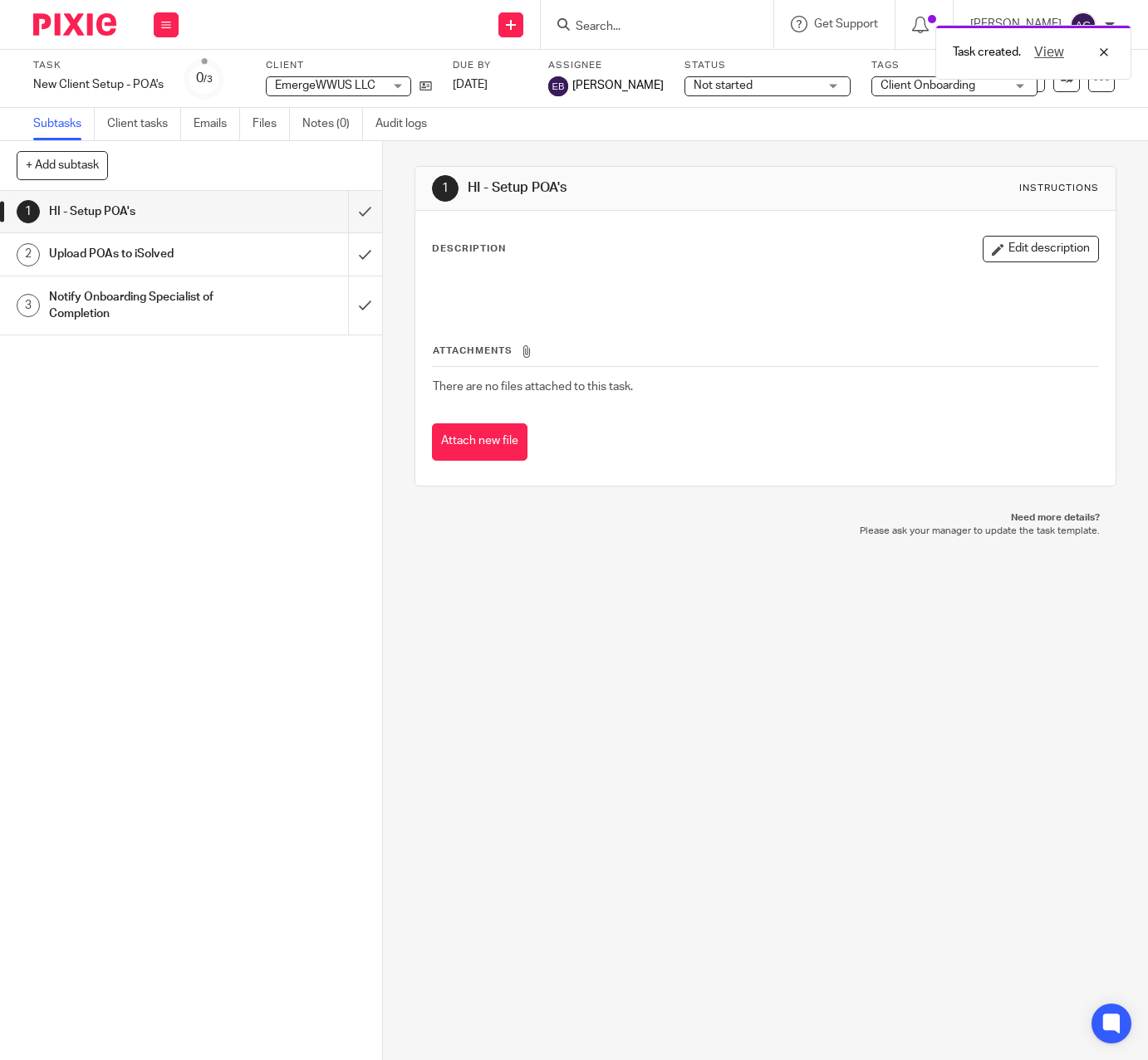
click at [850, 298] on div at bounding box center [765, 289] width 682 height 37
click at [422, 88] on icon at bounding box center [425, 86] width 12 height 12
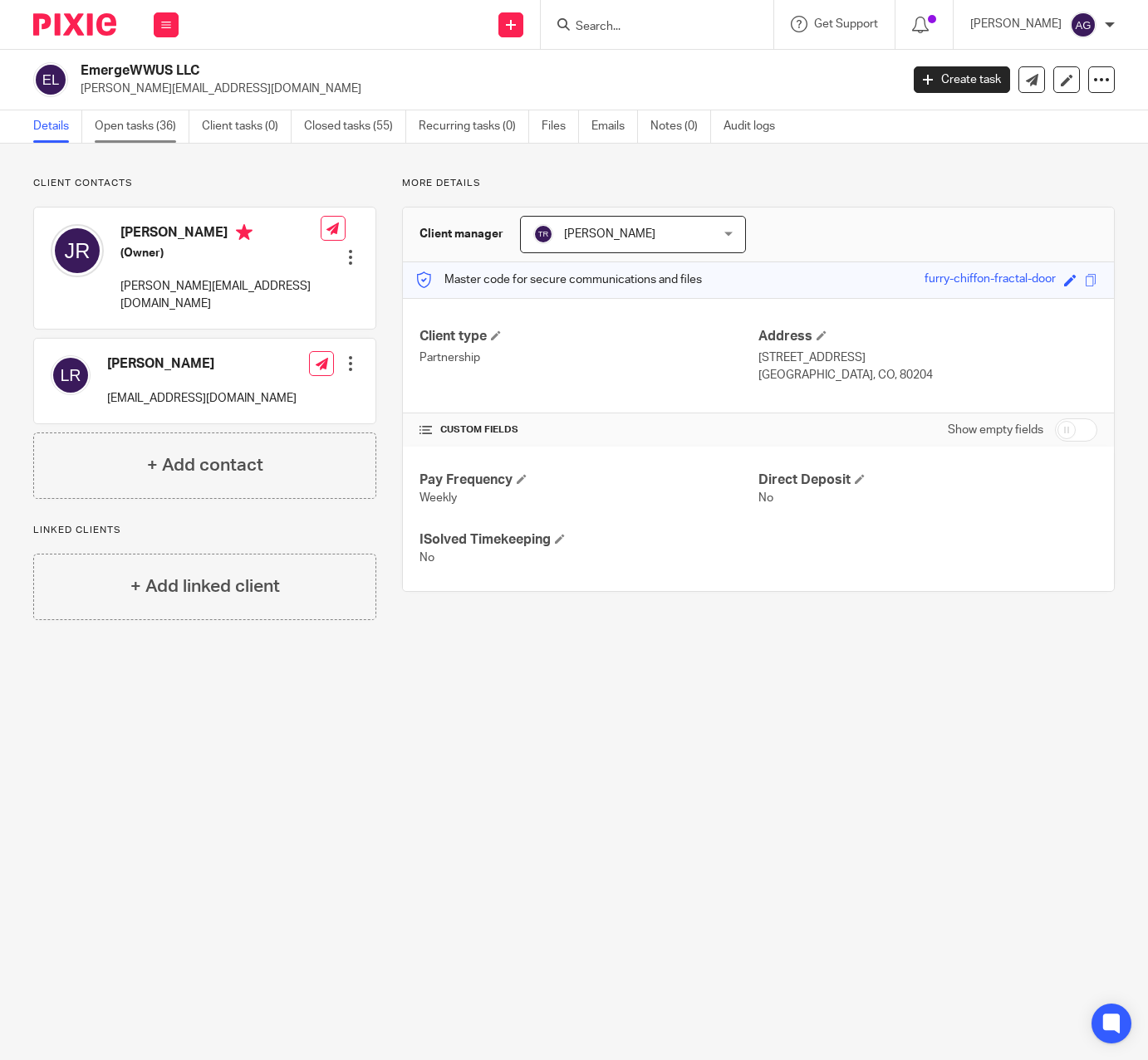
click at [121, 121] on link "Open tasks (36)" at bounding box center [142, 127] width 95 height 32
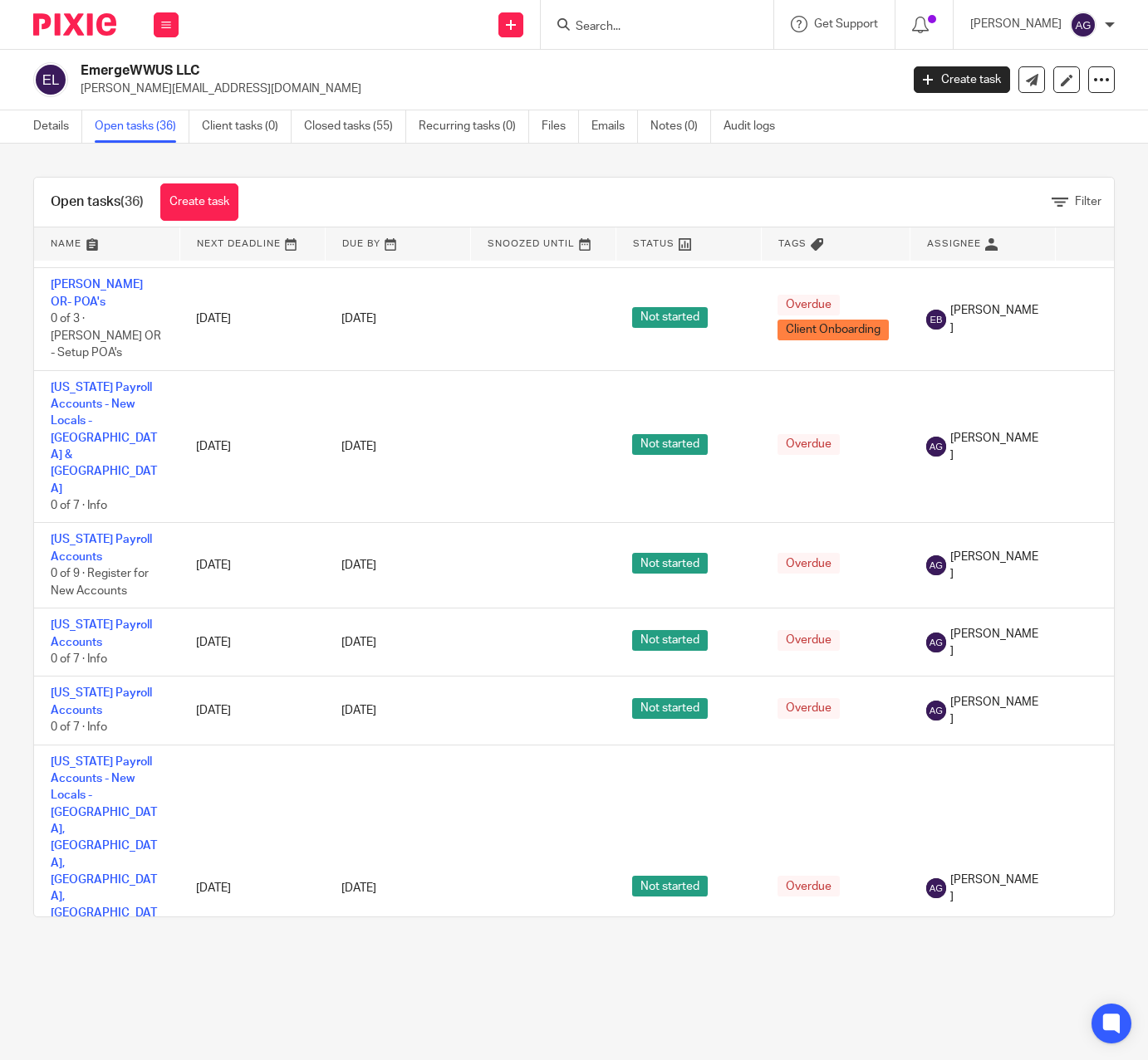
scroll to position [1807, 0]
